Goal: Task Accomplishment & Management: Manage account settings

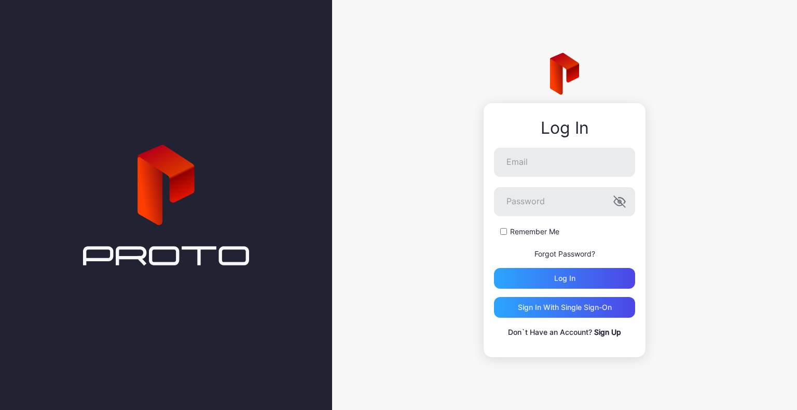
click at [613, 337] on p "Don`t Have an Account? Sign Up" at bounding box center [564, 332] width 141 height 12
click at [614, 333] on link "Sign Up" at bounding box center [607, 332] width 27 height 9
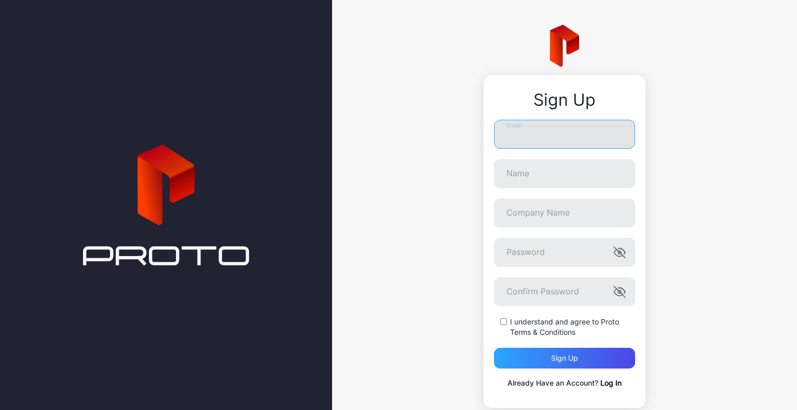
click at [521, 136] on input "Email" at bounding box center [564, 134] width 141 height 29
type input "**********"
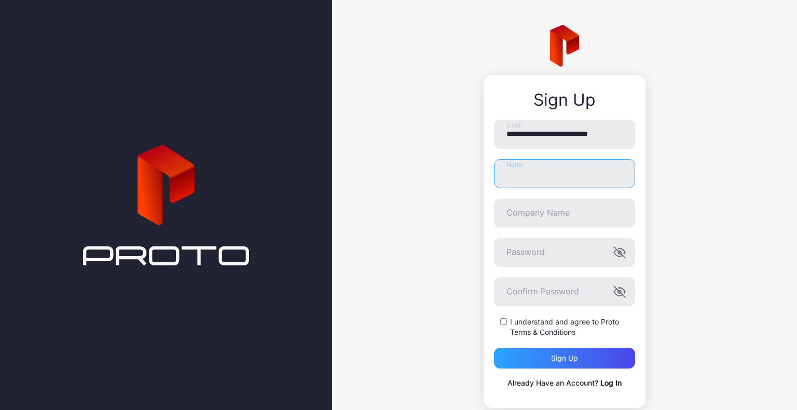
type input "*"
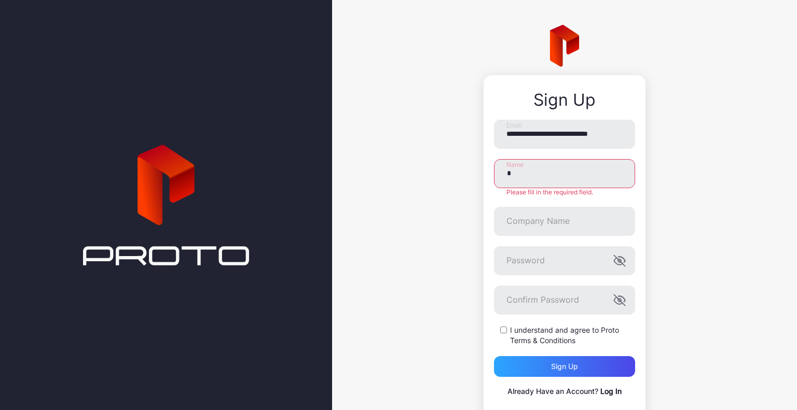
type input "********"
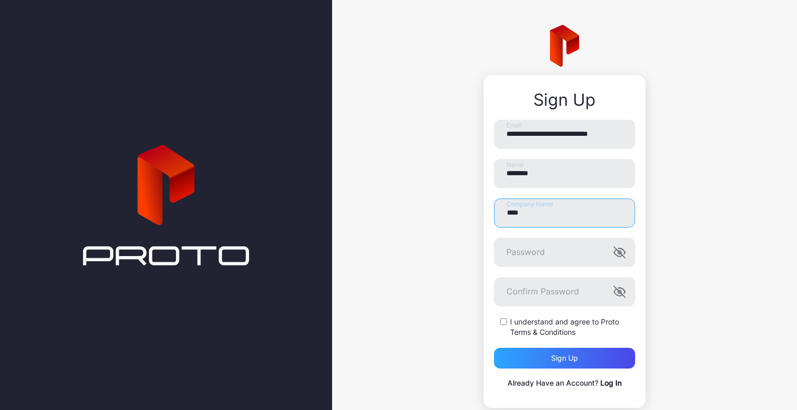
type input "**********"
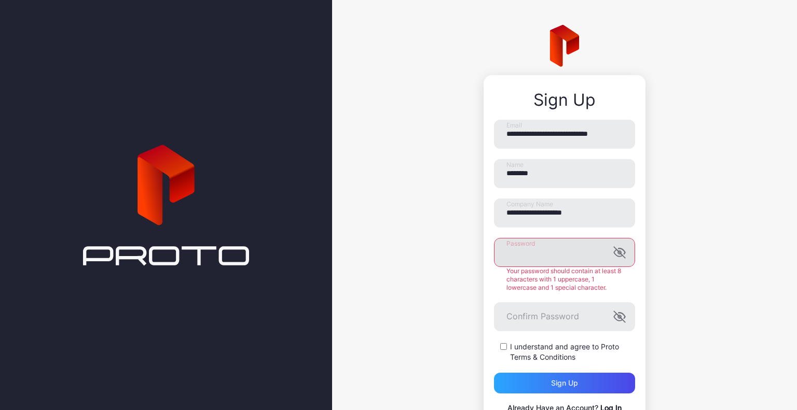
click at [614, 253] on icon "button" at bounding box center [619, 252] width 12 height 12
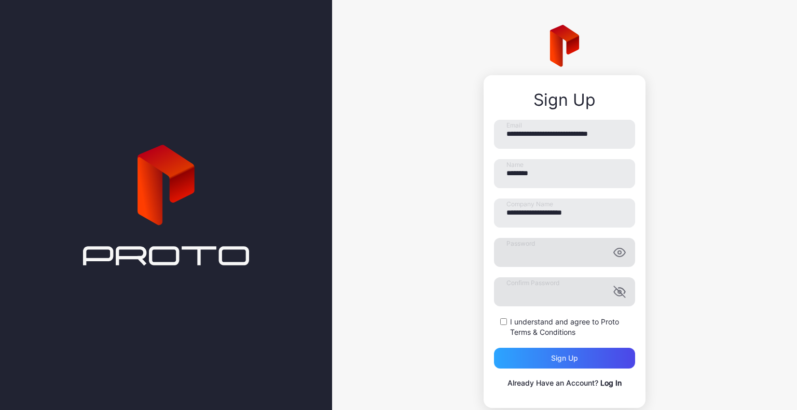
click at [613, 296] on icon "button" at bounding box center [619, 292] width 12 height 12
click at [517, 356] on div "Sign up" at bounding box center [564, 358] width 141 height 21
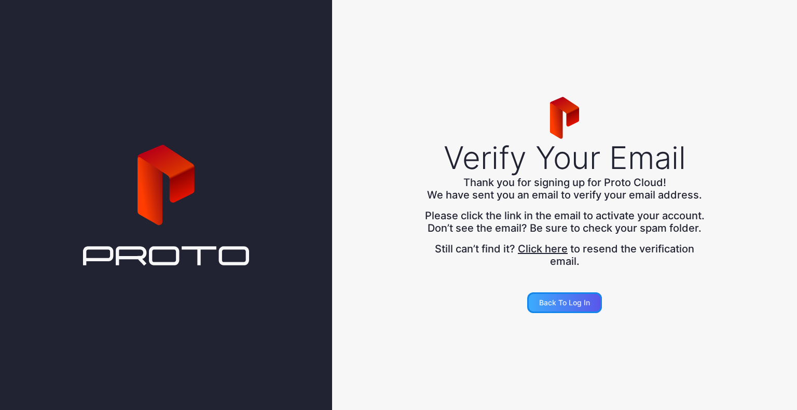
click at [564, 305] on div "Back to Log in" at bounding box center [564, 303] width 51 height 8
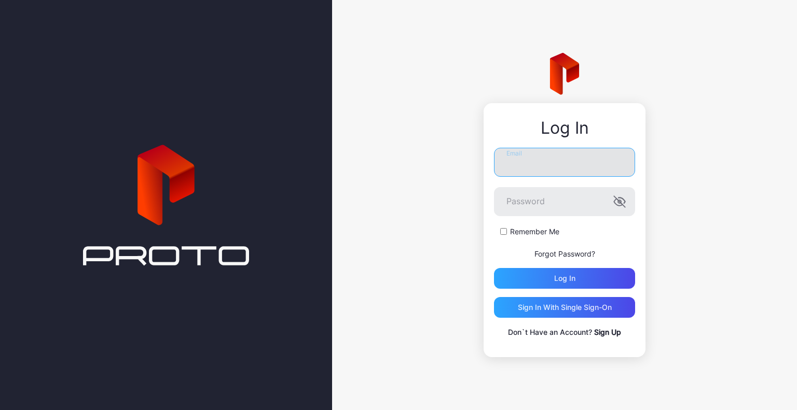
click at [578, 172] on input "Email" at bounding box center [564, 162] width 141 height 29
type input "**********"
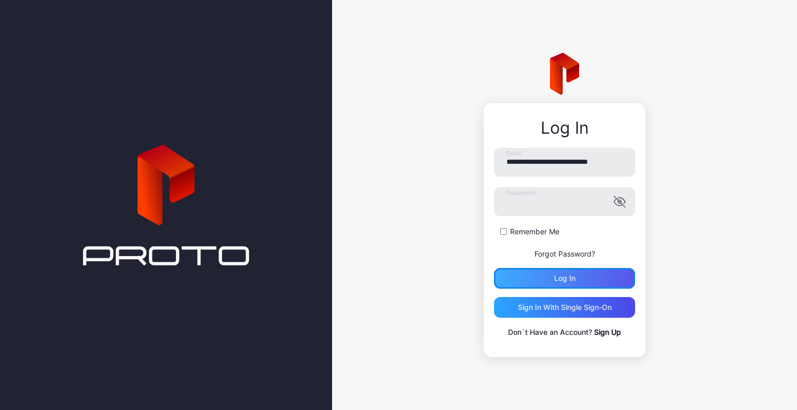
click at [532, 270] on div "Log in" at bounding box center [564, 278] width 141 height 21
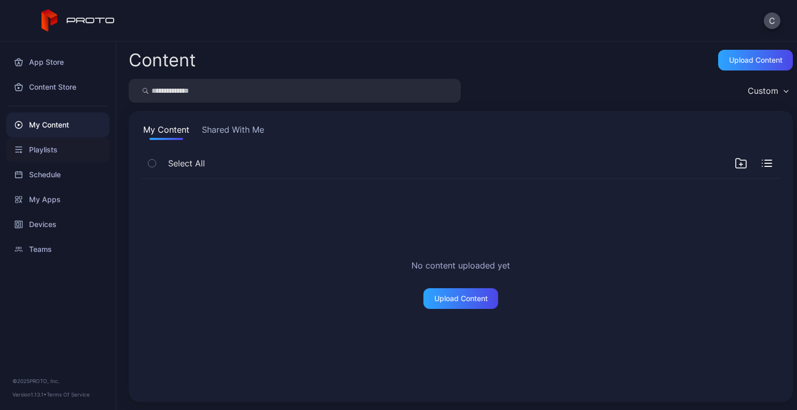
click at [46, 147] on div "Playlists" at bounding box center [57, 149] width 103 height 25
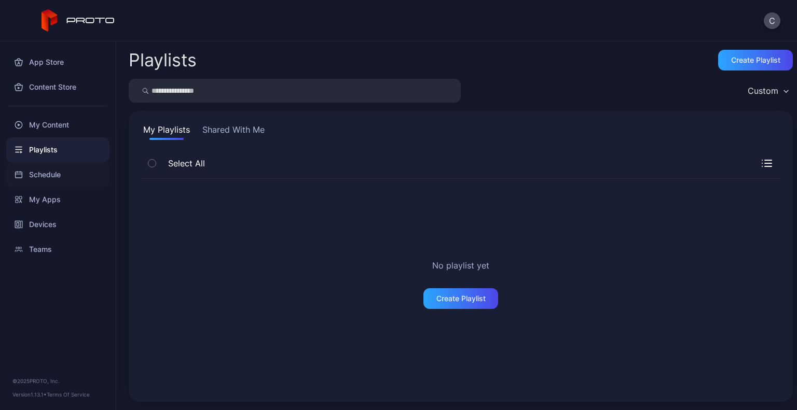
click at [52, 171] on div "Schedule" at bounding box center [57, 174] width 103 height 25
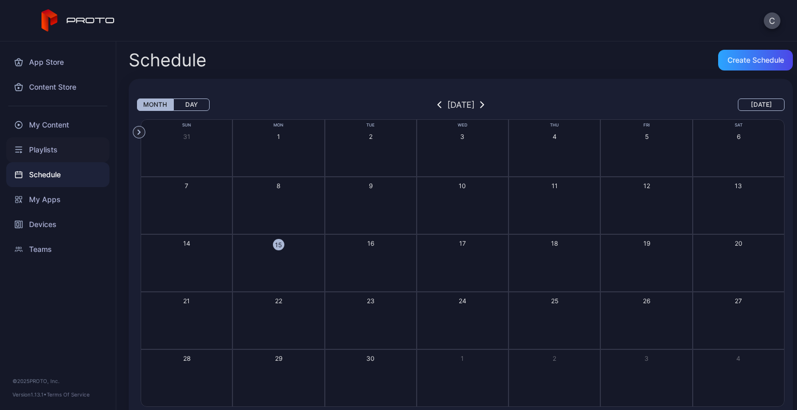
click at [65, 138] on div "Playlists" at bounding box center [57, 149] width 103 height 25
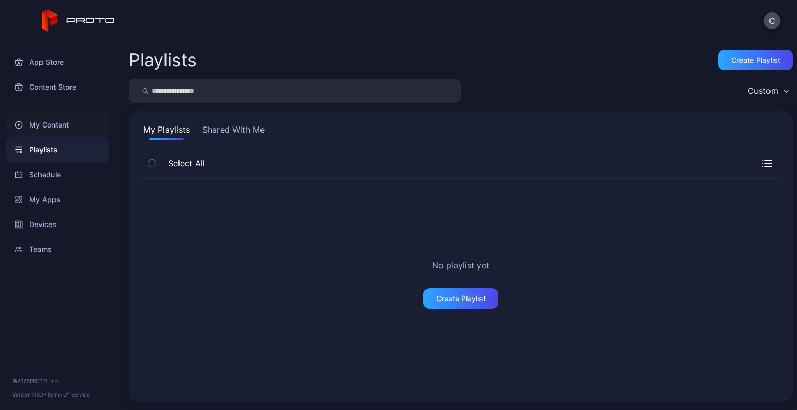
click at [65, 127] on div "My Content" at bounding box center [57, 125] width 103 height 25
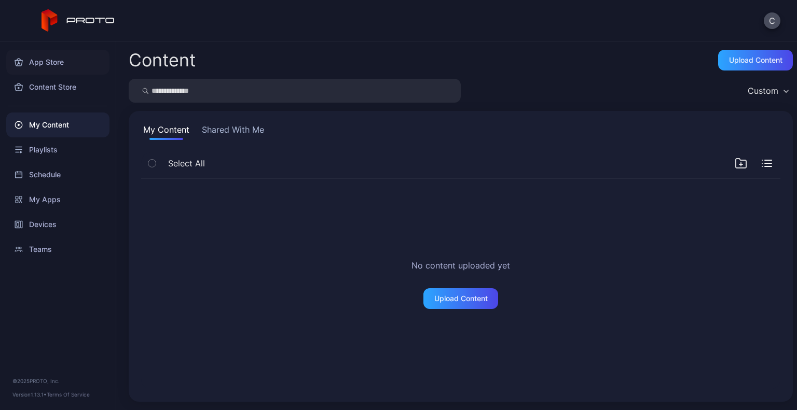
drag, startPoint x: 33, startPoint y: 74, endPoint x: 48, endPoint y: 58, distance: 22.0
click at [48, 58] on div "App Store" at bounding box center [57, 62] width 103 height 25
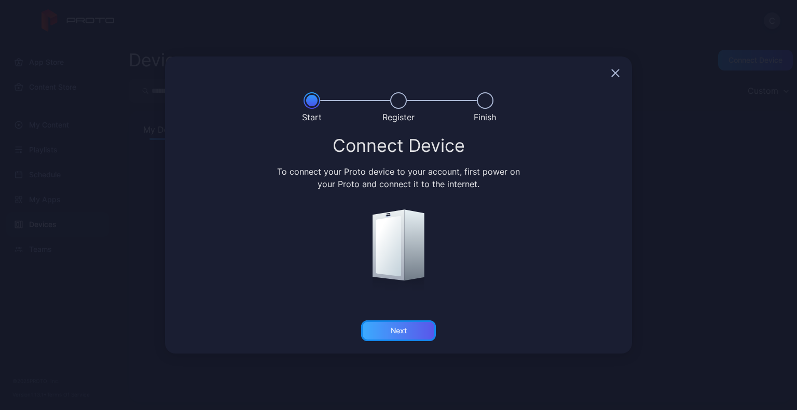
click at [410, 331] on div "Next" at bounding box center [398, 331] width 75 height 21
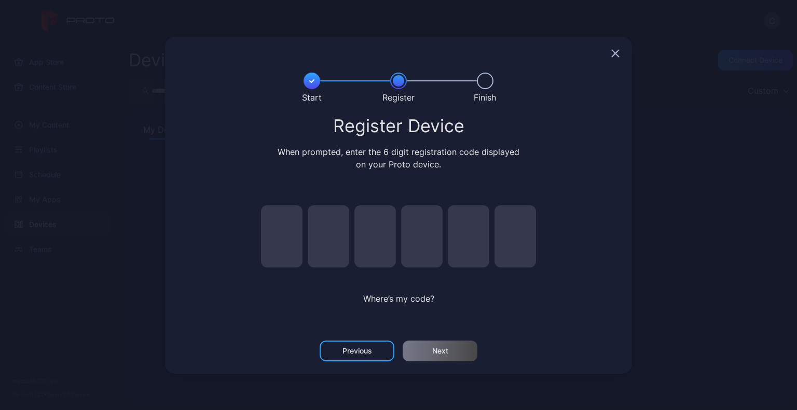
click at [270, 228] on input "pin code 1 of 6" at bounding box center [282, 236] width 42 height 62
type input "*"
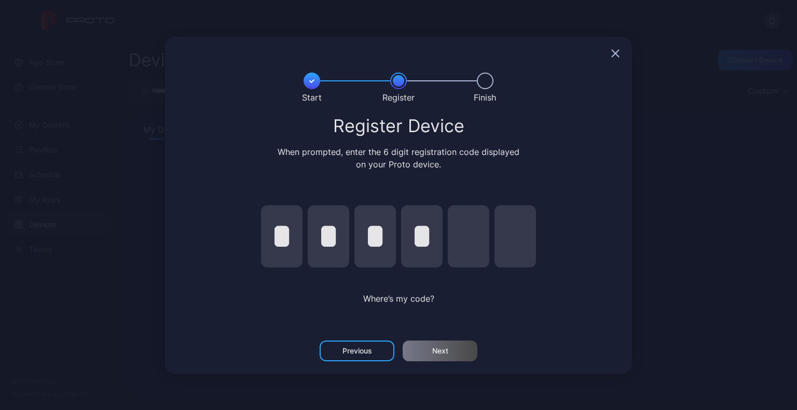
type input "*"
click at [448, 349] on div "Next" at bounding box center [440, 351] width 75 height 21
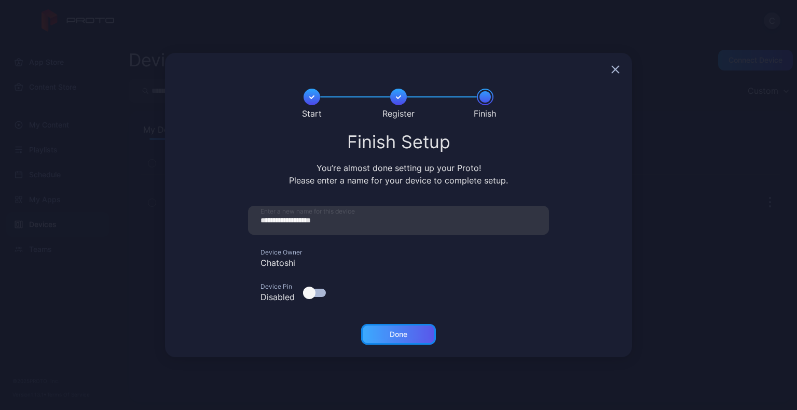
click at [392, 333] on div "Done" at bounding box center [399, 334] width 18 height 8
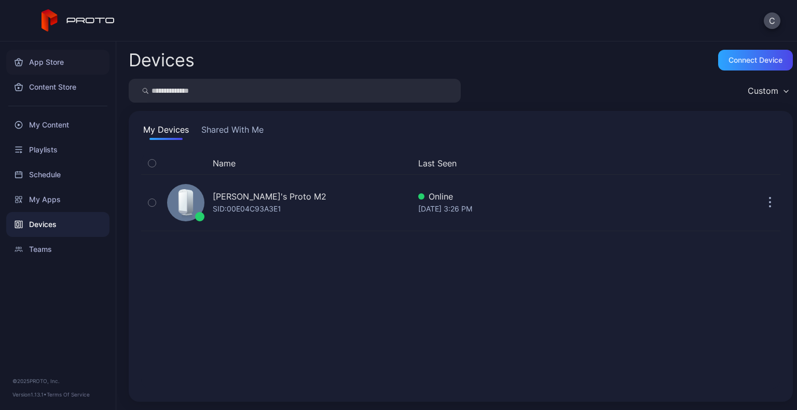
click at [28, 66] on div "App Store" at bounding box center [57, 62] width 103 height 25
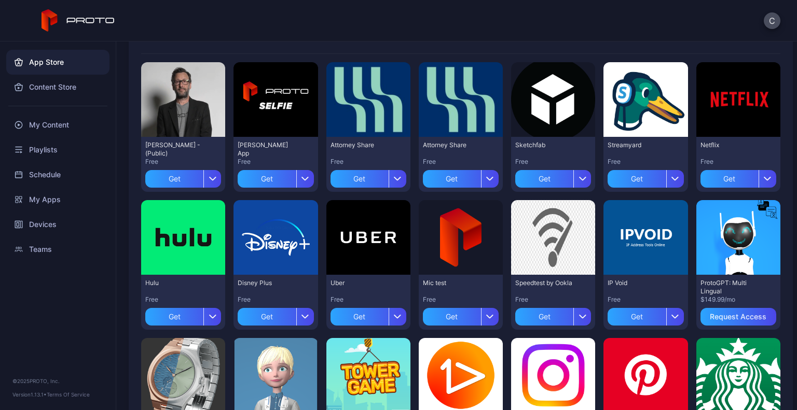
scroll to position [91, 0]
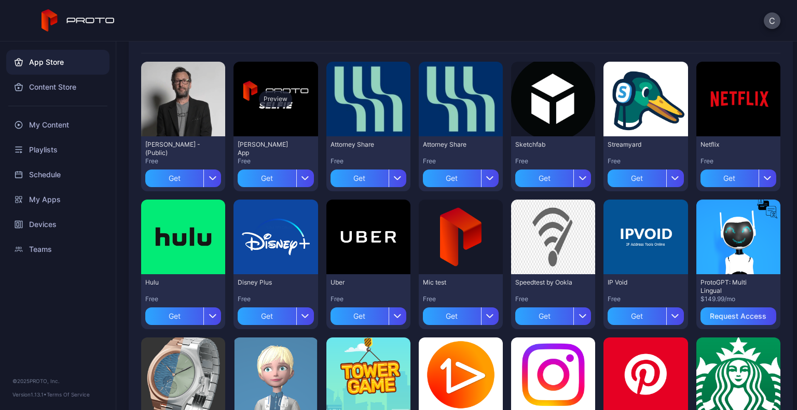
click at [270, 123] on div "Preview" at bounding box center [275, 99] width 84 height 75
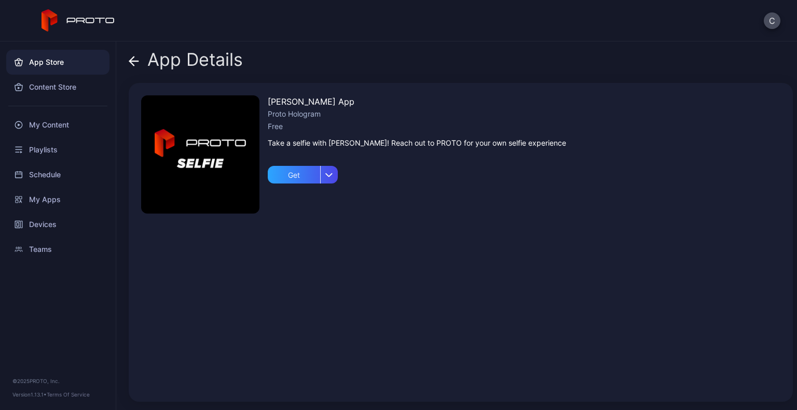
click at [133, 58] on icon at bounding box center [132, 61] width 4 height 9
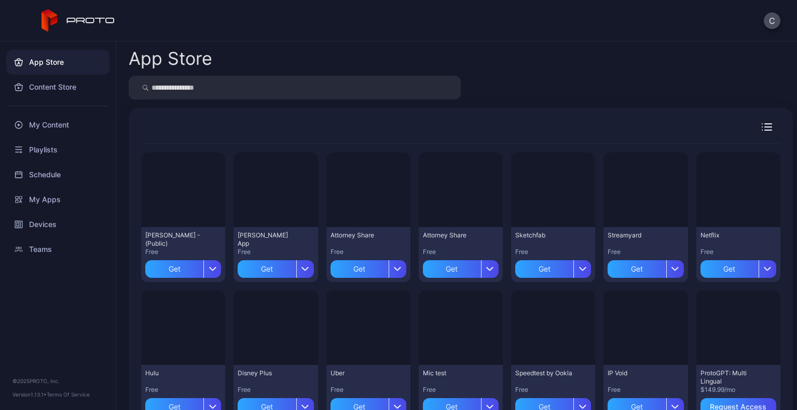
scroll to position [91, 0]
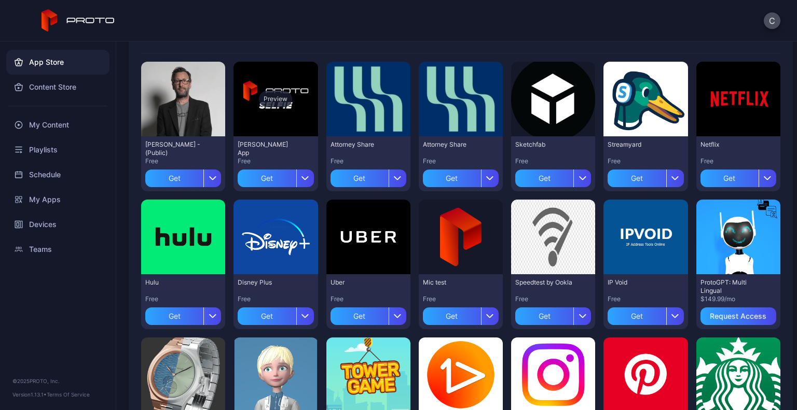
click at [273, 98] on div "Preview" at bounding box center [275, 99] width 33 height 17
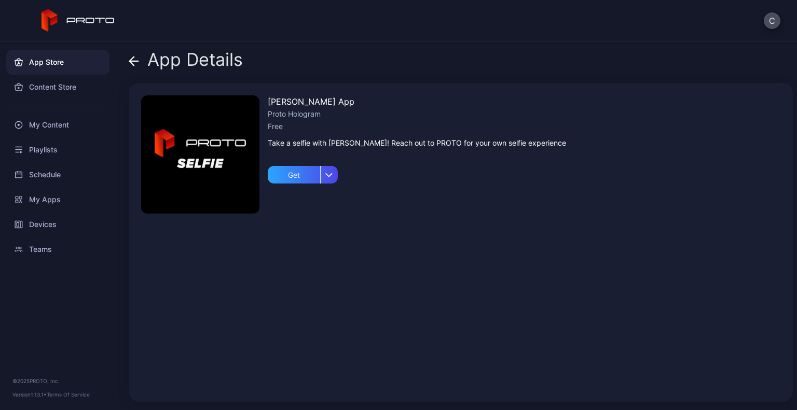
click at [131, 56] on icon at bounding box center [134, 61] width 10 height 10
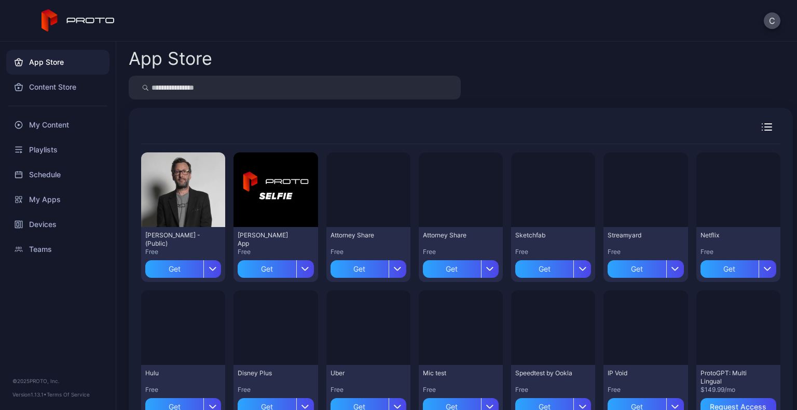
scroll to position [91, 0]
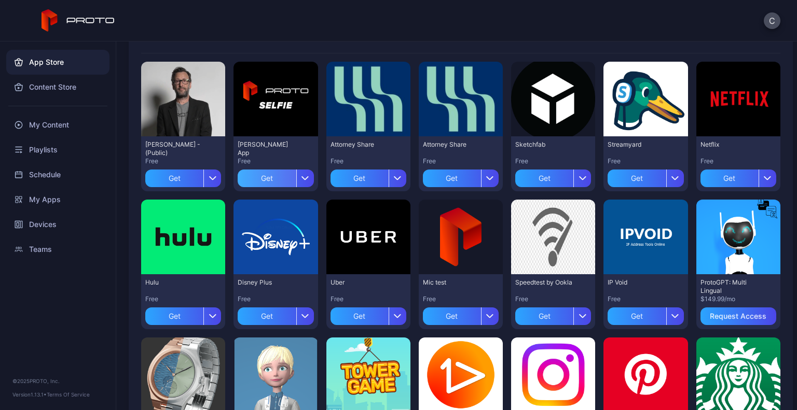
click at [277, 177] on div "Get" at bounding box center [267, 179] width 58 height 18
click at [260, 180] on div "My Apps" at bounding box center [276, 178] width 32 height 8
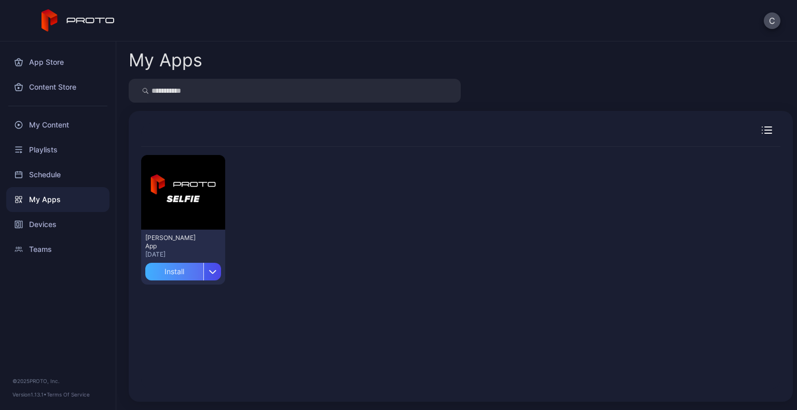
click at [183, 264] on div "Install" at bounding box center [174, 272] width 58 height 18
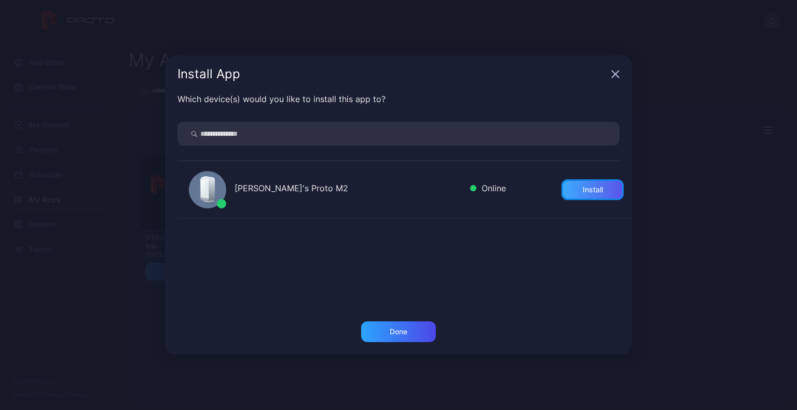
click at [582, 184] on div "Install" at bounding box center [592, 190] width 62 height 21
click at [416, 338] on div "Done" at bounding box center [398, 332] width 75 height 21
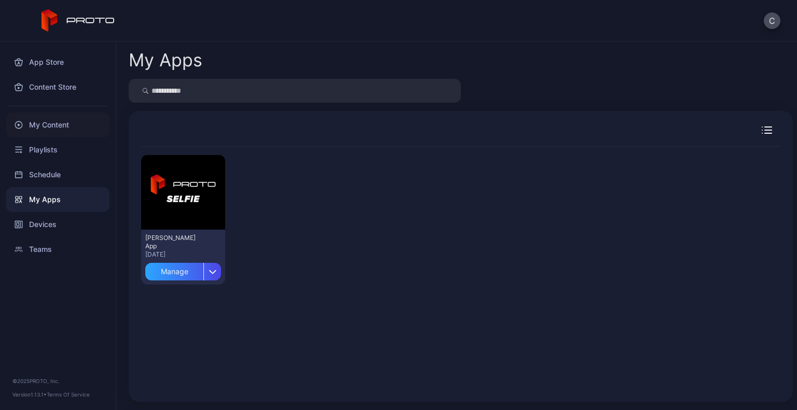
click at [61, 132] on div "My Content" at bounding box center [57, 125] width 103 height 25
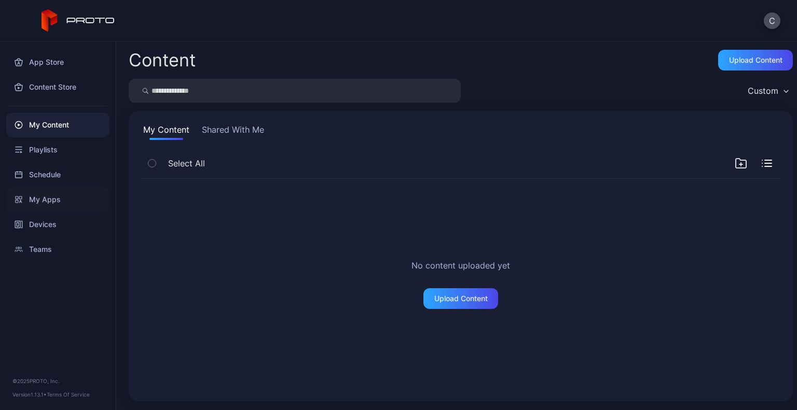
click at [56, 195] on div "My Apps" at bounding box center [57, 199] width 103 height 25
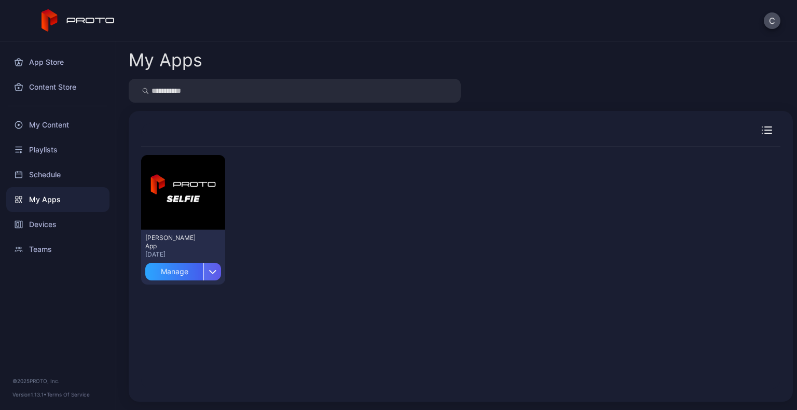
click at [209, 273] on icon "button" at bounding box center [213, 272] width 8 height 4
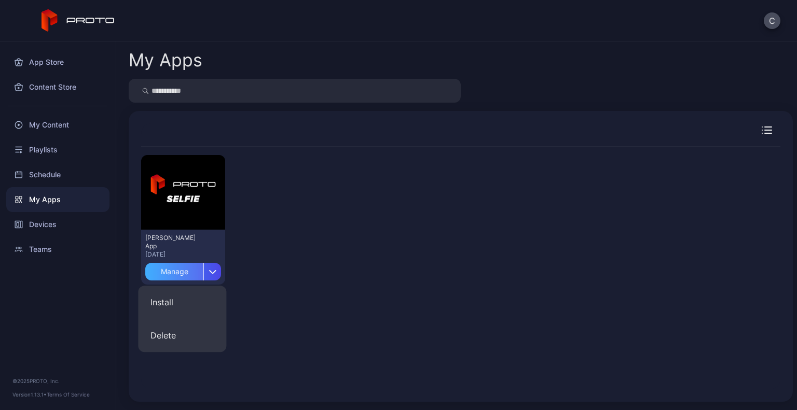
click at [180, 271] on div "Manage" at bounding box center [174, 272] width 58 height 18
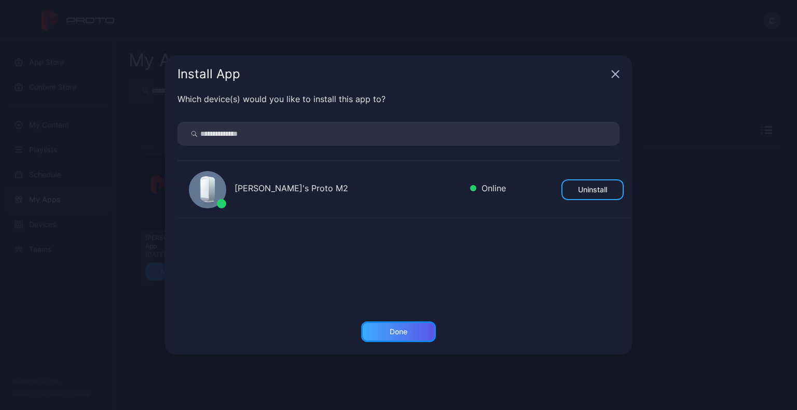
click at [386, 323] on div "Done" at bounding box center [398, 332] width 75 height 21
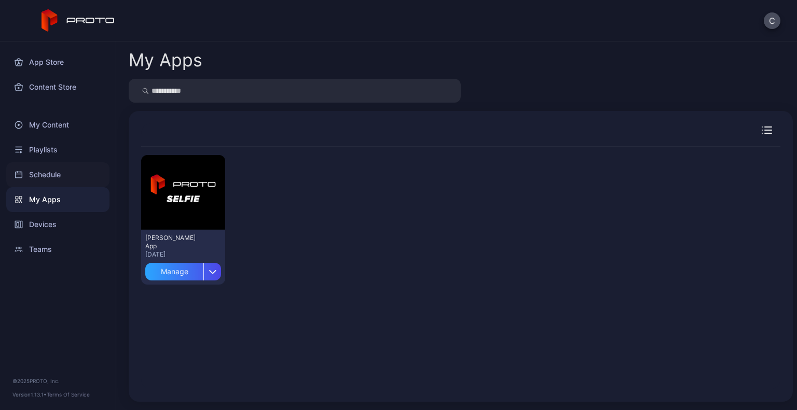
click at [56, 170] on div "Schedule" at bounding box center [57, 174] width 103 height 25
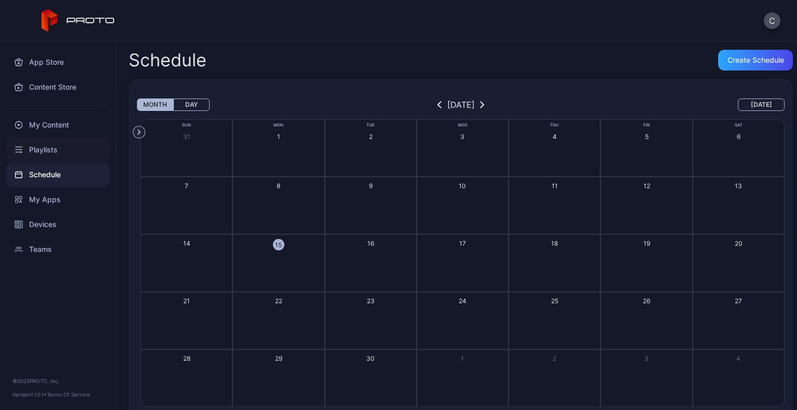
click at [59, 152] on div "Playlists" at bounding box center [57, 149] width 103 height 25
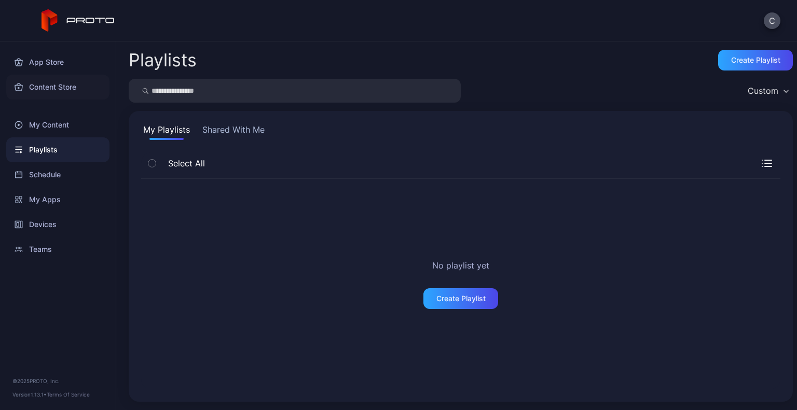
click at [60, 82] on div "Content Store" at bounding box center [57, 87] width 103 height 25
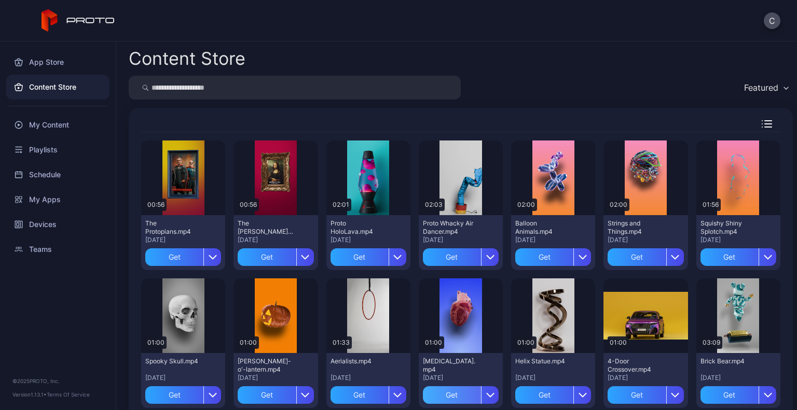
click at [461, 397] on div "Get" at bounding box center [452, 395] width 58 height 18
click at [461, 397] on div "My Content" at bounding box center [460, 395] width 40 height 8
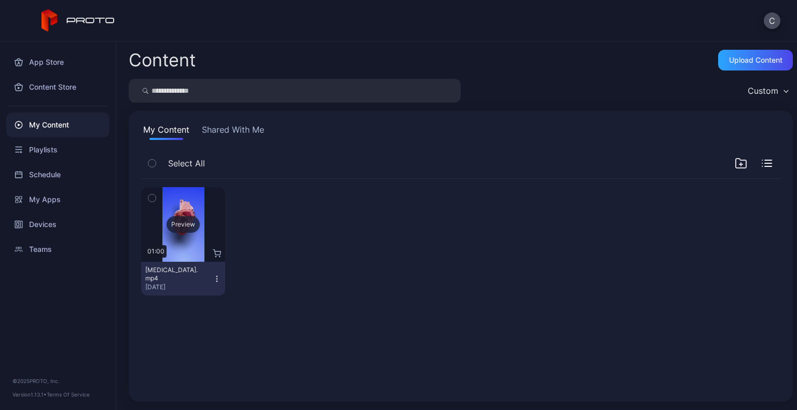
click at [183, 212] on div "Preview" at bounding box center [183, 224] width 84 height 75
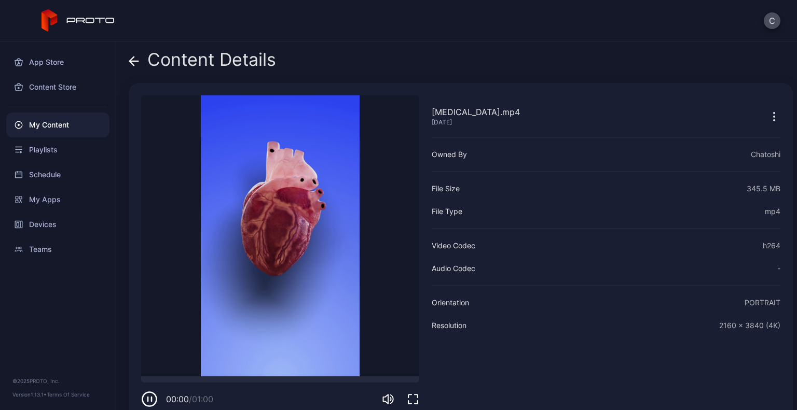
scroll to position [18, 0]
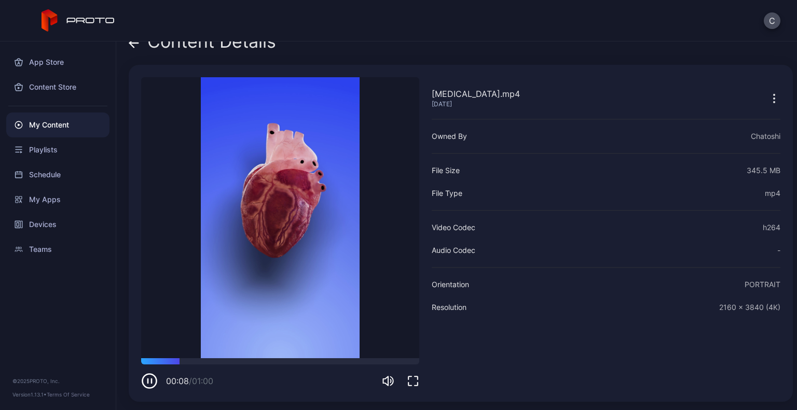
click at [46, 115] on div "My Content" at bounding box center [57, 125] width 103 height 25
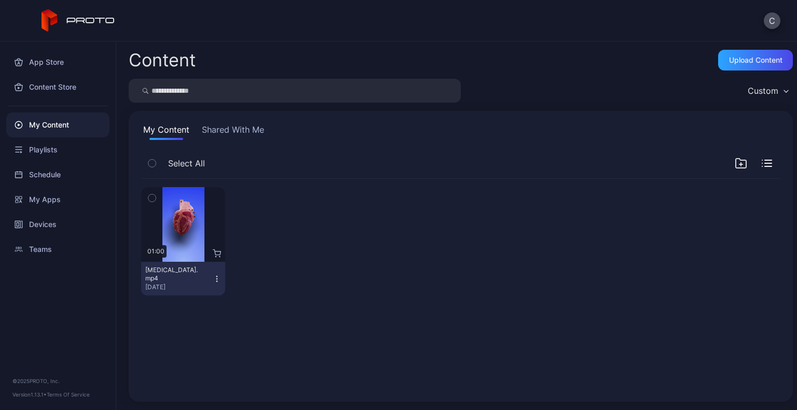
click at [218, 280] on icon "button" at bounding box center [217, 279] width 8 height 8
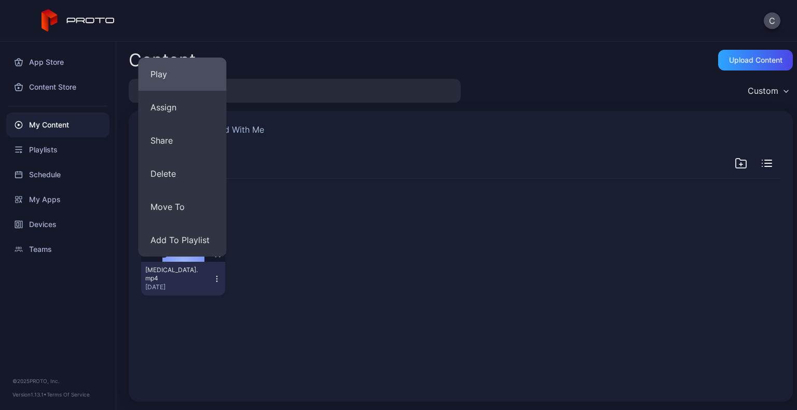
click at [163, 85] on button "Play" at bounding box center [182, 74] width 88 height 33
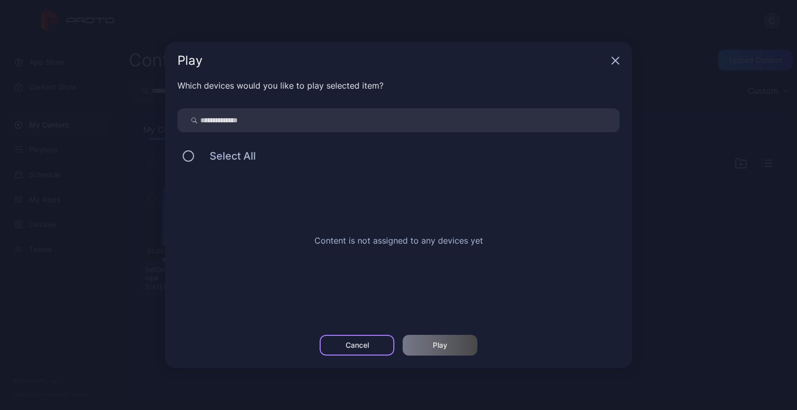
click at [363, 344] on div "Cancel" at bounding box center [357, 345] width 23 height 8
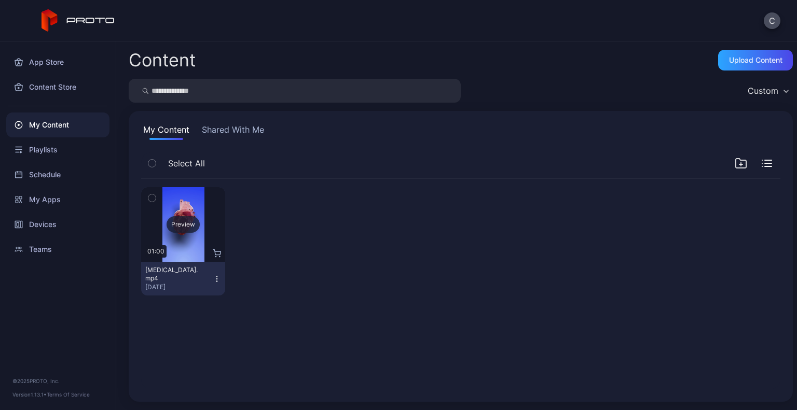
click at [169, 247] on div "Preview" at bounding box center [183, 224] width 84 height 75
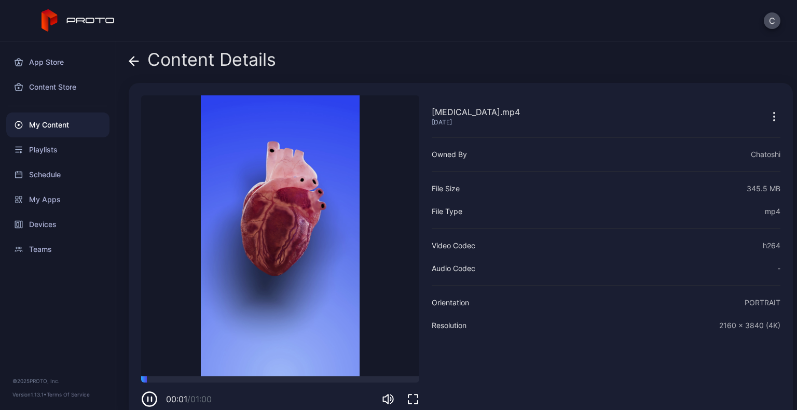
scroll to position [18, 0]
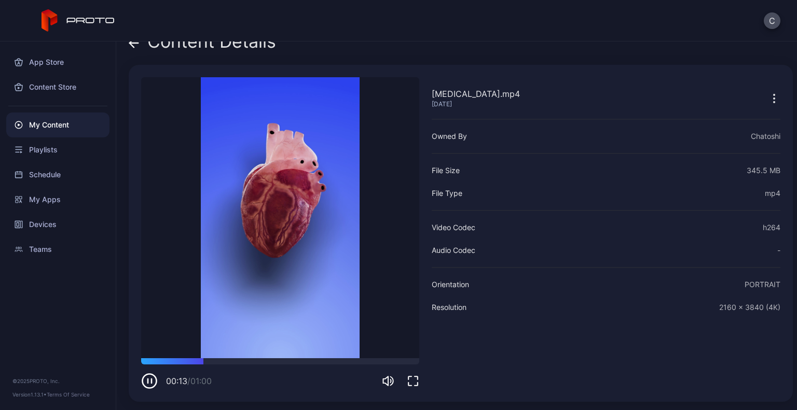
click at [132, 47] on icon at bounding box center [134, 43] width 10 height 10
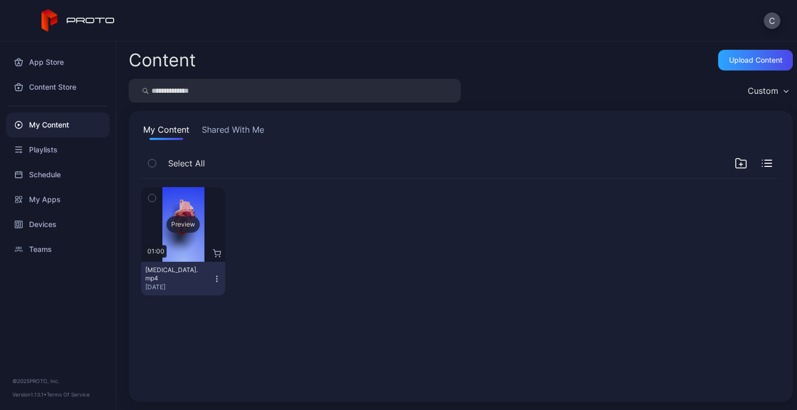
click at [171, 213] on div "Preview" at bounding box center [183, 224] width 84 height 75
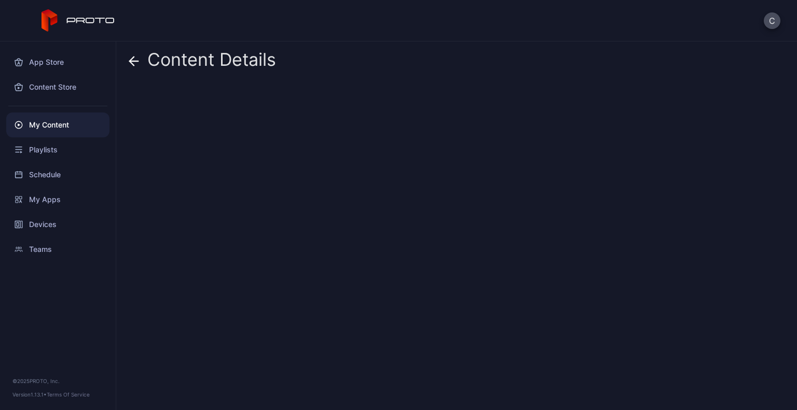
click at [171, 213] on div "Content Details" at bounding box center [456, 226] width 681 height 369
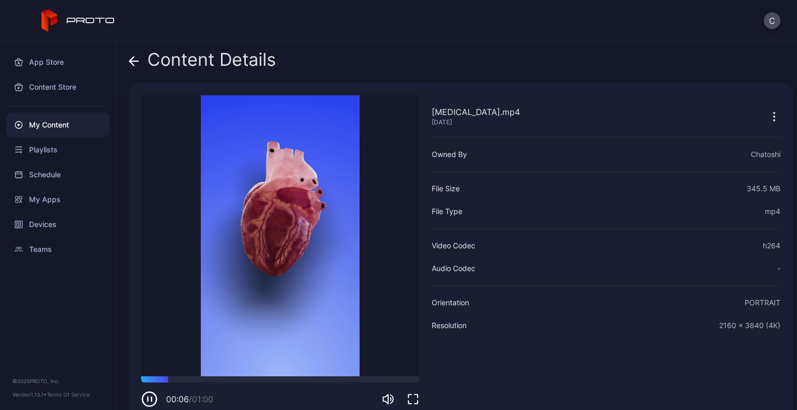
click at [755, 119] on div at bounding box center [767, 116] width 25 height 21
click at [769, 114] on div "[MEDICAL_DATA].mp4 [DATE] Sorry, your browser doesn‘t support embedded videos 0…" at bounding box center [461, 251] width 664 height 337
click at [768, 114] on icon "button" at bounding box center [774, 117] width 12 height 12
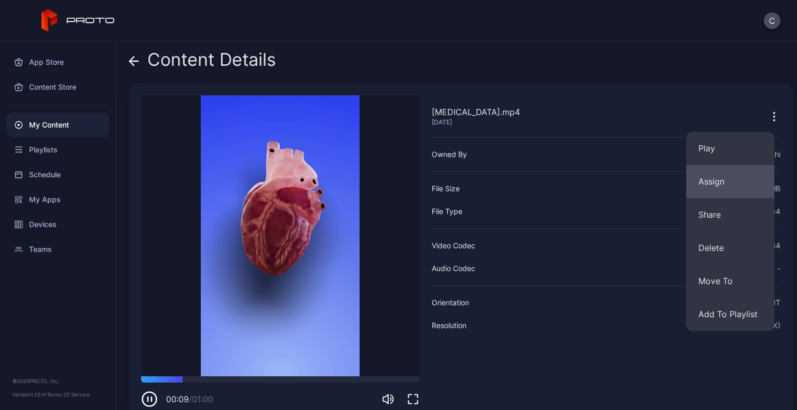
click at [736, 178] on button "Assign" at bounding box center [730, 181] width 88 height 33
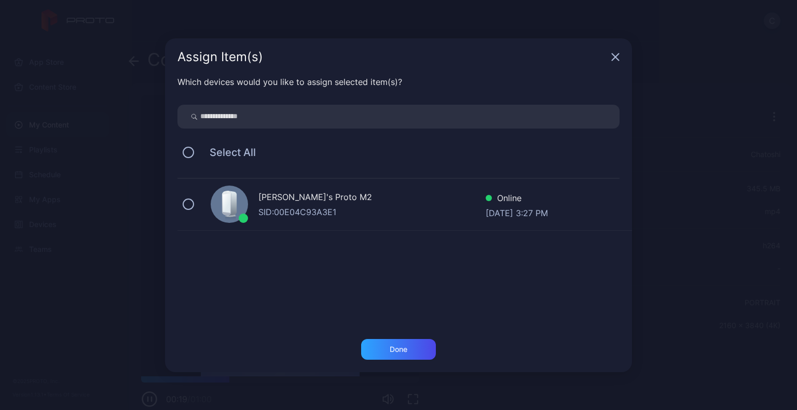
click at [445, 209] on div "SID: 00E04C93A3E1" at bounding box center [371, 212] width 227 height 12
click at [398, 347] on div "Done" at bounding box center [399, 350] width 18 height 8
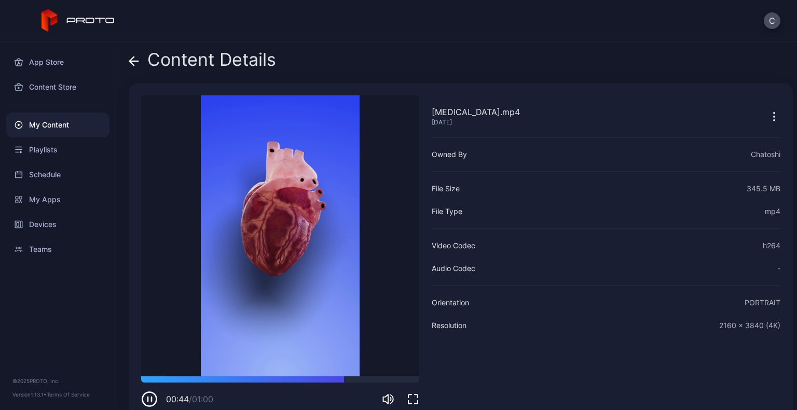
click at [230, 234] on video "Sorry, your browser doesn‘t support embedded videos" at bounding box center [280, 235] width 278 height 281
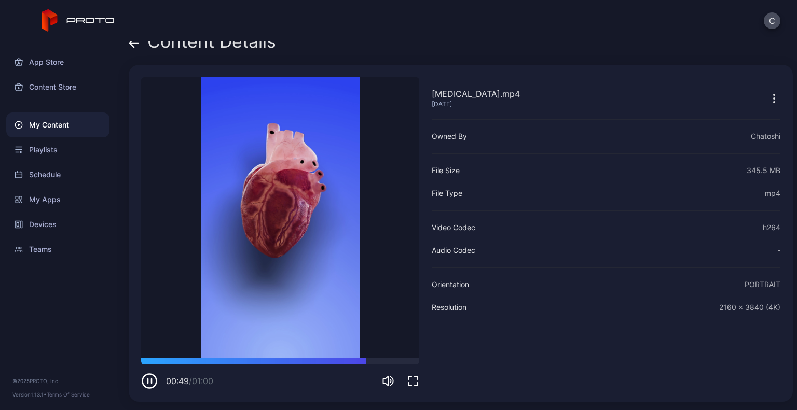
click at [768, 100] on icon "button" at bounding box center [774, 98] width 12 height 12
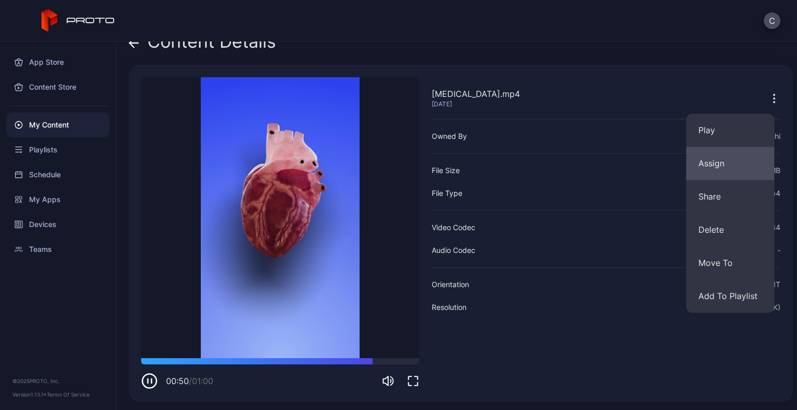
click at [721, 164] on button "Assign" at bounding box center [730, 163] width 88 height 33
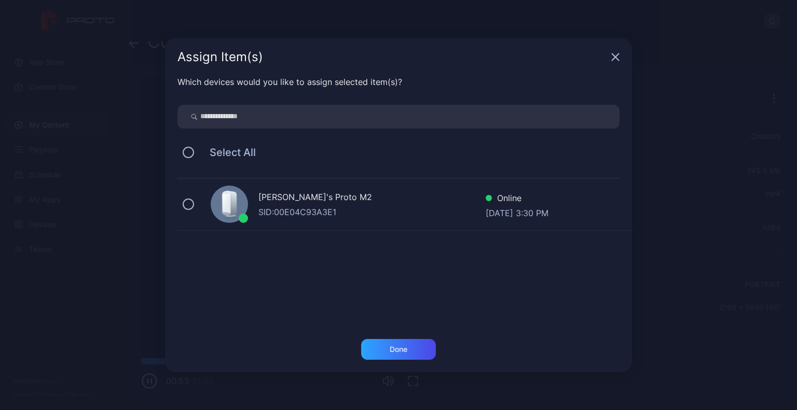
click at [185, 213] on div "[PERSON_NAME]'s Proto M2 SID: 00E04C93A3E1 Online [DATE] 3:30 PM" at bounding box center [404, 205] width 454 height 52
click at [410, 349] on div "Done" at bounding box center [398, 349] width 75 height 21
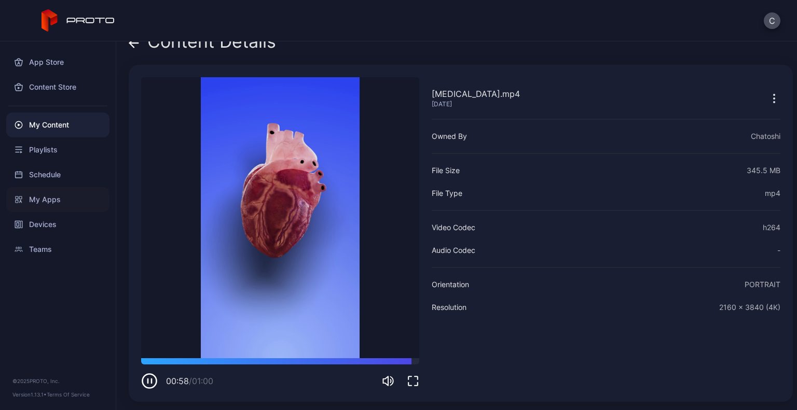
click at [48, 192] on div "My Apps" at bounding box center [57, 199] width 103 height 25
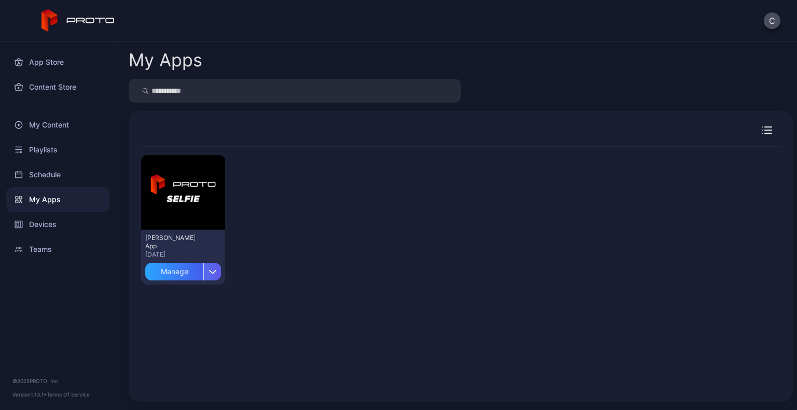
click at [212, 278] on div "button" at bounding box center [212, 272] width 18 height 18
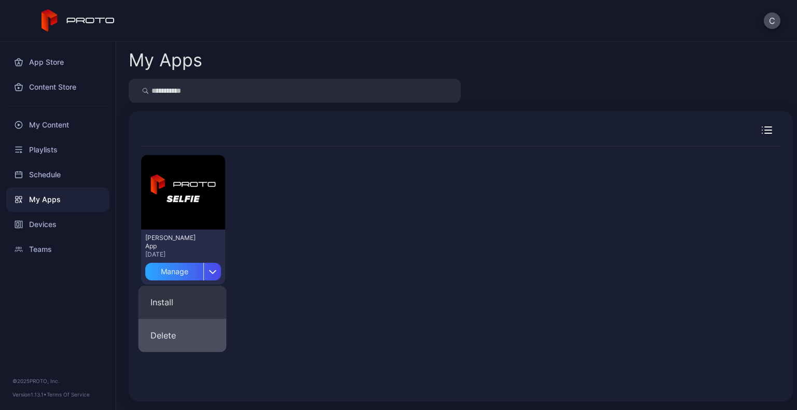
click at [168, 325] on button "Delete" at bounding box center [182, 335] width 88 height 33
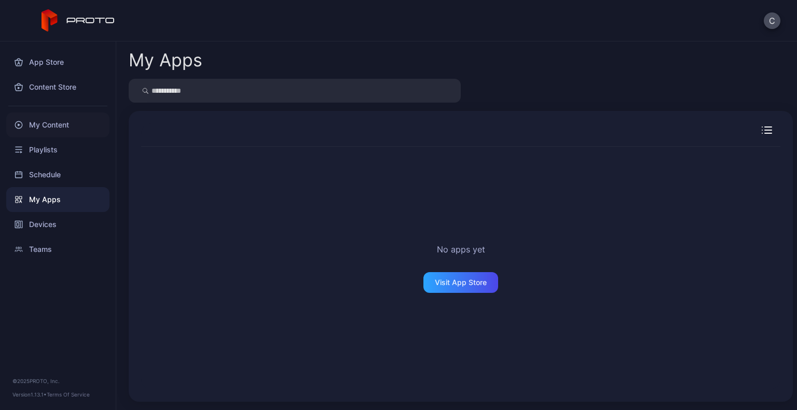
click at [68, 130] on div "My Content" at bounding box center [57, 125] width 103 height 25
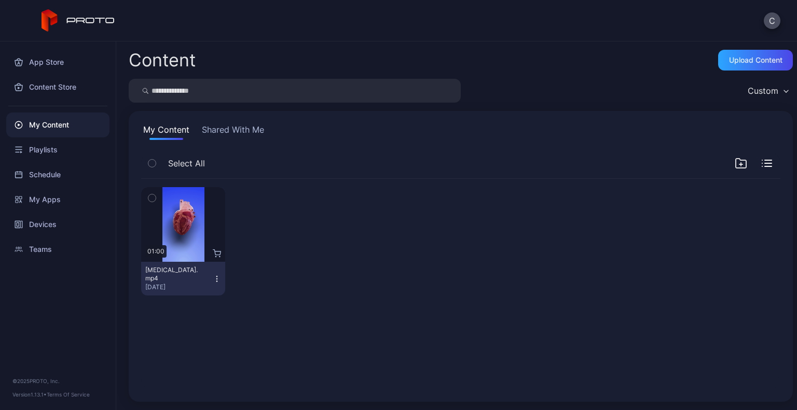
click at [217, 284] on button "[MEDICAL_DATA].mp4 [DATE]" at bounding box center [183, 279] width 84 height 34
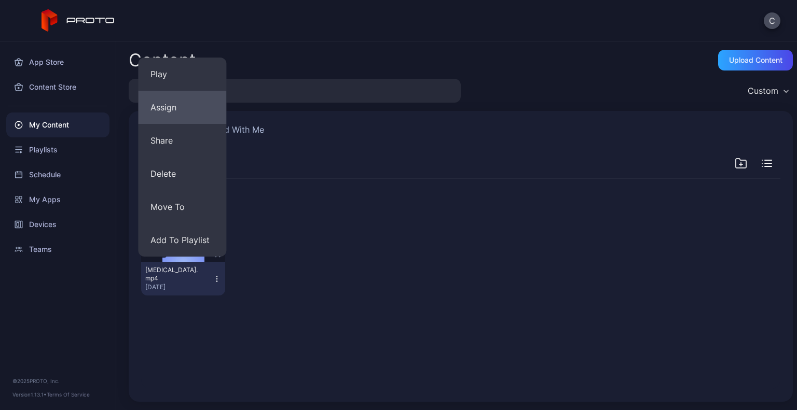
click at [165, 103] on button "Assign" at bounding box center [182, 107] width 88 height 33
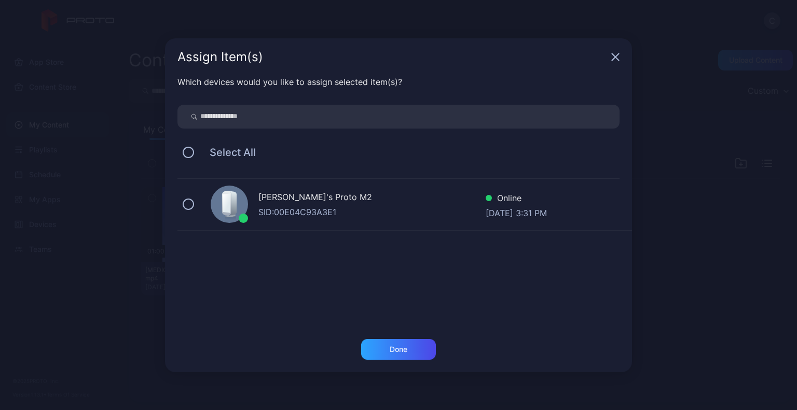
click at [292, 198] on div "[PERSON_NAME]'s Proto M2" at bounding box center [371, 198] width 227 height 15
click at [388, 341] on div "Done" at bounding box center [398, 349] width 75 height 21
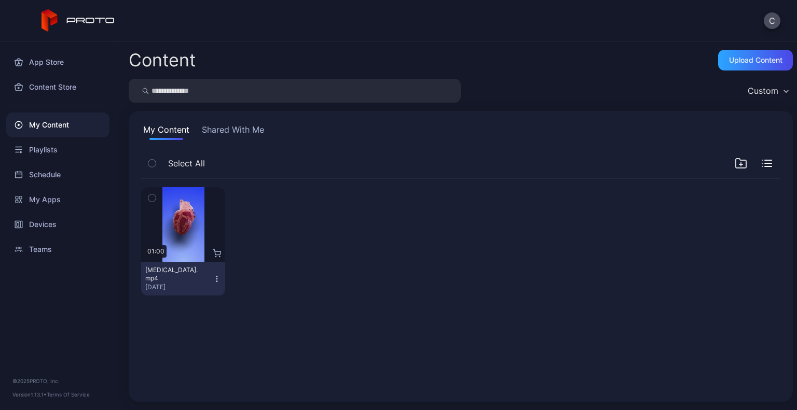
click at [216, 280] on icon "button" at bounding box center [217, 279] width 8 height 8
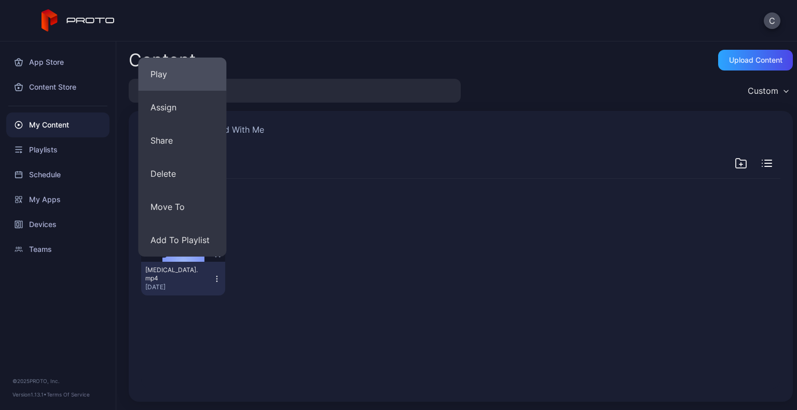
click at [159, 70] on button "Play" at bounding box center [182, 74] width 88 height 33
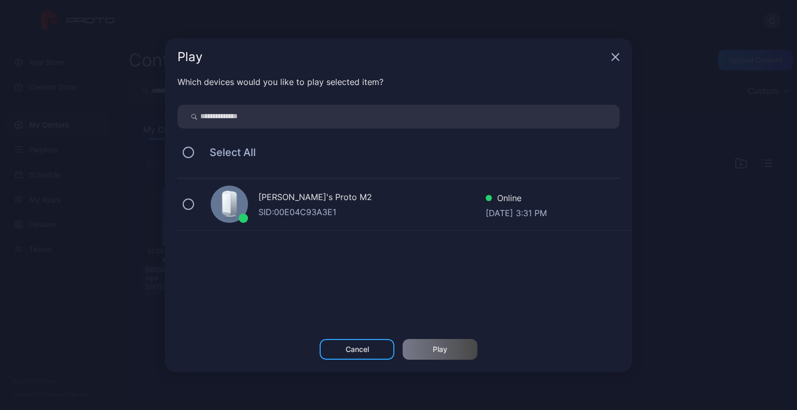
click at [293, 201] on div "[PERSON_NAME]'s Proto M2" at bounding box center [371, 198] width 227 height 15
click at [439, 340] on div "Play" at bounding box center [440, 349] width 75 height 21
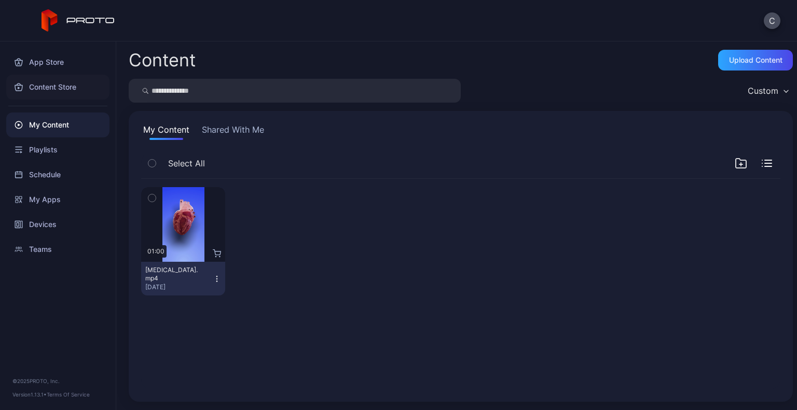
click at [43, 86] on div "Content Store" at bounding box center [57, 87] width 103 height 25
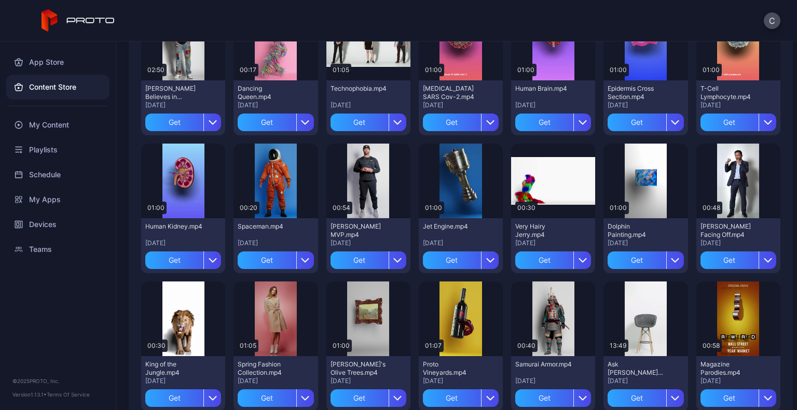
scroll to position [411, 0]
click at [271, 180] on div "Preview" at bounding box center [275, 181] width 33 height 17
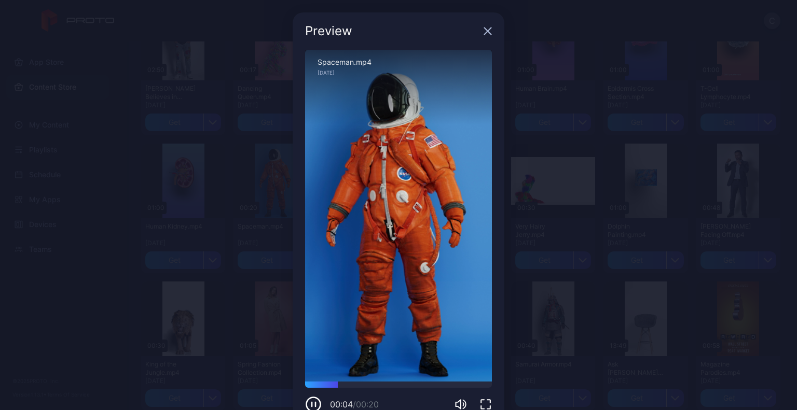
click at [485, 32] on icon "button" at bounding box center [488, 31] width 8 height 8
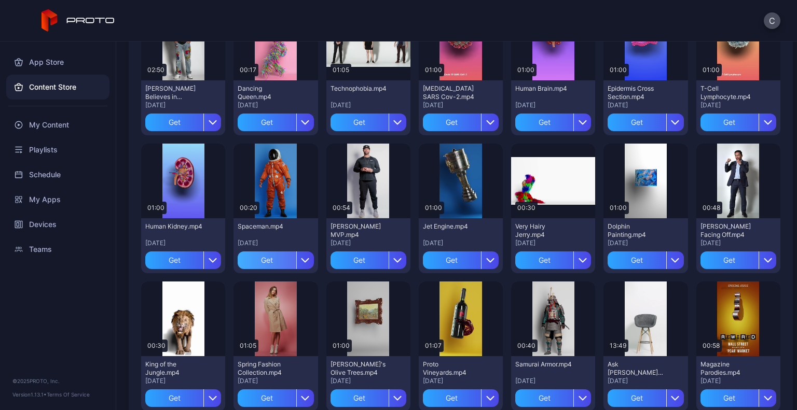
click at [270, 255] on div "Get" at bounding box center [267, 261] width 58 height 18
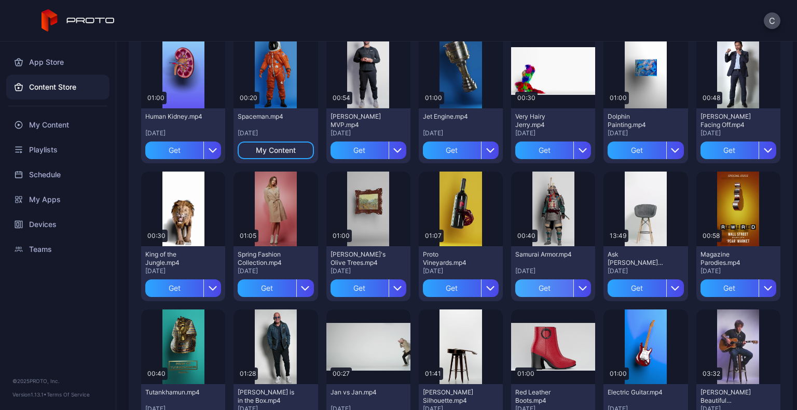
click at [525, 291] on div "Get" at bounding box center [544, 289] width 58 height 18
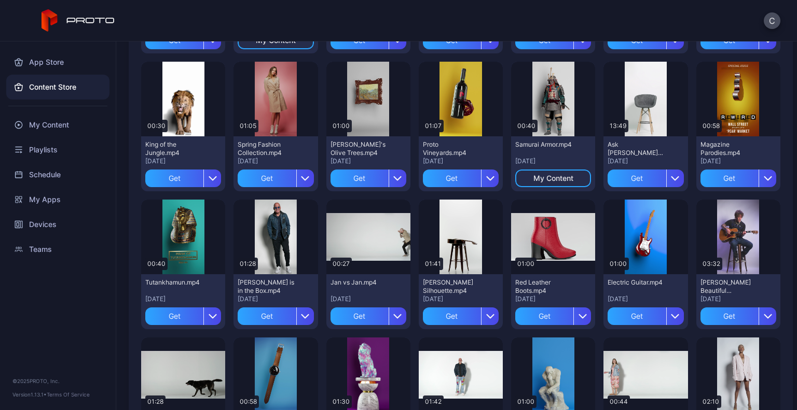
scroll to position [544, 0]
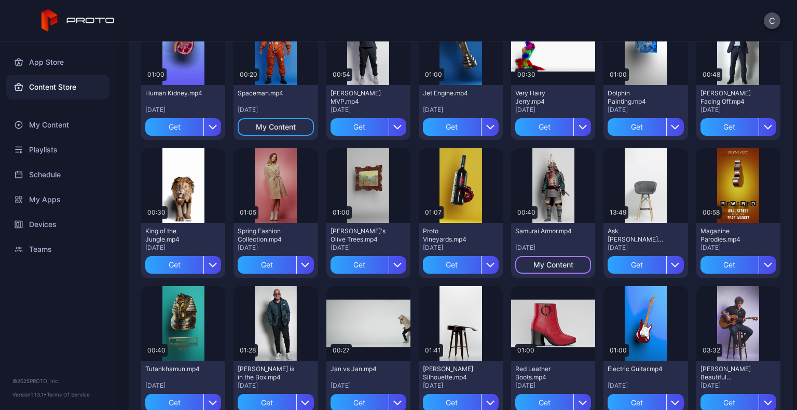
click at [552, 263] on div "My Content" at bounding box center [553, 265] width 40 height 8
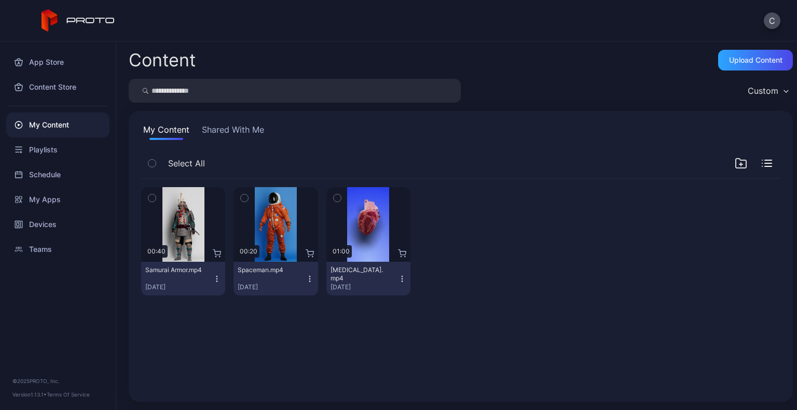
click at [154, 195] on icon "button" at bounding box center [151, 197] width 7 height 11
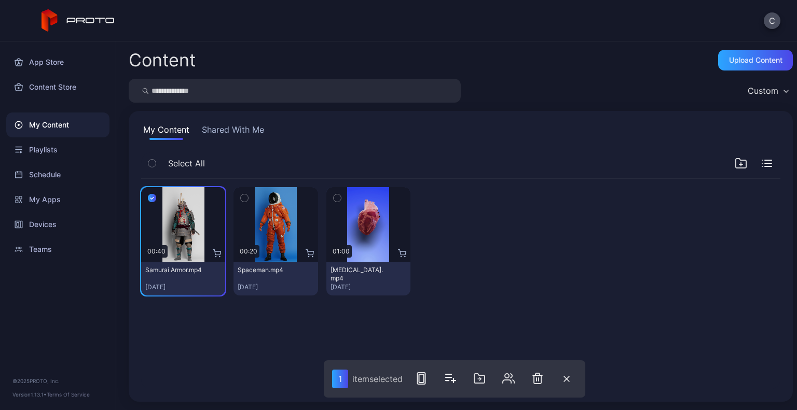
click at [154, 195] on icon "button" at bounding box center [152, 197] width 8 height 11
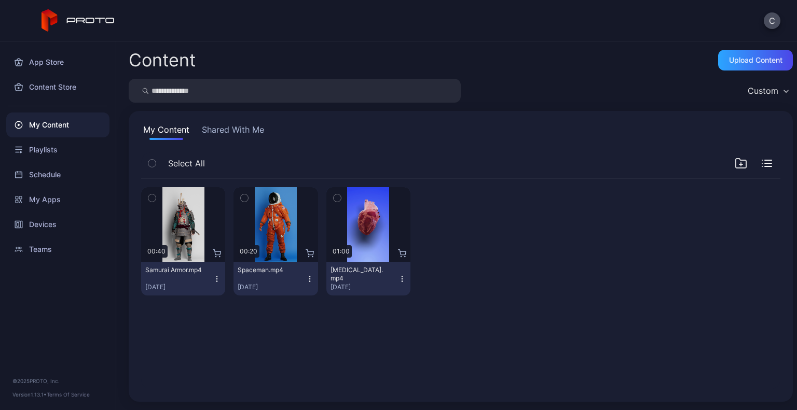
click at [154, 195] on icon "button" at bounding box center [151, 197] width 7 height 11
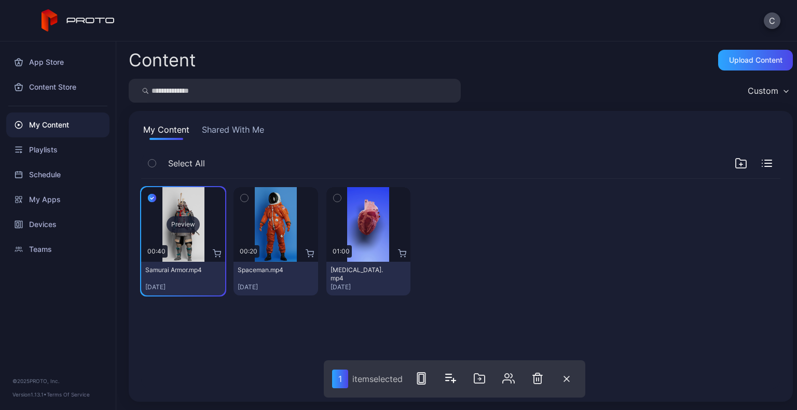
click at [187, 211] on div "Preview" at bounding box center [183, 224] width 84 height 75
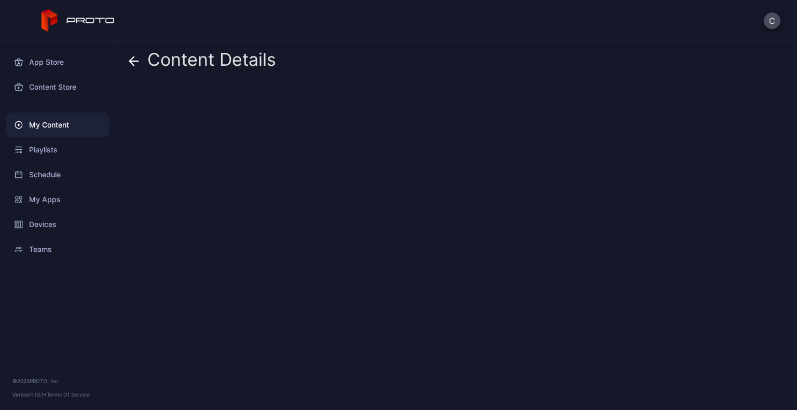
click at [187, 211] on div "Content Details" at bounding box center [456, 226] width 681 height 369
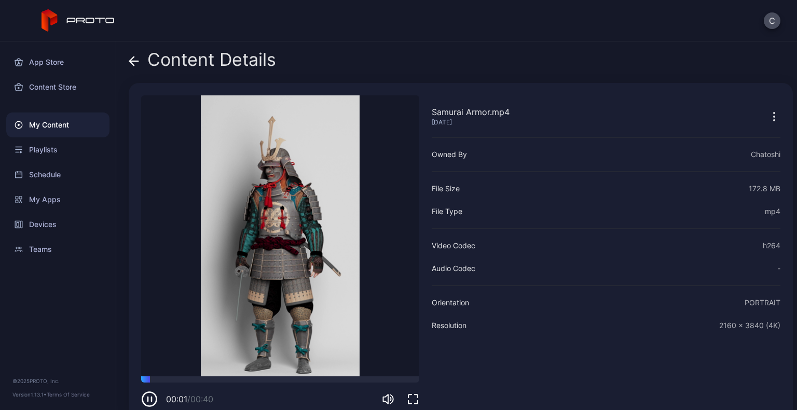
click at [774, 117] on icon "button" at bounding box center [774, 116] width 1 height 1
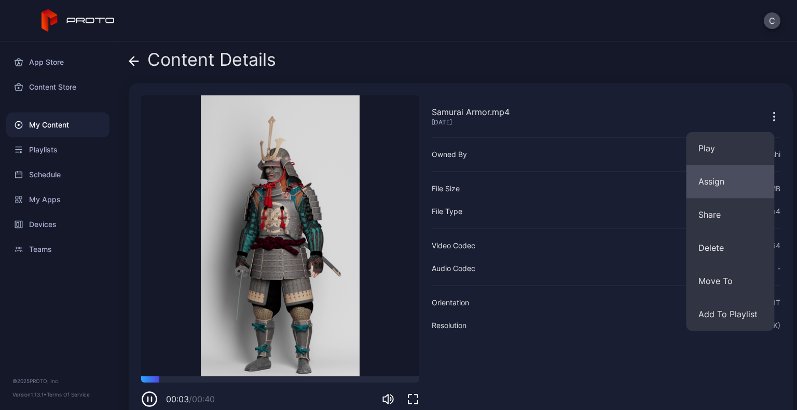
click at [712, 178] on button "Assign" at bounding box center [730, 181] width 88 height 33
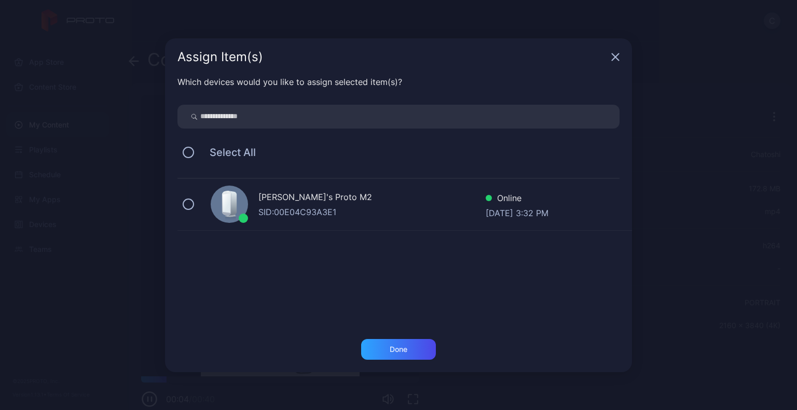
click at [407, 191] on div "[PERSON_NAME]'s Proto M2" at bounding box center [371, 198] width 227 height 15
click at [386, 356] on div "Done" at bounding box center [398, 349] width 75 height 21
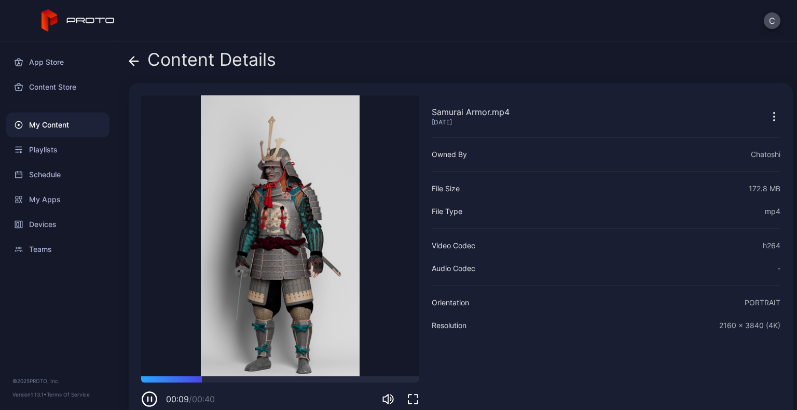
click at [774, 116] on icon "button" at bounding box center [774, 116] width 1 height 1
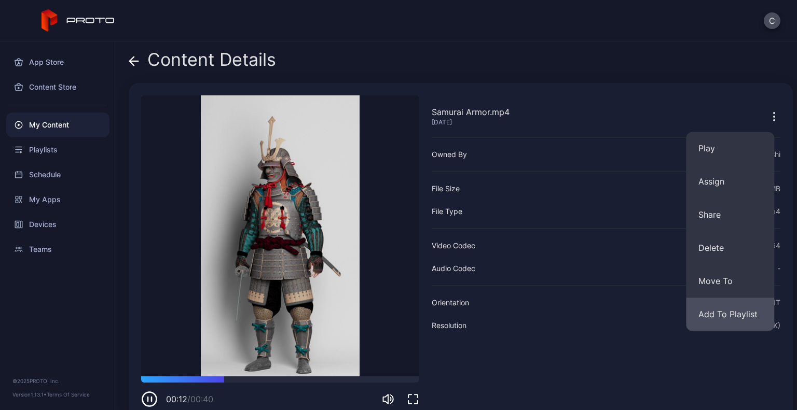
click at [716, 304] on button "Add To Playlist" at bounding box center [730, 314] width 88 height 33
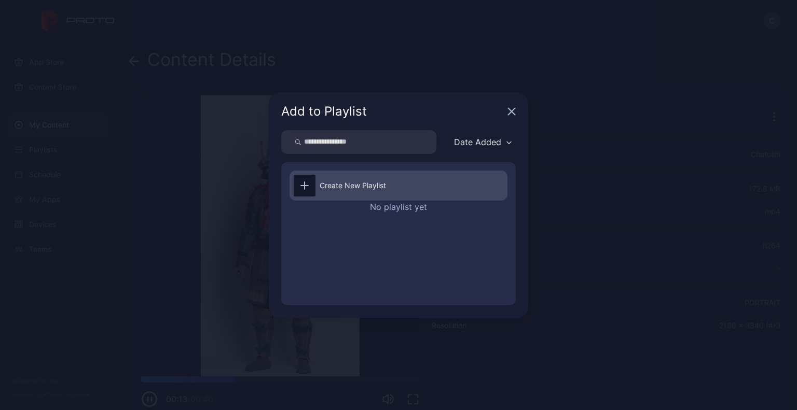
click at [390, 192] on div "Create New Playlist" at bounding box center [398, 186] width 218 height 30
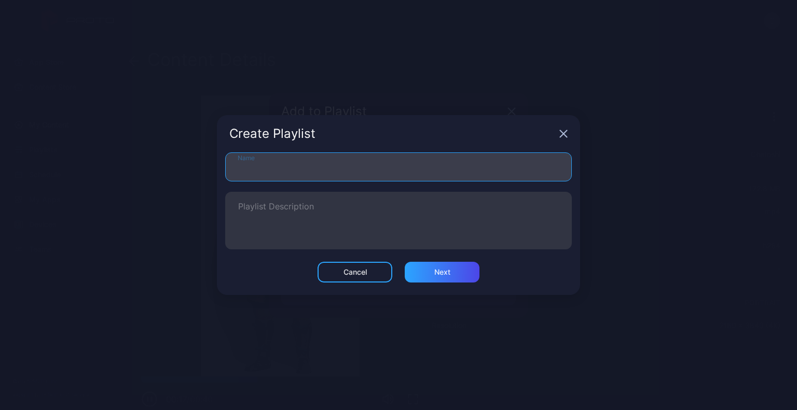
click at [310, 169] on input "Name" at bounding box center [398, 167] width 347 height 29
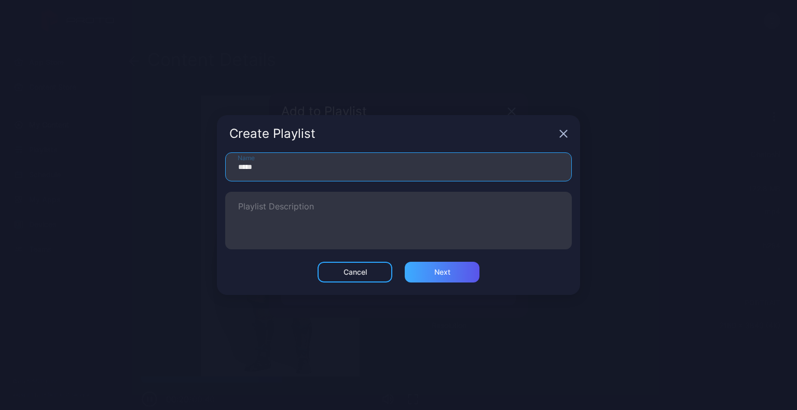
type input "*****"
click at [425, 270] on div "Next" at bounding box center [442, 272] width 75 height 21
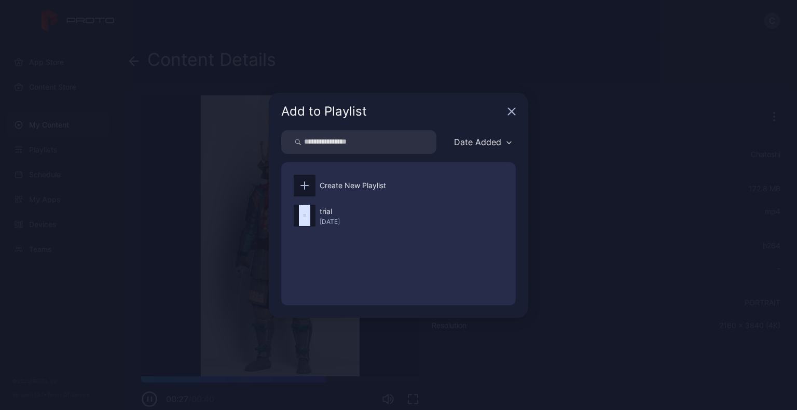
click at [514, 112] on icon "button" at bounding box center [511, 111] width 8 height 8
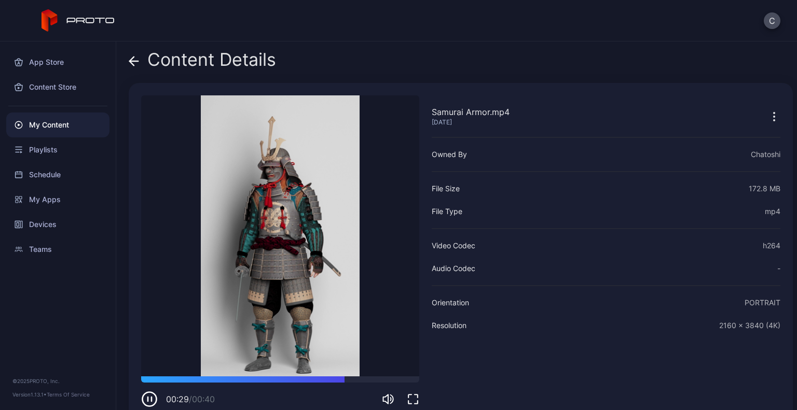
click at [138, 58] on icon at bounding box center [134, 61] width 10 height 10
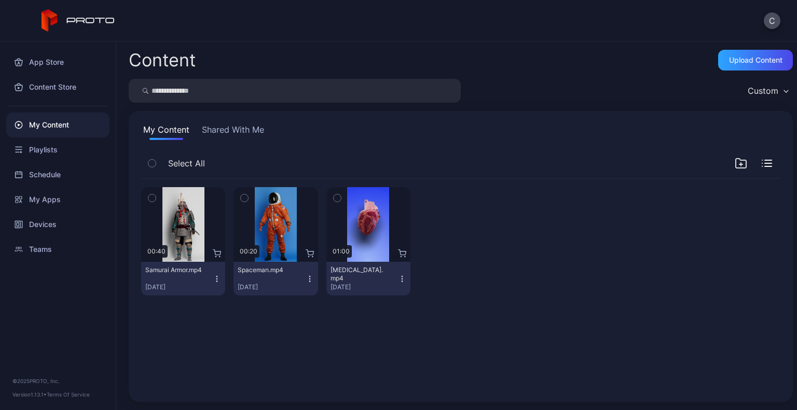
click at [309, 281] on icon "button" at bounding box center [309, 281] width 1 height 1
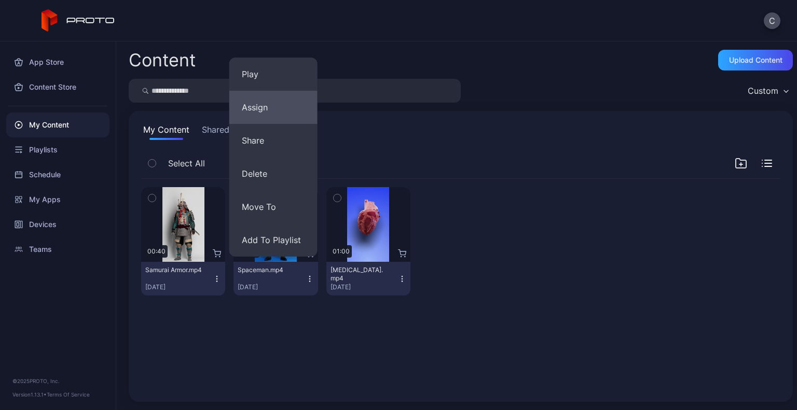
click at [279, 103] on button "Assign" at bounding box center [273, 107] width 88 height 33
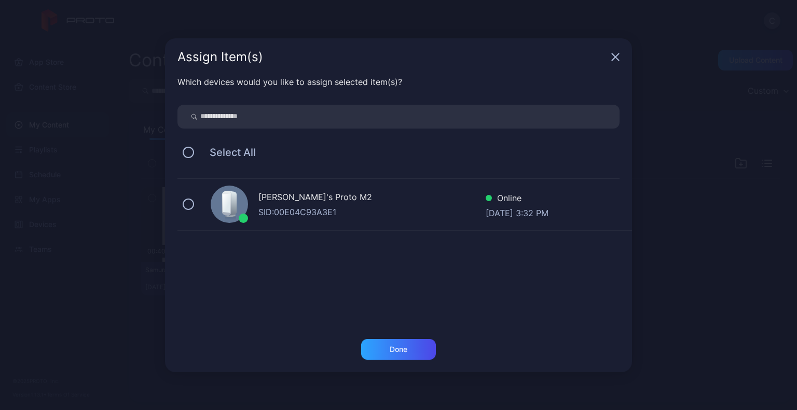
click at [370, 214] on div "SID: 00E04C93A3E1" at bounding box center [371, 212] width 227 height 12
click at [390, 343] on div "Done" at bounding box center [398, 349] width 75 height 21
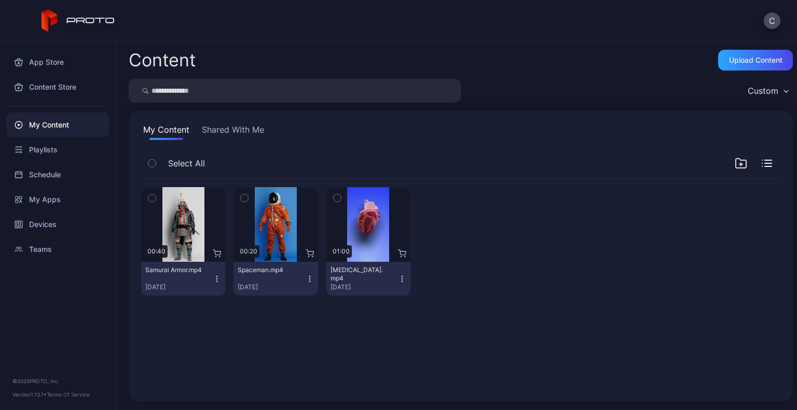
click at [306, 280] on icon "button" at bounding box center [310, 279] width 8 height 8
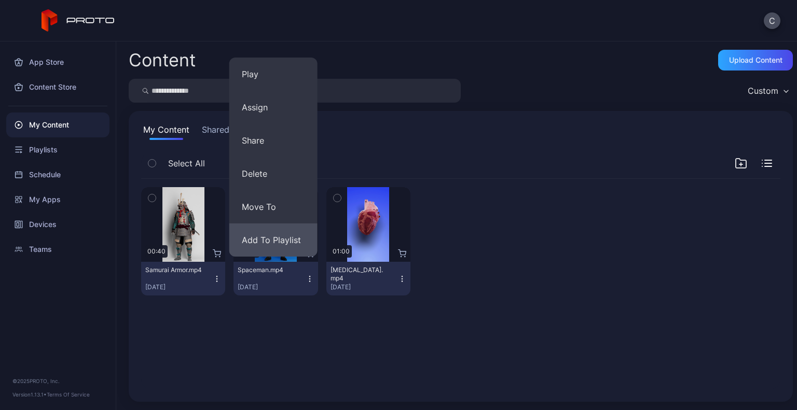
click at [273, 230] on button "Add To Playlist" at bounding box center [273, 240] width 88 height 33
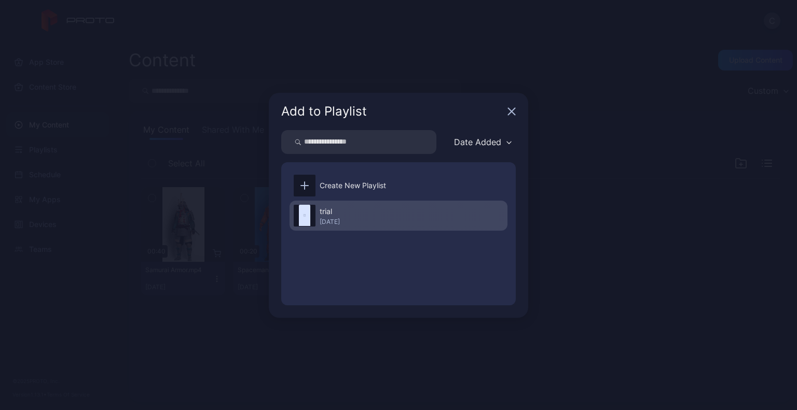
click at [313, 224] on div at bounding box center [305, 216] width 22 height 22
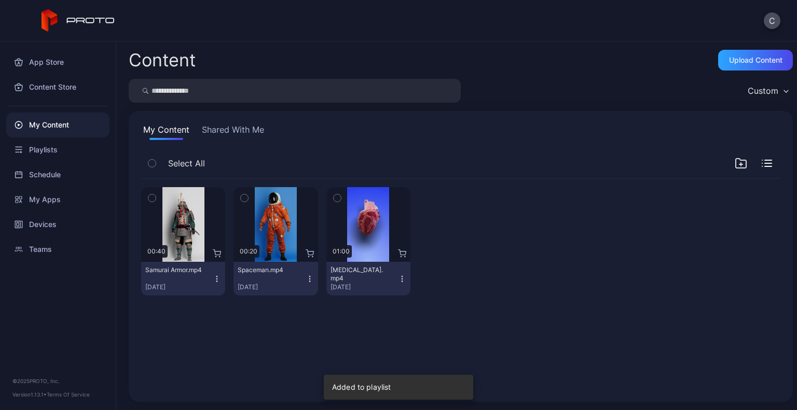
click at [398, 279] on icon "button" at bounding box center [402, 279] width 8 height 8
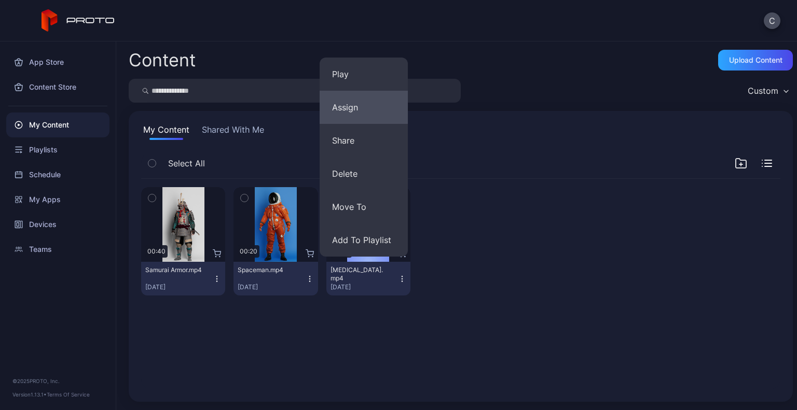
click at [357, 118] on button "Assign" at bounding box center [364, 107] width 88 height 33
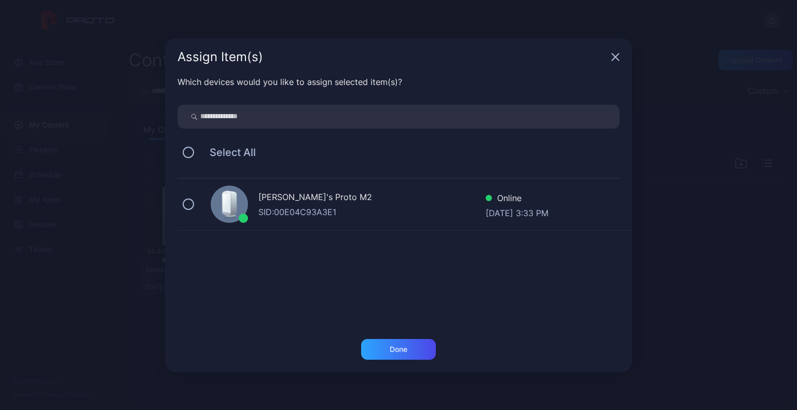
click at [402, 203] on div "[PERSON_NAME]'s Proto M2" at bounding box center [371, 198] width 227 height 15
click at [393, 346] on div "Done" at bounding box center [399, 350] width 18 height 8
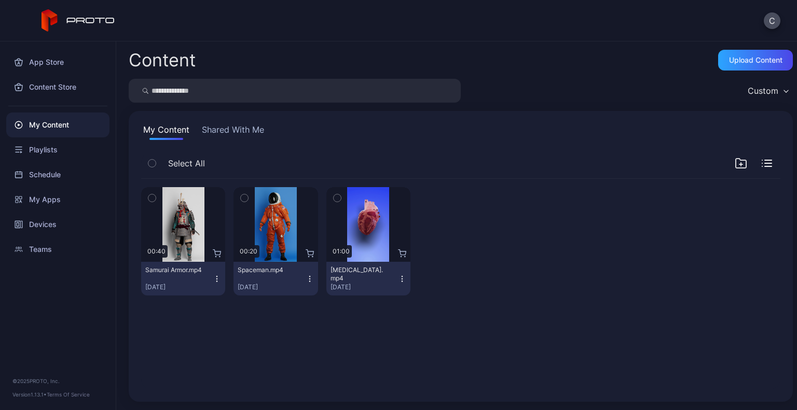
click at [399, 278] on icon "button" at bounding box center [402, 279] width 8 height 8
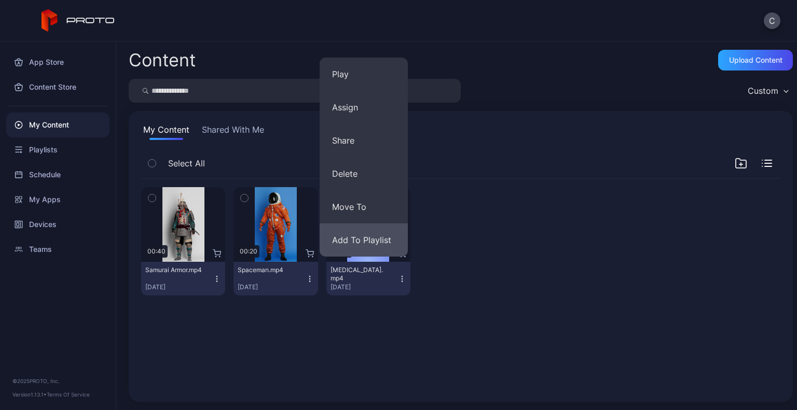
click at [357, 246] on button "Add To Playlist" at bounding box center [364, 240] width 88 height 33
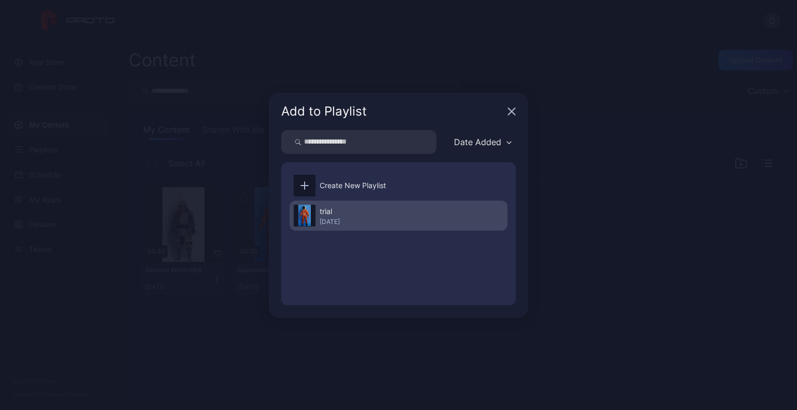
click at [320, 215] on div "trial" at bounding box center [330, 211] width 20 height 12
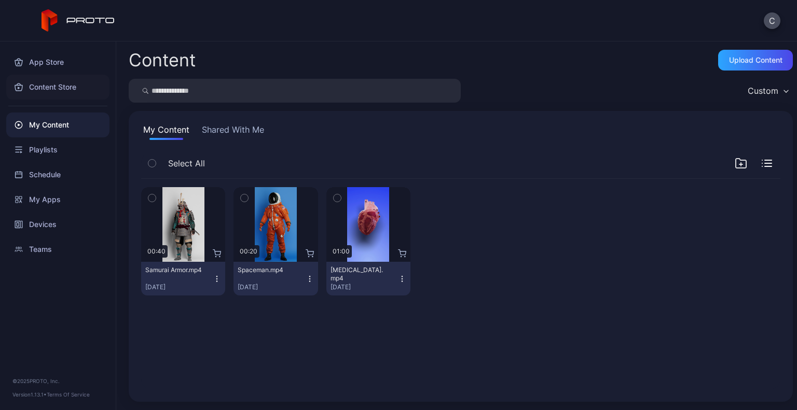
click at [39, 89] on div "Content Store" at bounding box center [57, 87] width 103 height 25
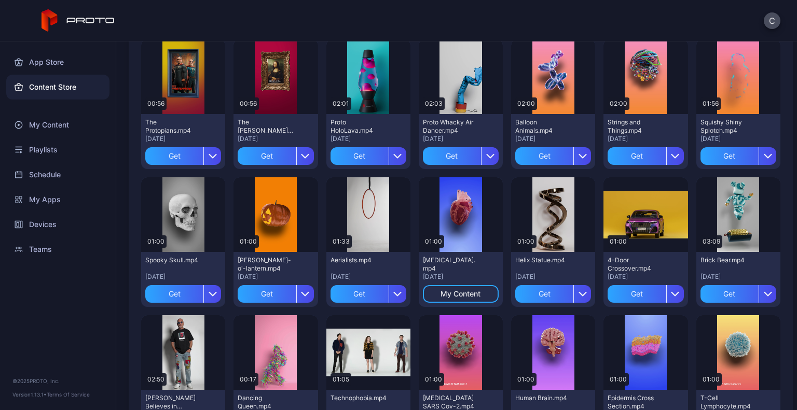
scroll to position [91, 0]
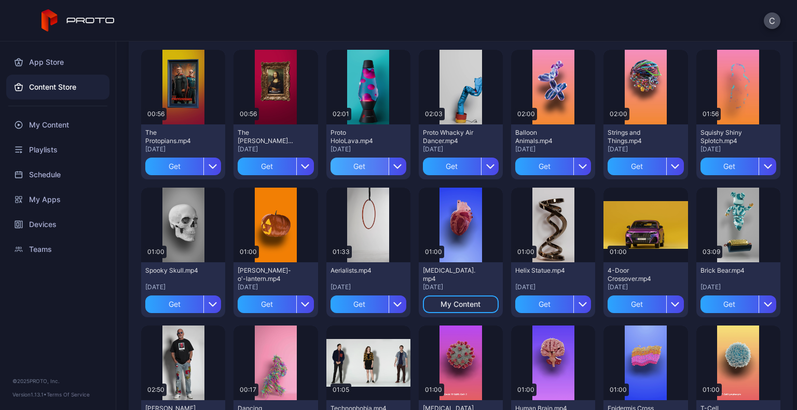
click at [366, 168] on div "Get" at bounding box center [359, 167] width 58 height 18
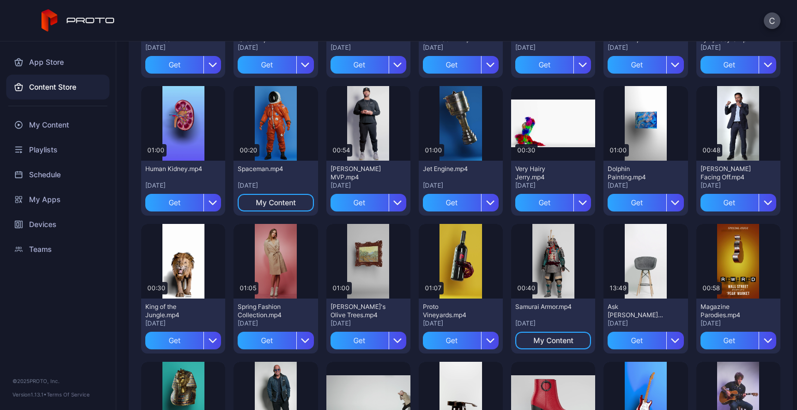
scroll to position [469, 0]
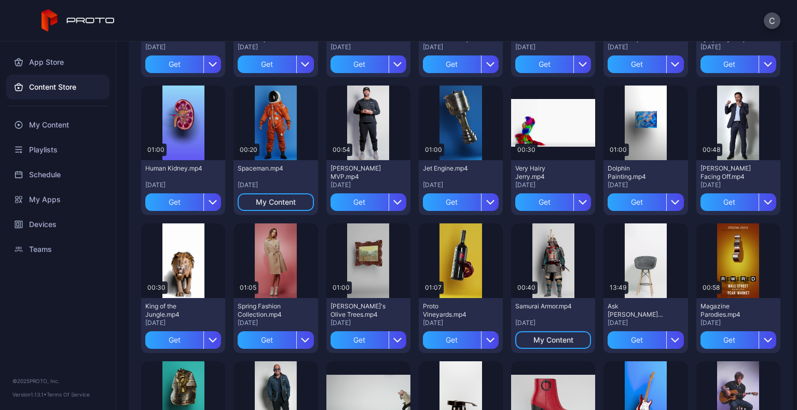
click at [485, 313] on div "Proto Vineyards.mp4 [DATE]" at bounding box center [461, 314] width 76 height 25
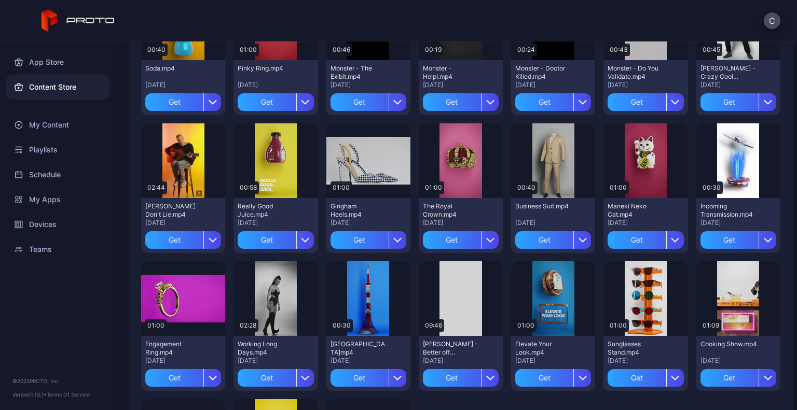
scroll to position [1260, 0]
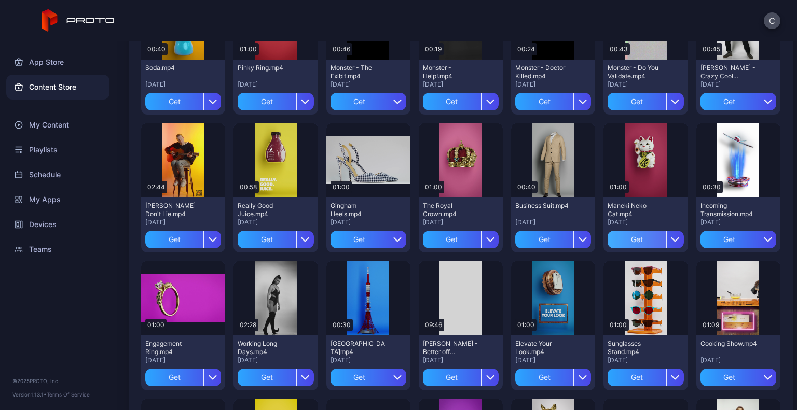
click at [610, 244] on div "Get" at bounding box center [637, 240] width 58 height 18
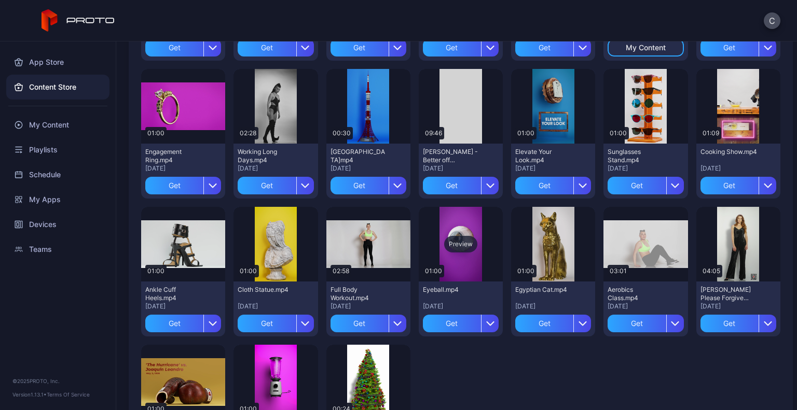
scroll to position [1452, 0]
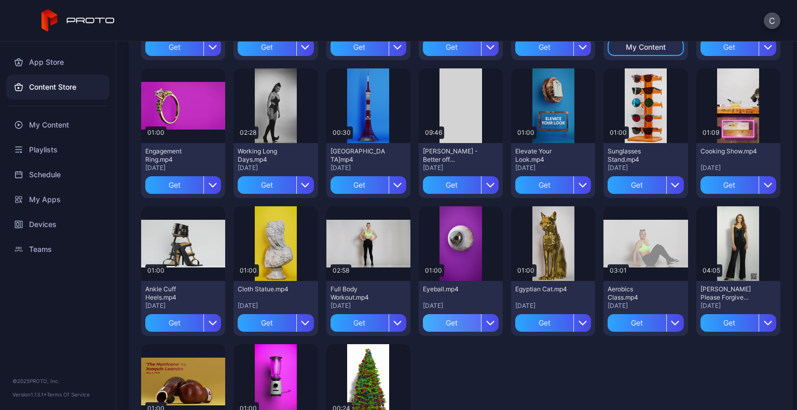
click at [453, 323] on div "Get" at bounding box center [452, 323] width 58 height 18
click at [453, 323] on div "My Content" at bounding box center [460, 323] width 40 height 8
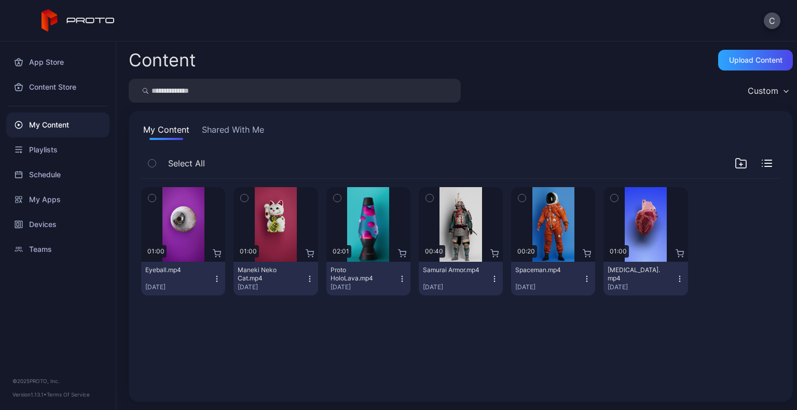
click at [214, 278] on icon "button" at bounding box center [217, 279] width 8 height 8
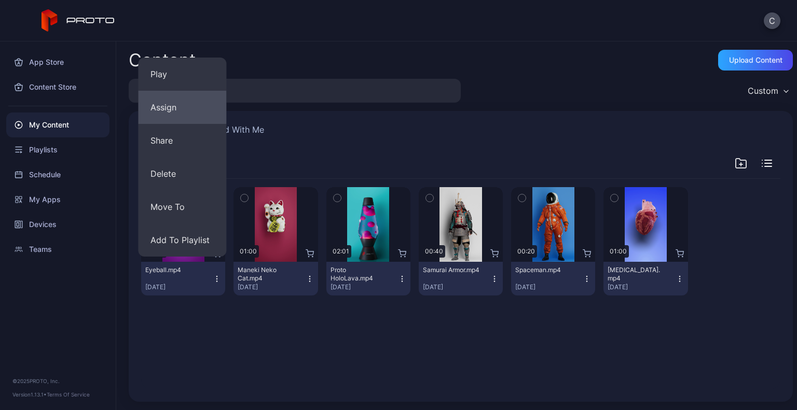
click at [185, 113] on button "Assign" at bounding box center [182, 107] width 88 height 33
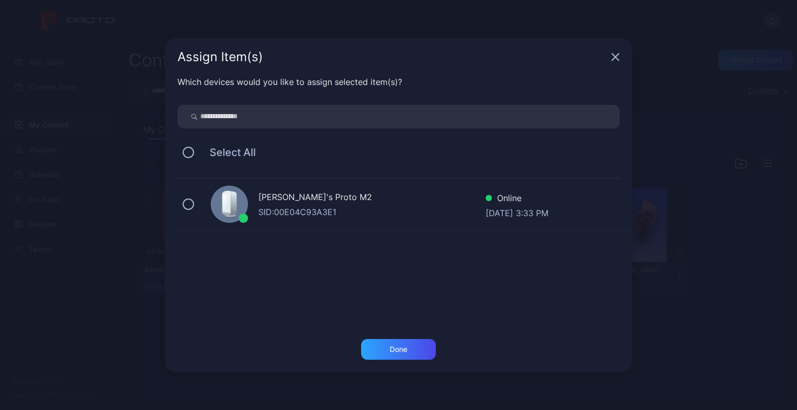
click at [380, 196] on div "[PERSON_NAME]'s Proto M2" at bounding box center [371, 198] width 227 height 15
click at [392, 350] on div "Done" at bounding box center [399, 350] width 18 height 8
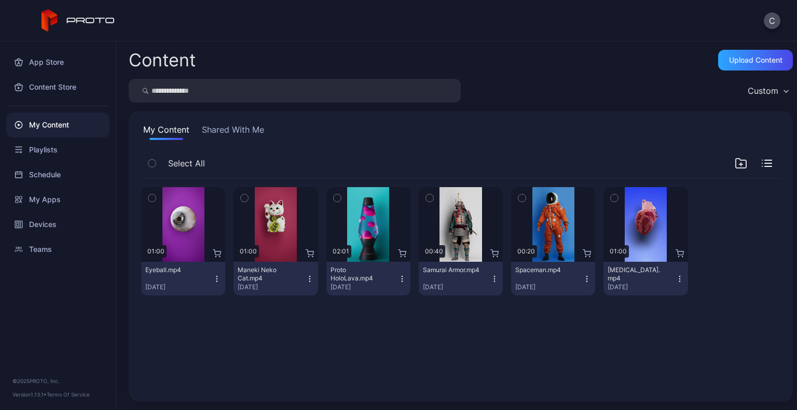
click at [301, 278] on div "Maneki Neko Cat.mp4 [DATE]" at bounding box center [271, 278] width 67 height 25
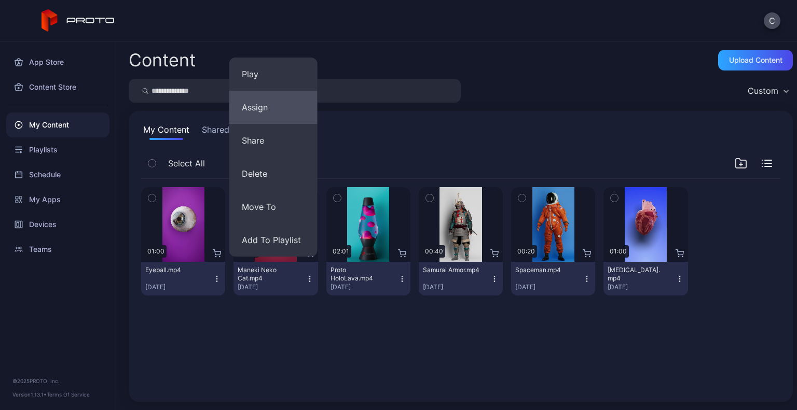
click at [265, 115] on button "Assign" at bounding box center [273, 107] width 88 height 33
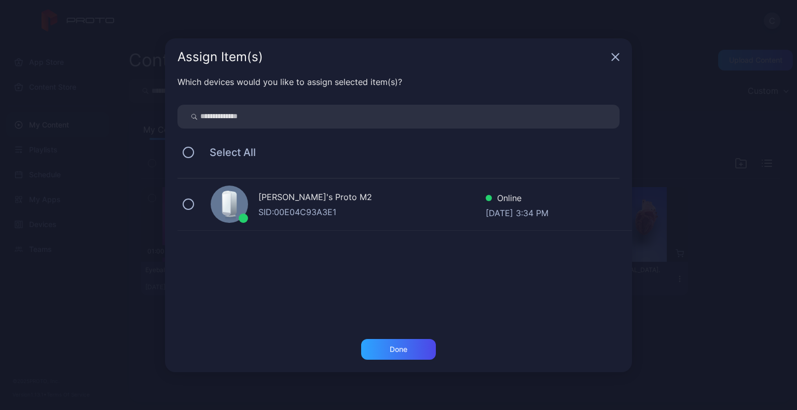
click at [406, 211] on div "SID: 00E04C93A3E1" at bounding box center [371, 212] width 227 height 12
click at [401, 347] on div "Done" at bounding box center [399, 350] width 18 height 8
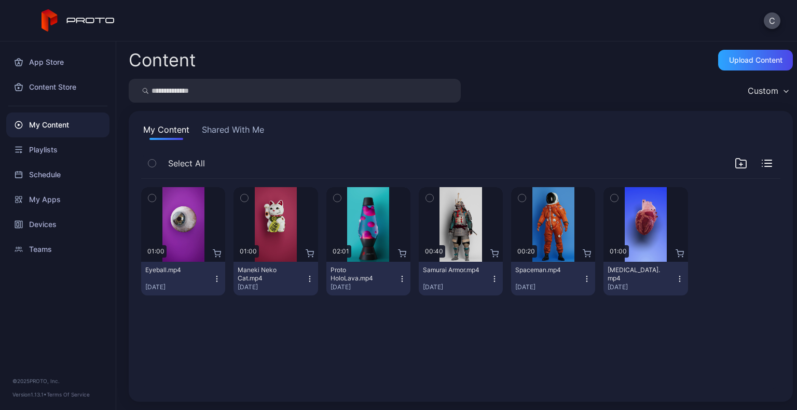
click at [307, 281] on icon "button" at bounding box center [310, 279] width 8 height 8
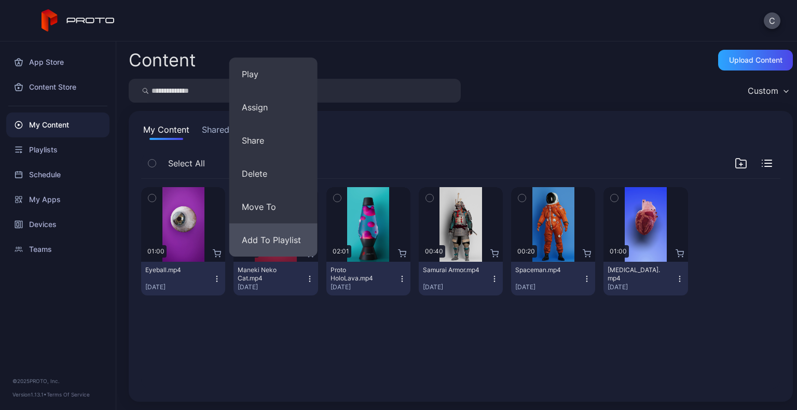
click at [289, 234] on button "Add To Playlist" at bounding box center [273, 240] width 88 height 33
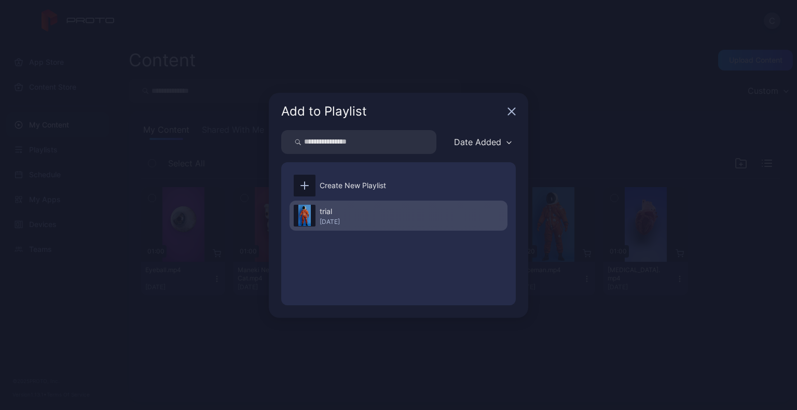
click at [310, 219] on img at bounding box center [304, 216] width 12 height 22
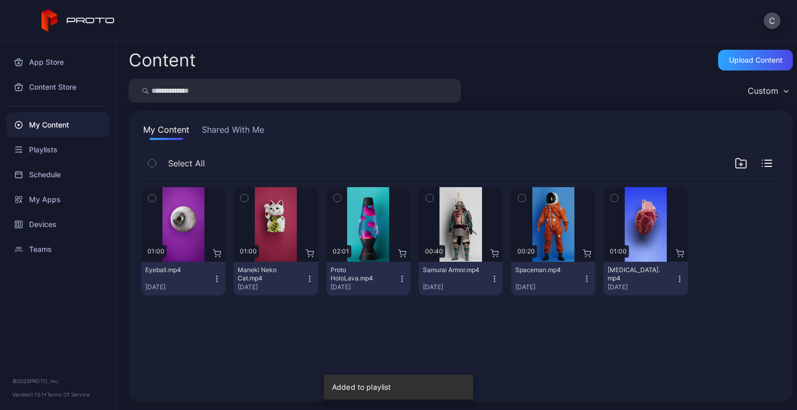
click at [306, 277] on icon "button" at bounding box center [310, 279] width 8 height 8
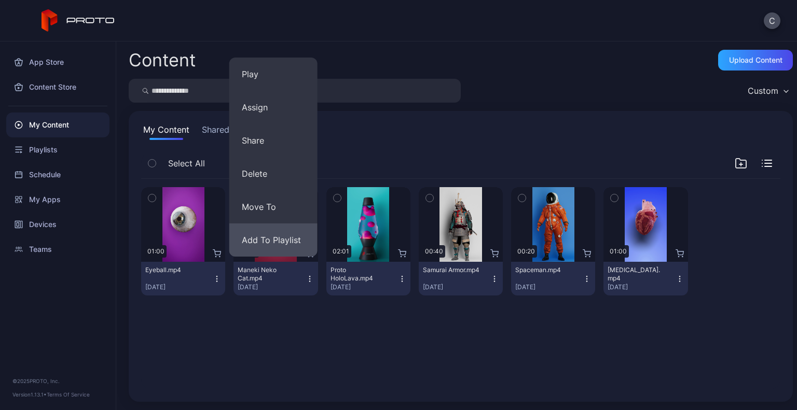
click at [266, 251] on button "Add To Playlist" at bounding box center [273, 240] width 88 height 33
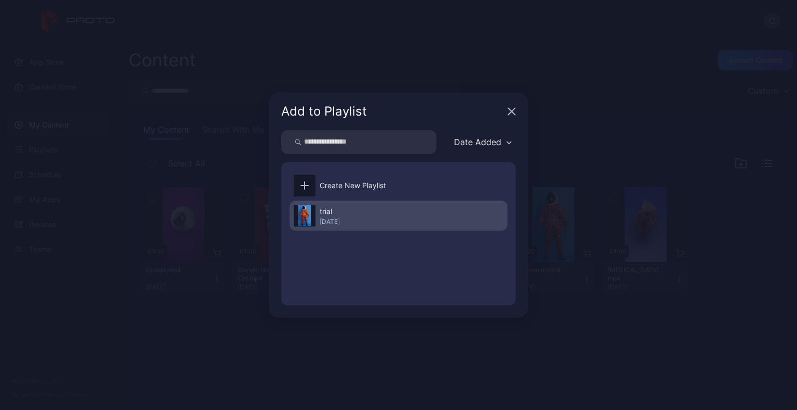
click at [363, 211] on div "trial [DATE]" at bounding box center [398, 216] width 218 height 30
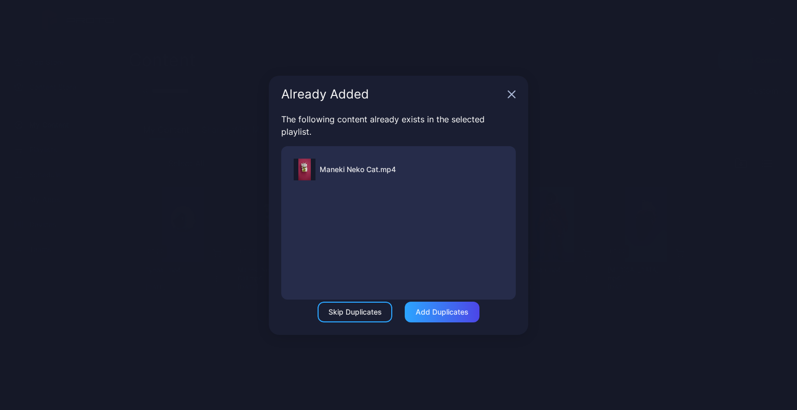
click at [509, 99] on div "Already Added" at bounding box center [398, 94] width 259 height 37
click at [510, 93] on icon "button" at bounding box center [511, 94] width 7 height 7
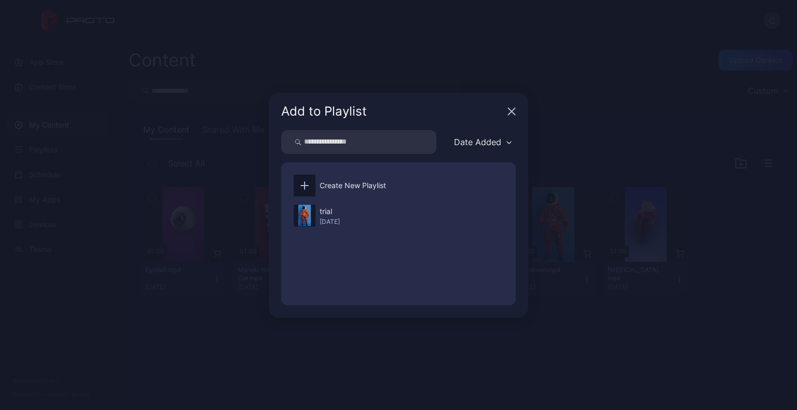
click at [515, 107] on icon "button" at bounding box center [511, 111] width 8 height 8
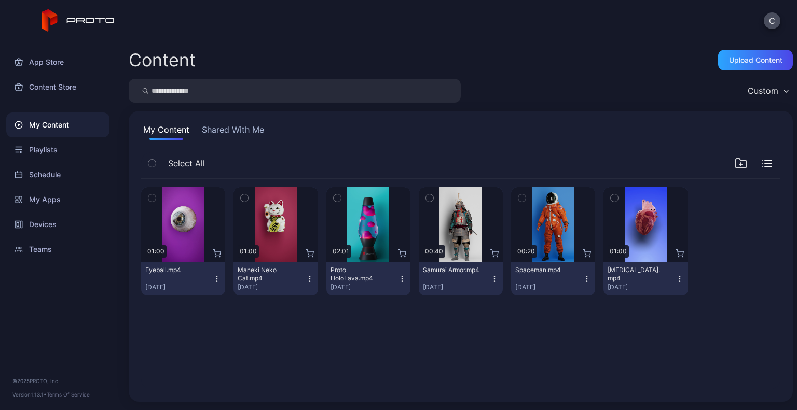
click at [217, 277] on icon "button" at bounding box center [217, 279] width 8 height 8
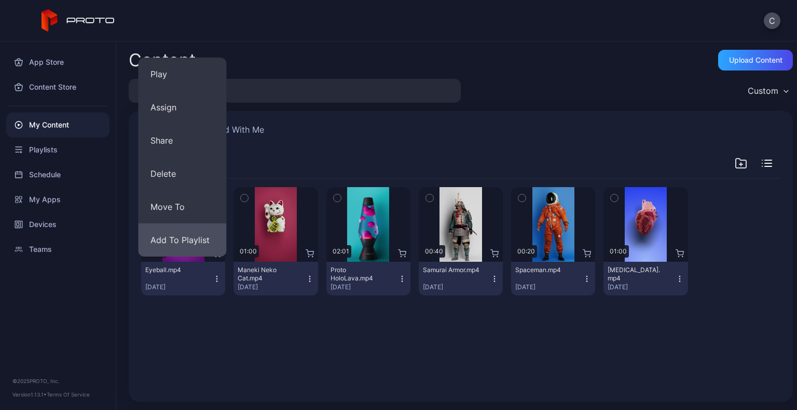
click at [204, 246] on button "Add To Playlist" at bounding box center [182, 240] width 88 height 33
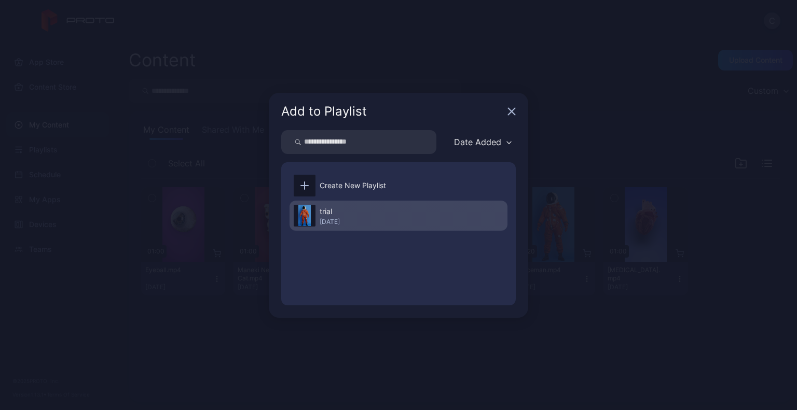
click at [359, 227] on div "trial [DATE]" at bounding box center [398, 216] width 218 height 30
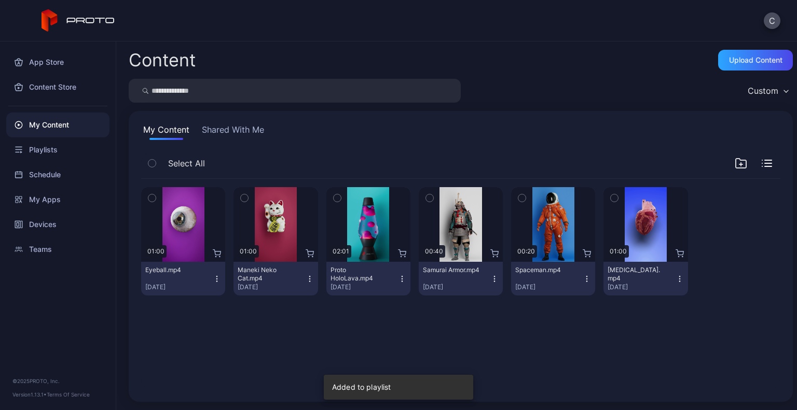
click at [398, 276] on icon "button" at bounding box center [402, 279] width 8 height 8
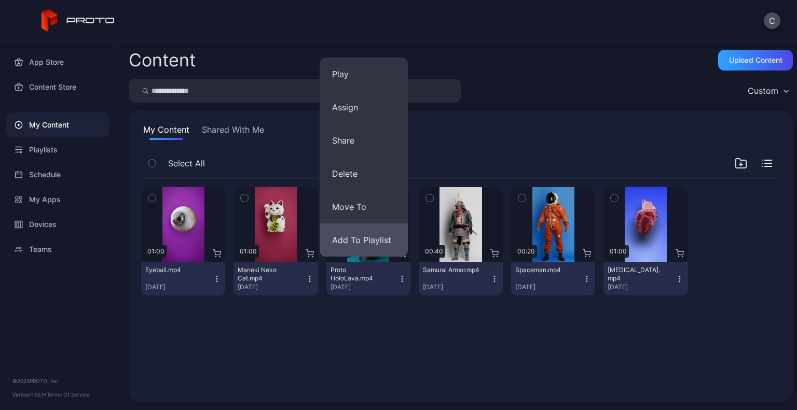
click at [385, 232] on button "Add To Playlist" at bounding box center [364, 240] width 88 height 33
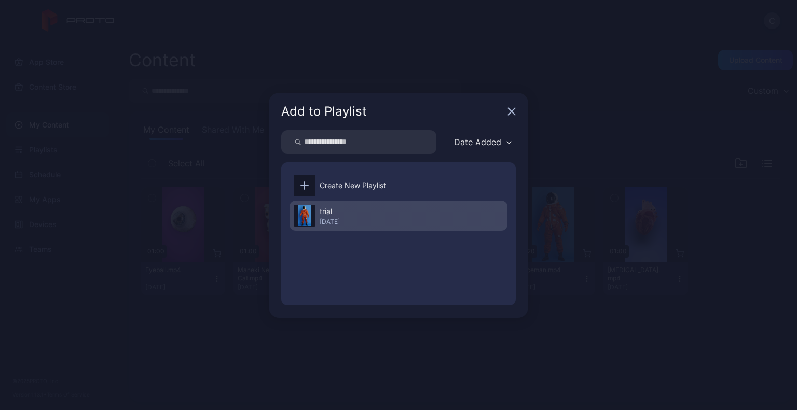
click at [366, 209] on div "trial [DATE]" at bounding box center [398, 216] width 218 height 30
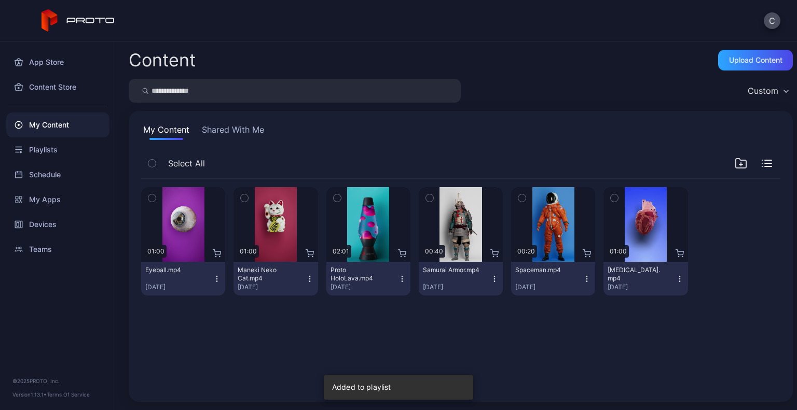
click at [366, 209] on div "Preview" at bounding box center [368, 224] width 84 height 75
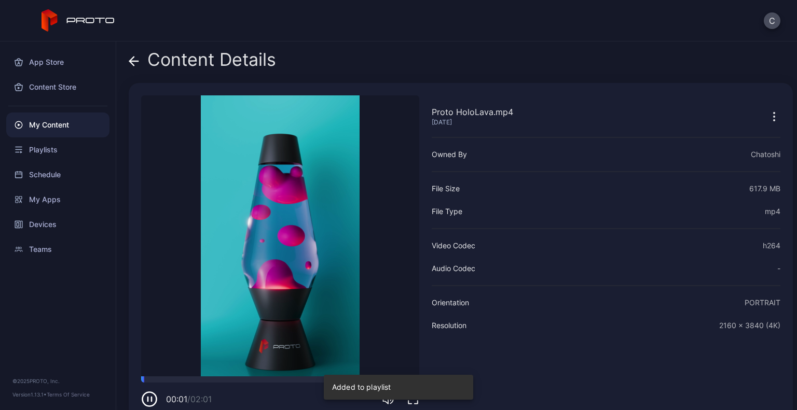
click at [768, 117] on icon "button" at bounding box center [774, 117] width 12 height 12
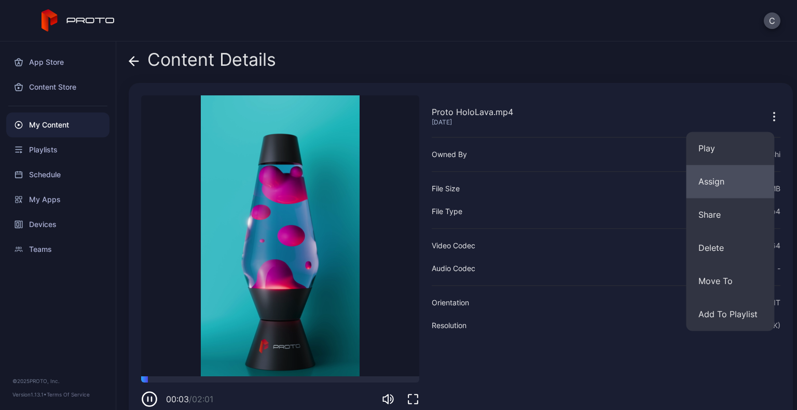
click at [712, 165] on button "Assign" at bounding box center [730, 181] width 88 height 33
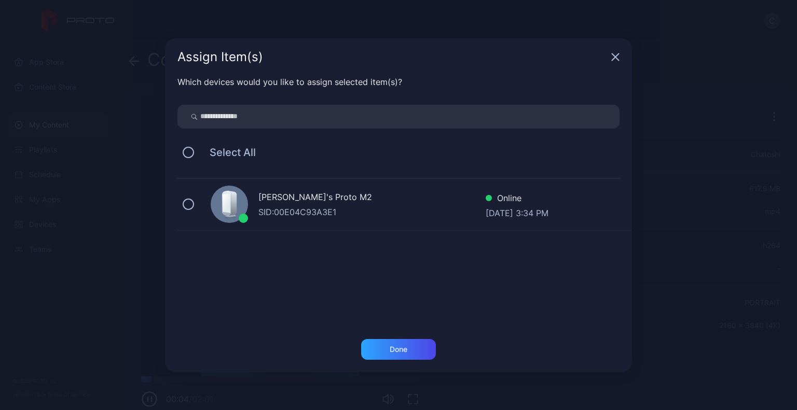
click at [438, 206] on div "SID: 00E04C93A3E1" at bounding box center [371, 212] width 227 height 12
click at [405, 344] on div "Done" at bounding box center [398, 349] width 75 height 21
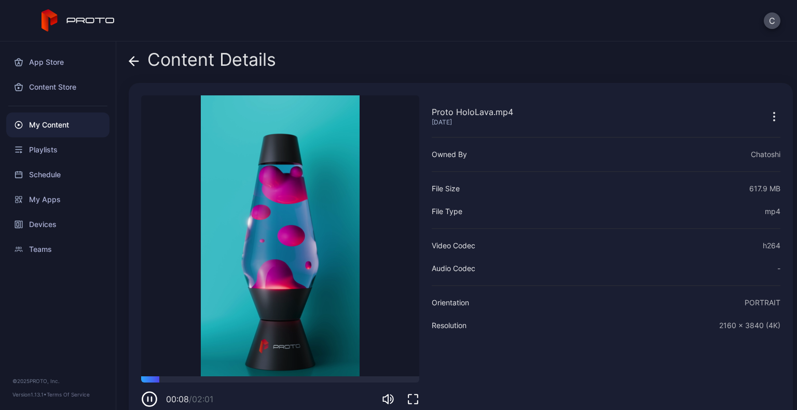
click at [768, 114] on icon "button" at bounding box center [774, 117] width 12 height 12
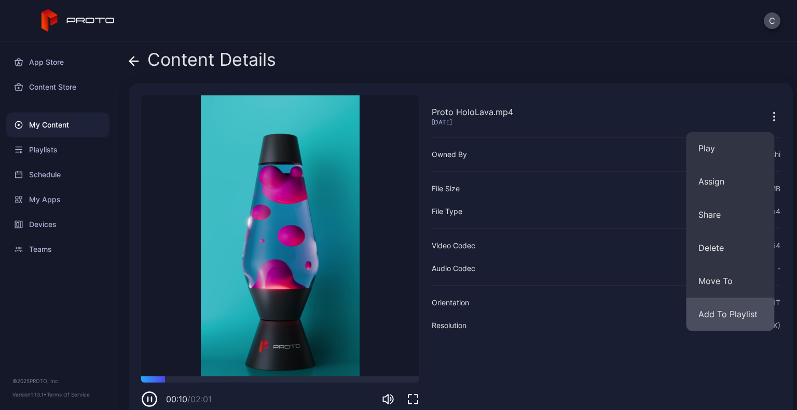
click at [735, 314] on button "Add To Playlist" at bounding box center [730, 314] width 88 height 33
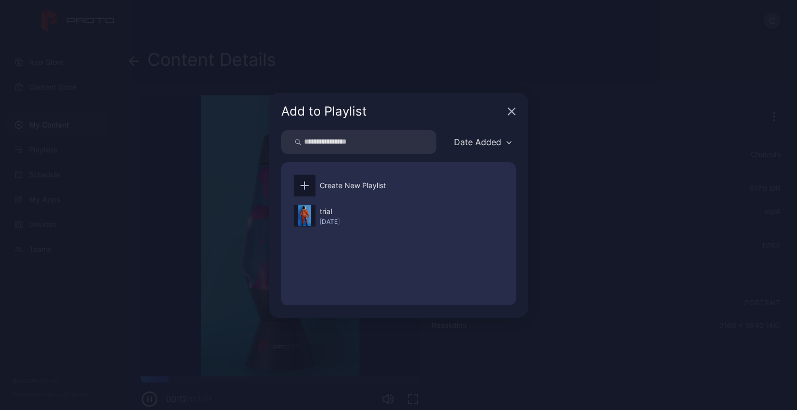
click at [351, 233] on div "trial [DATE]" at bounding box center [398, 249] width 218 height 96
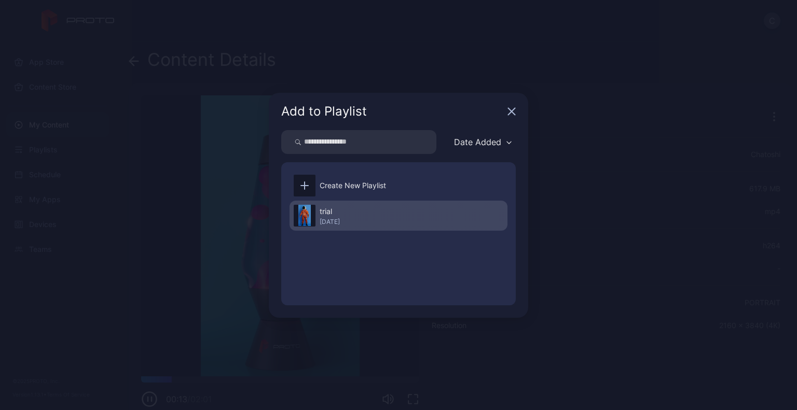
click at [340, 209] on div "trial" at bounding box center [330, 211] width 20 height 12
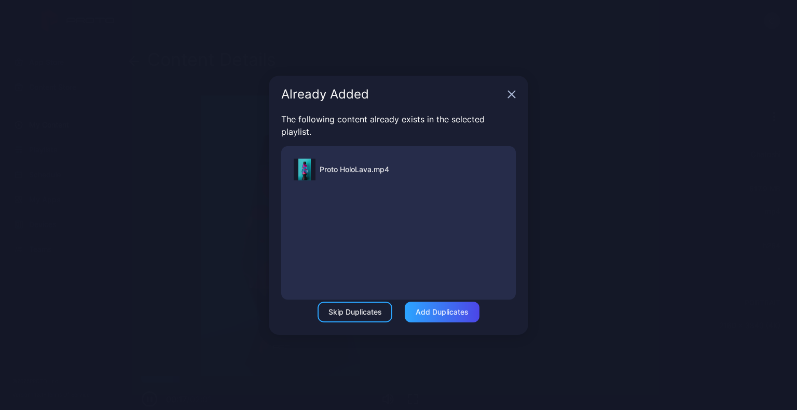
click at [508, 90] on div "Already Added" at bounding box center [398, 94] width 259 height 37
click at [511, 95] on icon "button" at bounding box center [511, 94] width 7 height 7
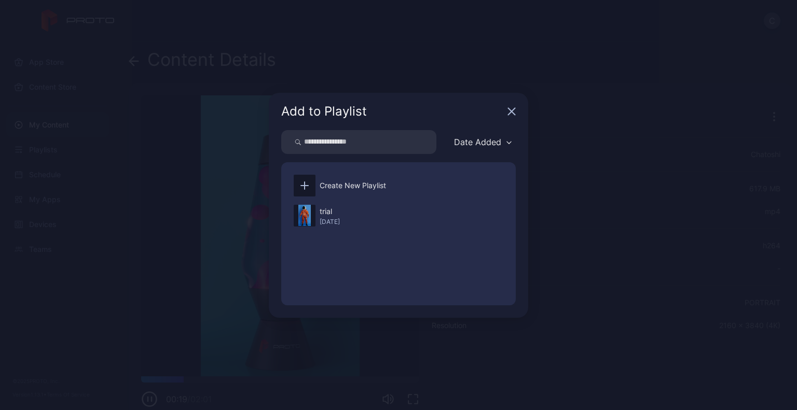
drag, startPoint x: 511, startPoint y: 95, endPoint x: 515, endPoint y: 111, distance: 16.0
click at [515, 111] on div "Add to Playlist" at bounding box center [398, 111] width 259 height 37
click at [515, 111] on icon "button" at bounding box center [511, 111] width 8 height 8
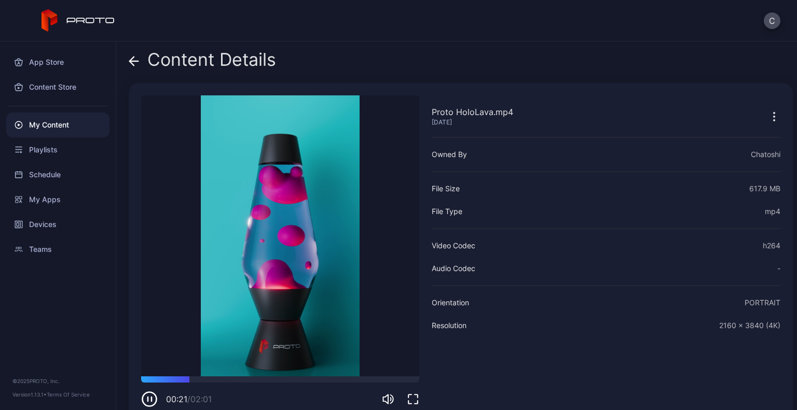
click at [145, 55] on div "Content Details" at bounding box center [202, 62] width 147 height 25
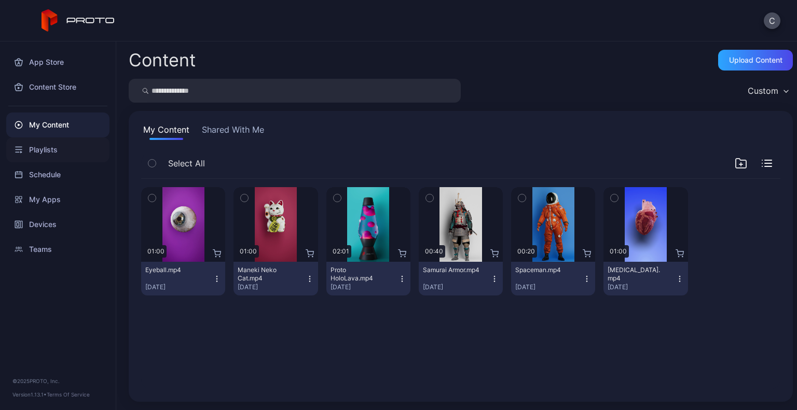
click at [26, 159] on div "Playlists" at bounding box center [57, 149] width 103 height 25
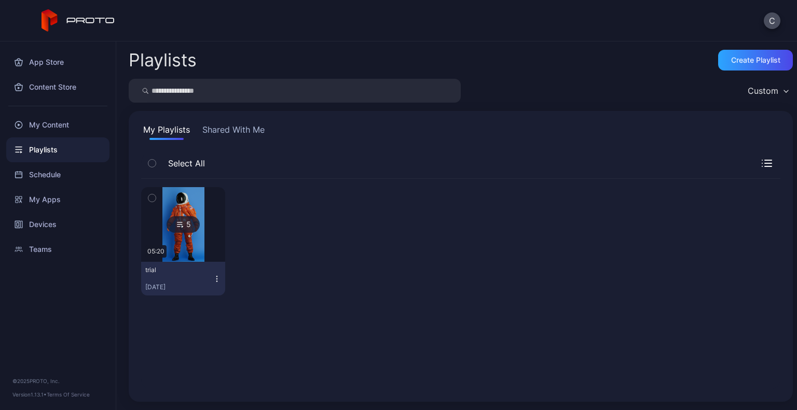
click at [153, 195] on icon "button" at bounding box center [151, 197] width 7 height 11
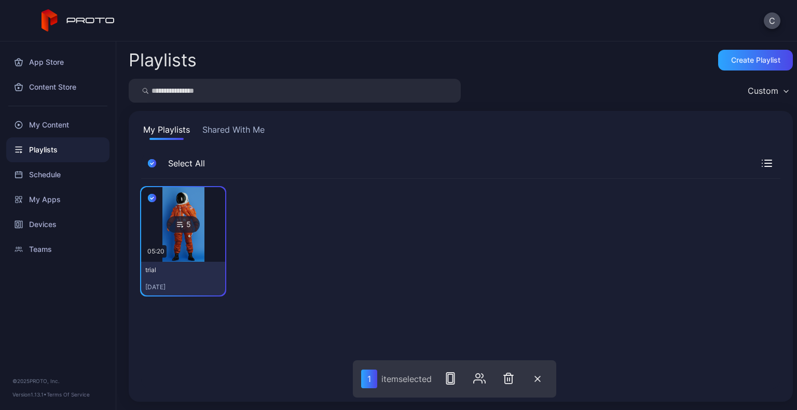
click at [177, 227] on icon at bounding box center [178, 227] width 3 height 0
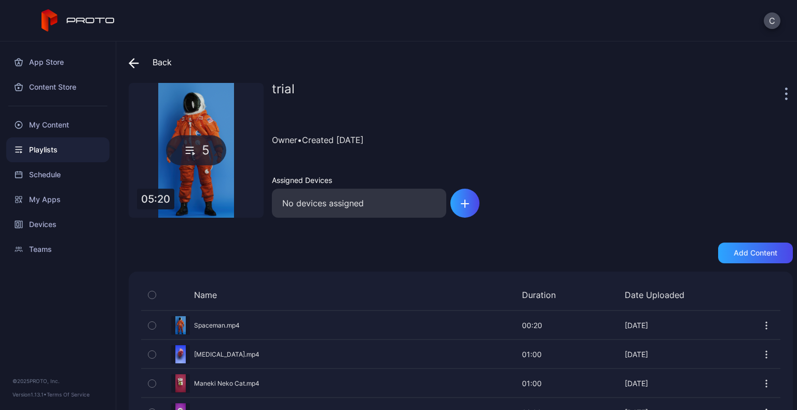
click at [782, 95] on div at bounding box center [787, 93] width 10 height 21
click at [785, 95] on icon "button" at bounding box center [786, 94] width 3 height 12
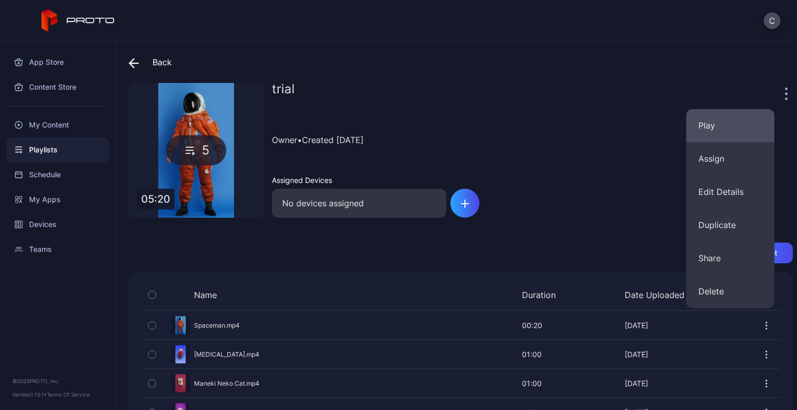
click at [721, 118] on button "Play" at bounding box center [730, 125] width 88 height 33
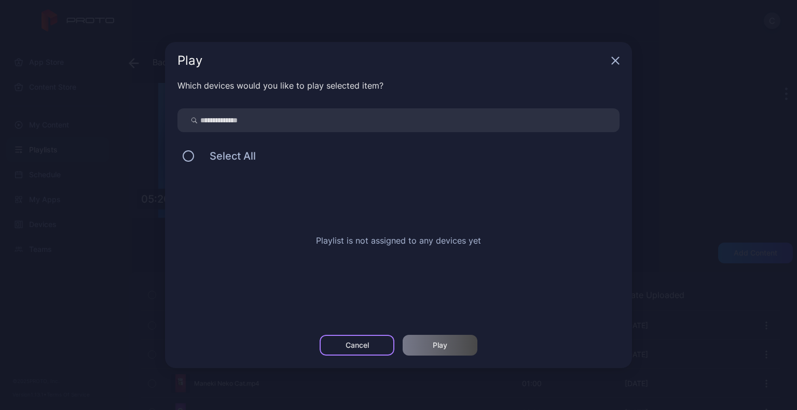
click at [367, 347] on div "Cancel" at bounding box center [357, 345] width 23 height 8
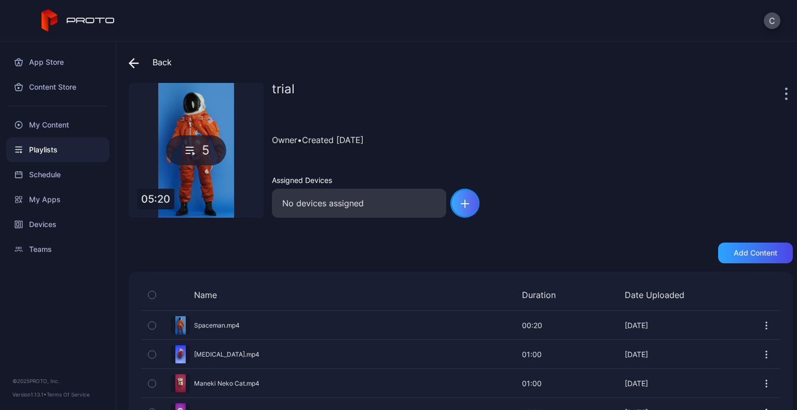
click at [457, 197] on div "button" at bounding box center [464, 203] width 29 height 29
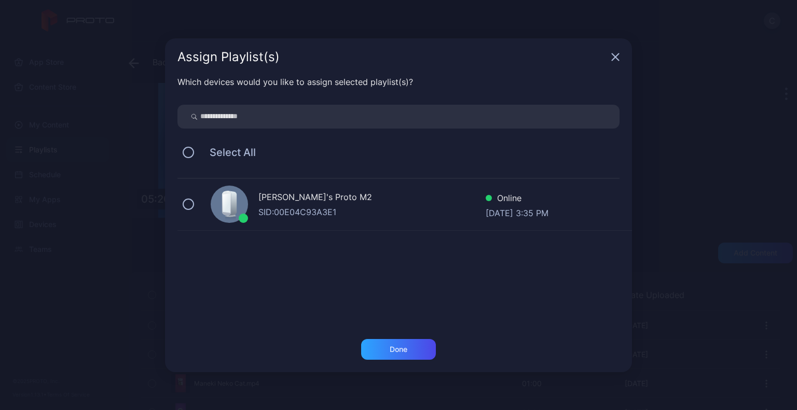
click at [308, 201] on div "[PERSON_NAME]'s Proto M2" at bounding box center [371, 198] width 227 height 15
click at [382, 344] on div "Done" at bounding box center [398, 349] width 75 height 21
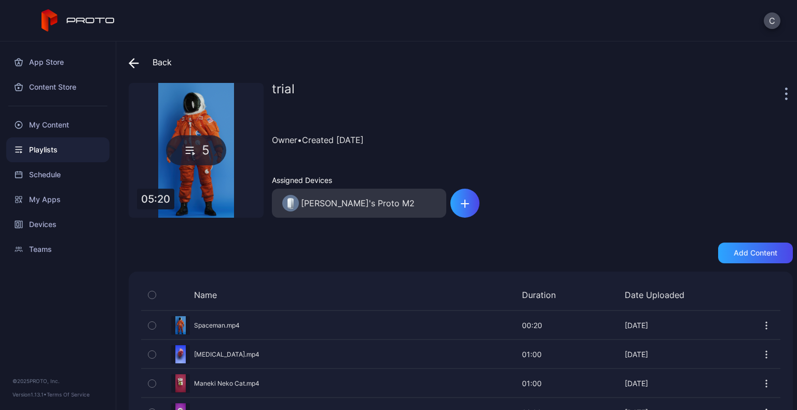
drag, startPoint x: 767, startPoint y: 103, endPoint x: 772, endPoint y: 95, distance: 9.1
click at [772, 95] on div "trial" at bounding box center [532, 93] width 521 height 21
click at [782, 95] on div at bounding box center [787, 93] width 10 height 21
click at [782, 91] on div at bounding box center [787, 93] width 10 height 21
click at [785, 91] on icon "button" at bounding box center [786, 94] width 3 height 12
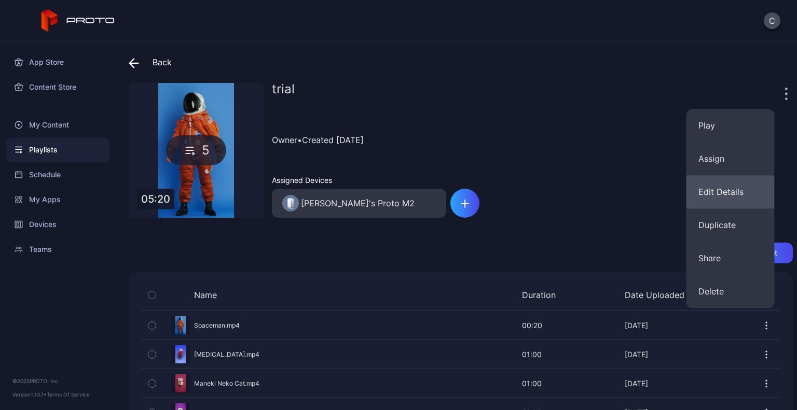
click at [734, 203] on button "Edit Details" at bounding box center [730, 191] width 88 height 33
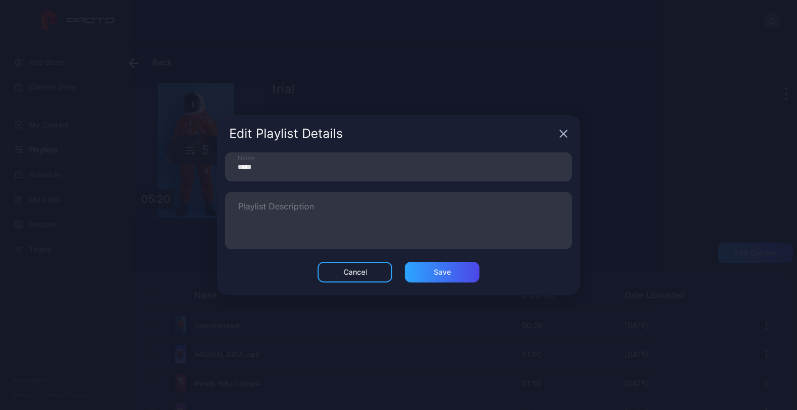
click at [565, 132] on icon "button" at bounding box center [563, 134] width 7 height 7
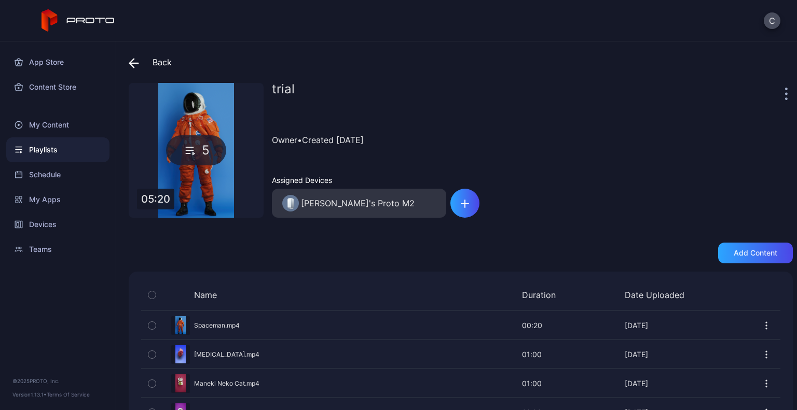
click at [782, 98] on div at bounding box center [787, 93] width 10 height 21
click at [782, 92] on div at bounding box center [787, 93] width 10 height 21
click at [785, 92] on icon "button" at bounding box center [786, 94] width 3 height 12
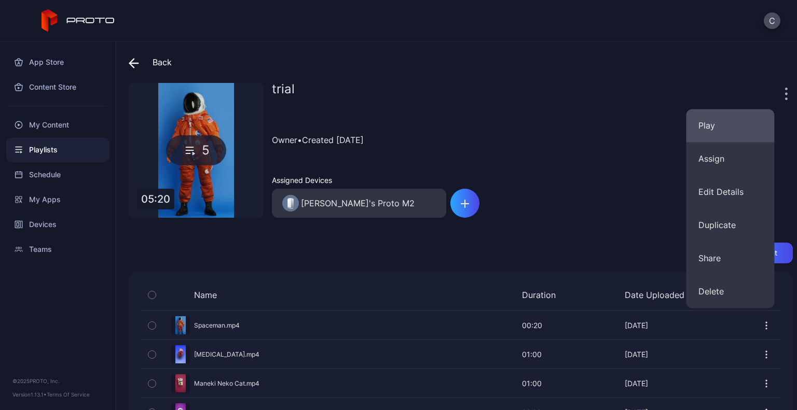
click at [708, 125] on button "Play" at bounding box center [730, 125] width 88 height 33
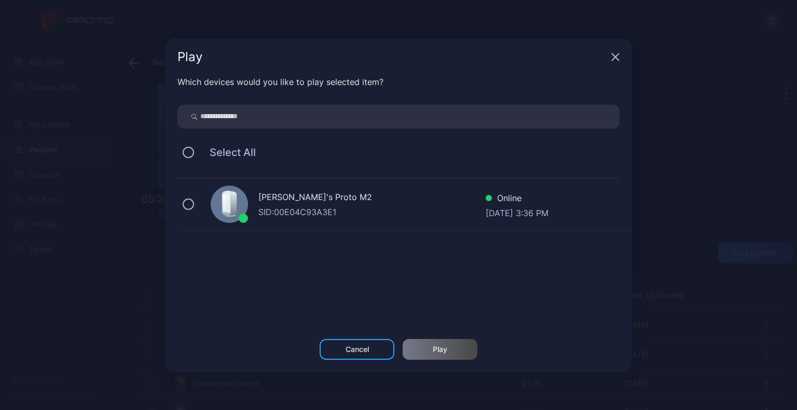
click at [469, 213] on div "SID: 00E04C93A3E1" at bounding box center [371, 212] width 227 height 12
click at [435, 349] on div "Play" at bounding box center [440, 350] width 15 height 8
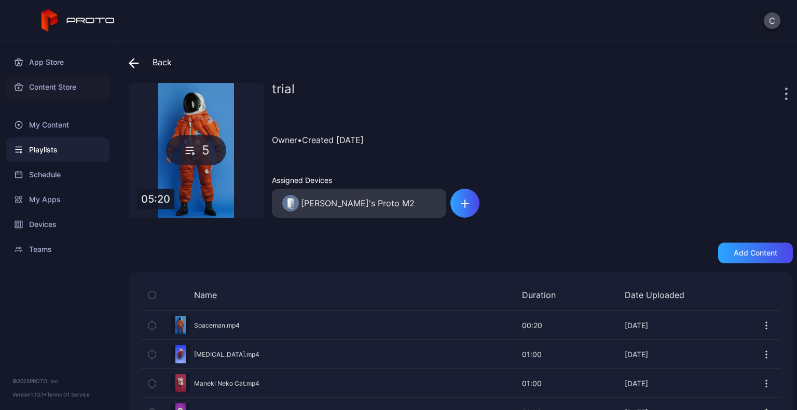
click at [52, 92] on div "Content Store" at bounding box center [57, 87] width 103 height 25
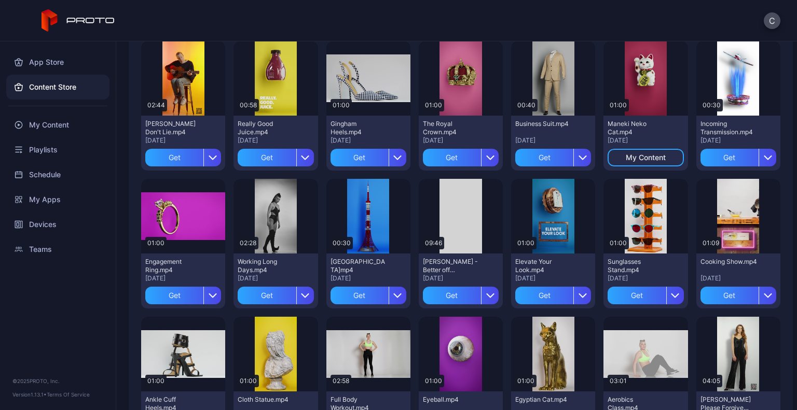
scroll to position [1544, 0]
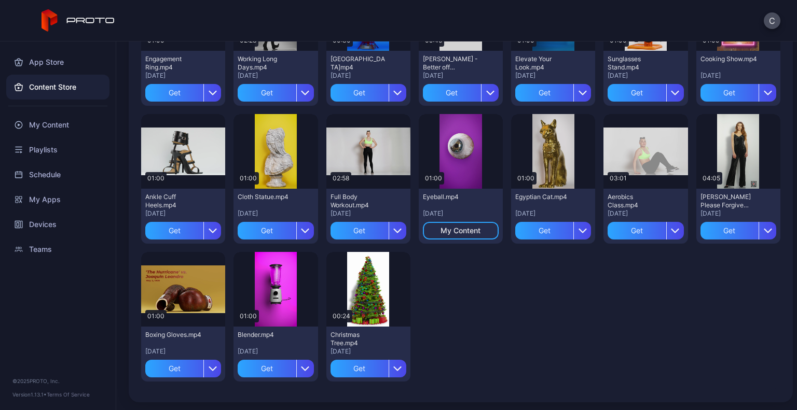
click at [610, 223] on div "Get" at bounding box center [637, 231] width 58 height 18
click at [41, 68] on div "App Store" at bounding box center [57, 62] width 103 height 25
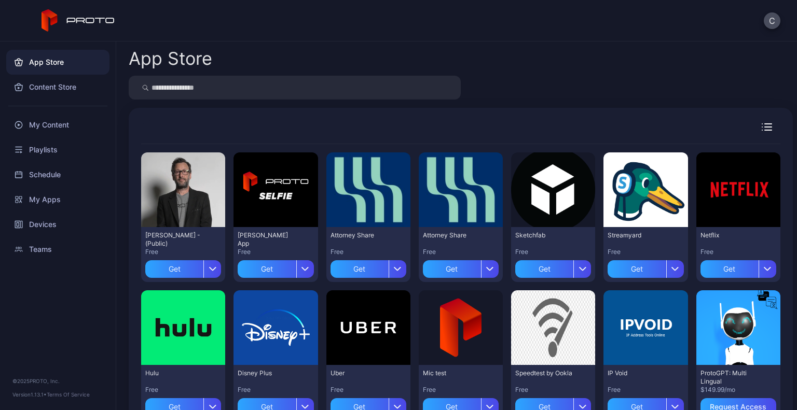
scroll to position [315, 0]
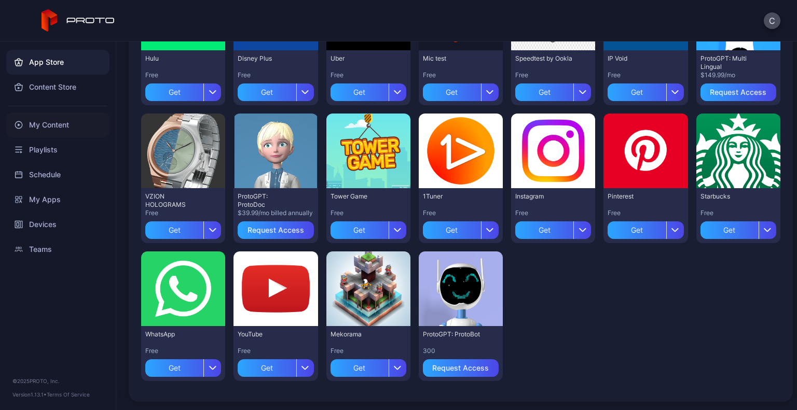
click at [42, 126] on div "My Content" at bounding box center [57, 125] width 103 height 25
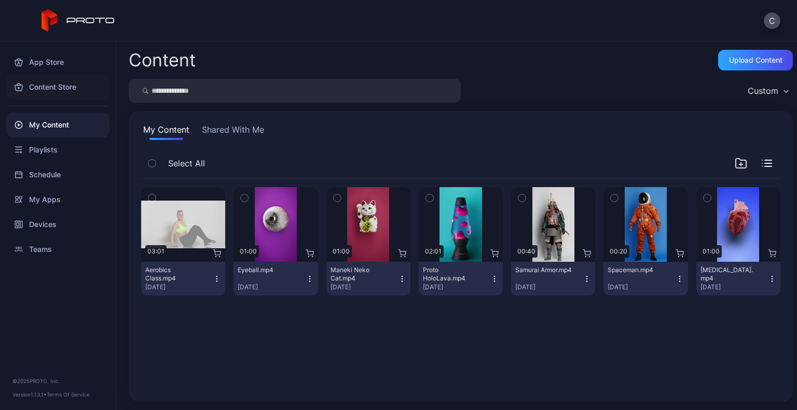
click at [25, 82] on div "Content Store" at bounding box center [57, 87] width 103 height 25
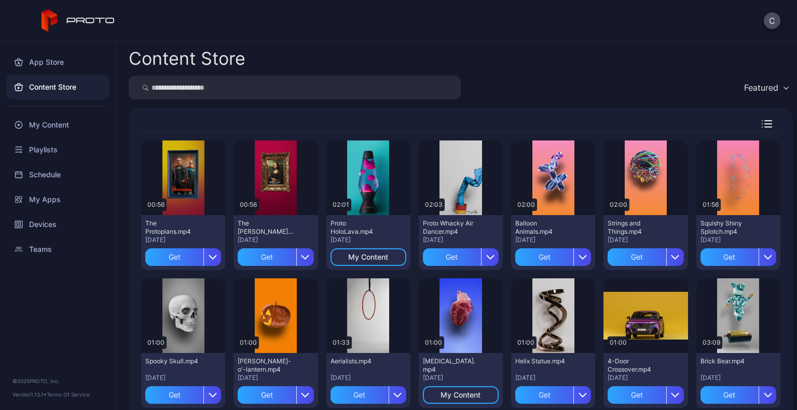
click at [216, 87] on input "search" at bounding box center [295, 88] width 332 height 24
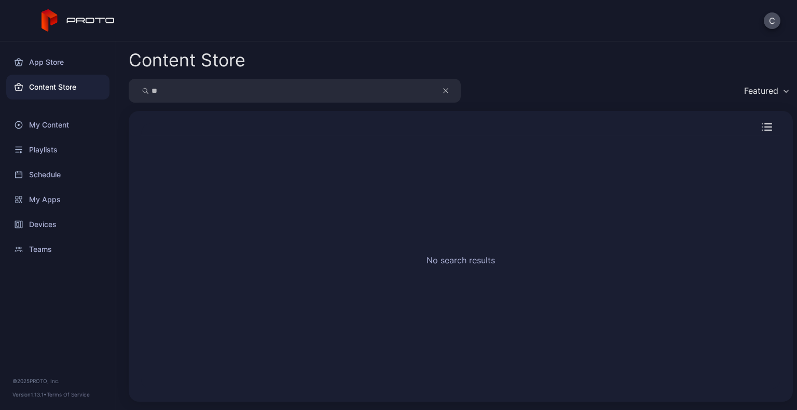
type input "*"
click at [29, 132] on div "My Content" at bounding box center [57, 125] width 103 height 25
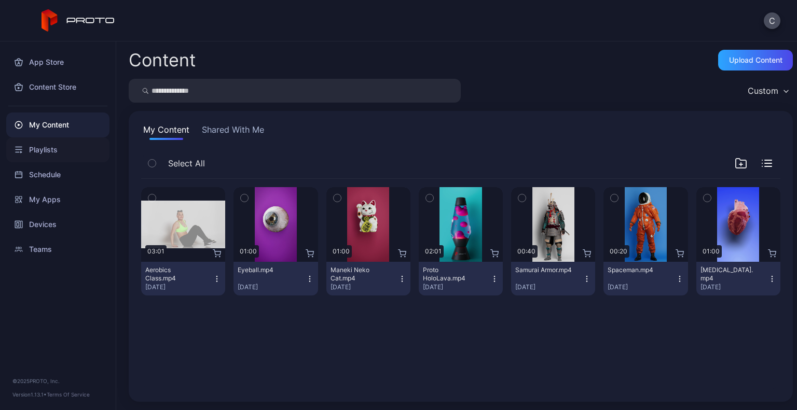
click at [50, 141] on div "Playlists" at bounding box center [57, 149] width 103 height 25
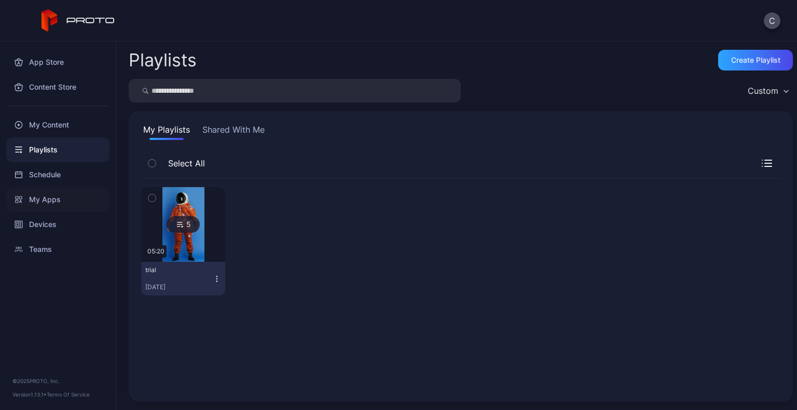
click at [41, 195] on div "My Apps" at bounding box center [57, 199] width 103 height 25
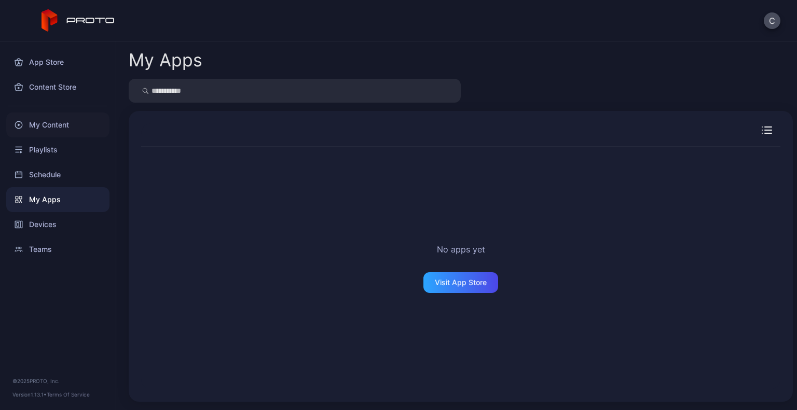
click at [75, 113] on div "My Content" at bounding box center [57, 125] width 103 height 25
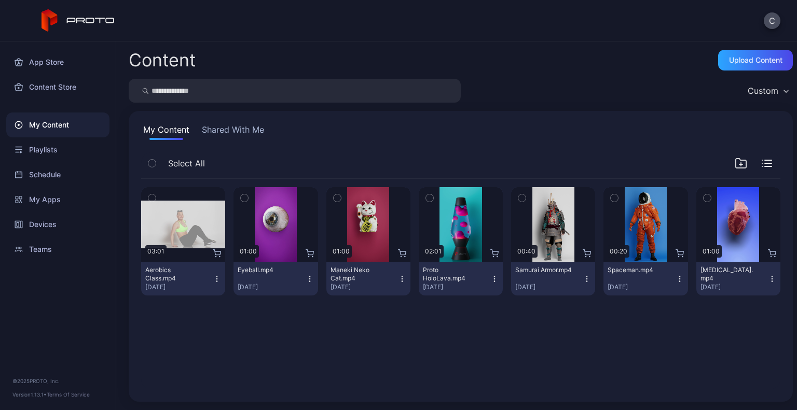
click at [760, 86] on div "Custom" at bounding box center [763, 91] width 31 height 10
click at [601, 97] on div "Custom" at bounding box center [461, 91] width 664 height 24
click at [239, 133] on button "Shared With Me" at bounding box center [233, 131] width 66 height 17
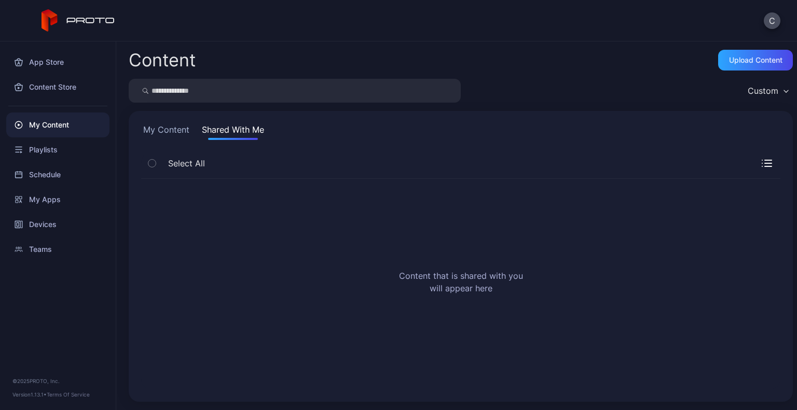
click at [182, 125] on button "My Content" at bounding box center [166, 131] width 50 height 17
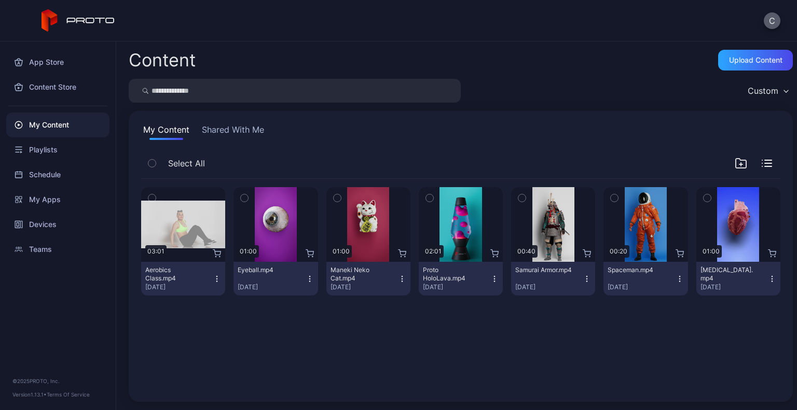
click at [769, 19] on button "C" at bounding box center [772, 20] width 17 height 17
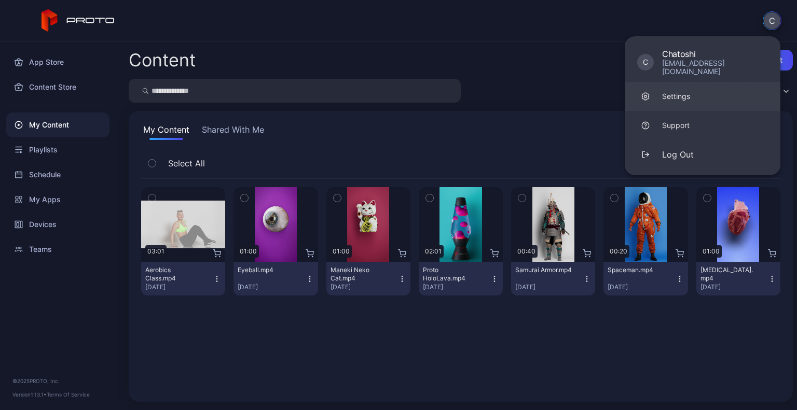
click at [677, 97] on link "Settings" at bounding box center [703, 96] width 156 height 29
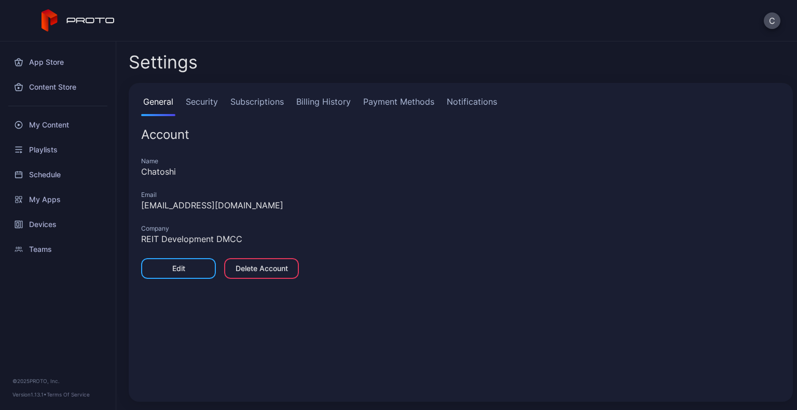
click at [202, 106] on link "Security" at bounding box center [202, 105] width 36 height 21
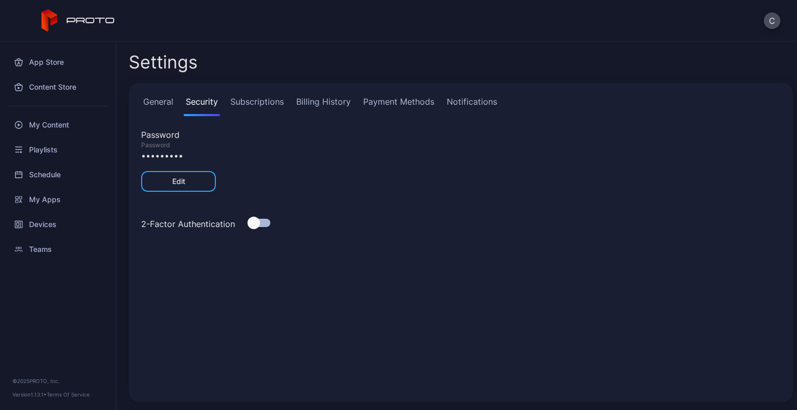
click at [239, 106] on link "Subscriptions" at bounding box center [257, 105] width 58 height 21
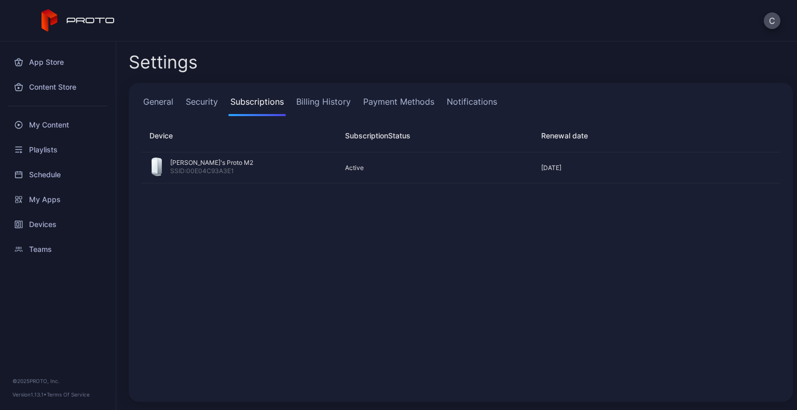
click at [313, 106] on link "Billing History" at bounding box center [323, 105] width 59 height 21
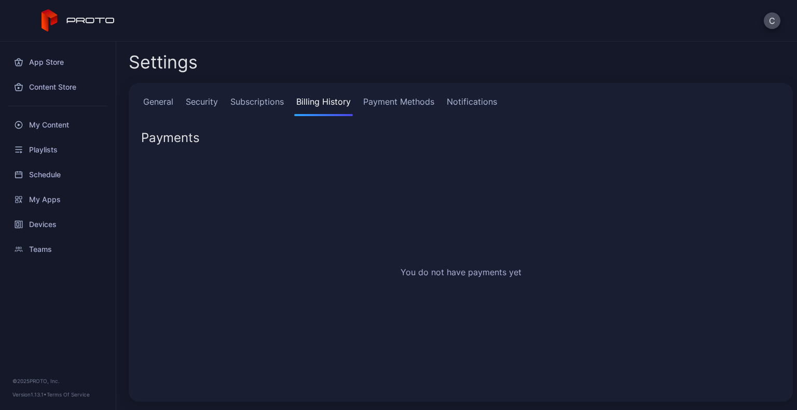
click at [372, 99] on link "Payment Methods" at bounding box center [398, 105] width 75 height 21
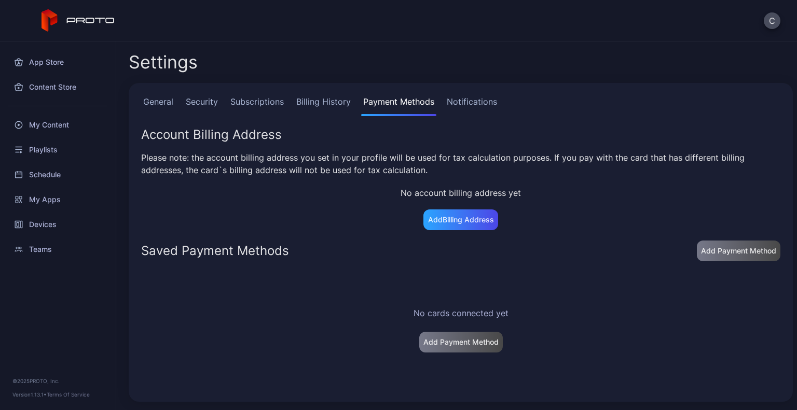
click at [440, 99] on div "General Security Subscriptions Billing History Payment Methods Notifications" at bounding box center [460, 105] width 639 height 21
click at [467, 101] on link "Notifications" at bounding box center [472, 105] width 54 height 21
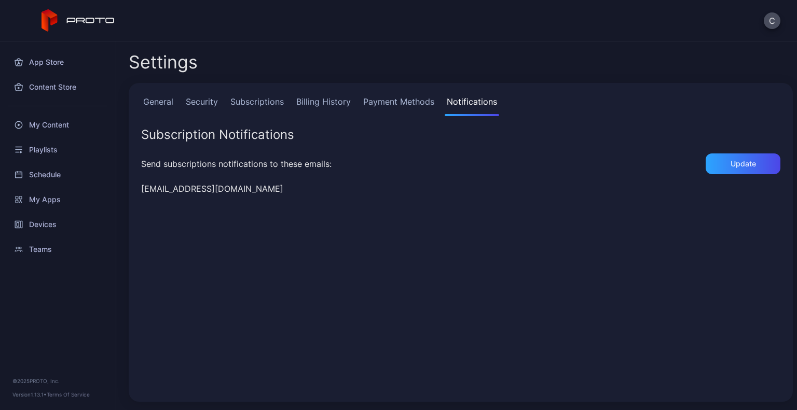
click at [152, 103] on link "General" at bounding box center [158, 105] width 34 height 21
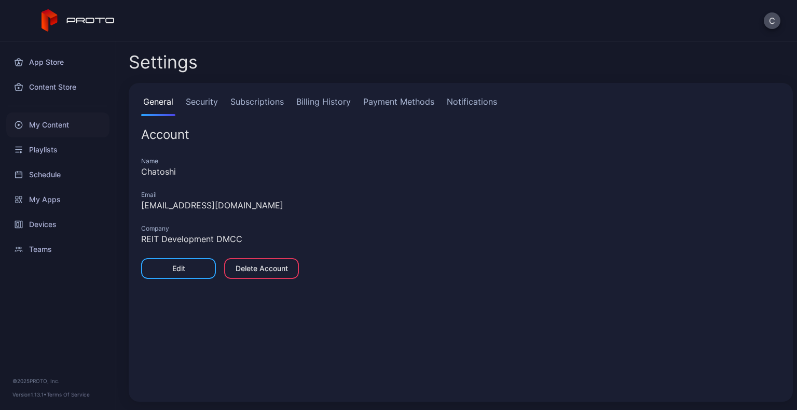
click at [46, 128] on div "My Content" at bounding box center [57, 125] width 103 height 25
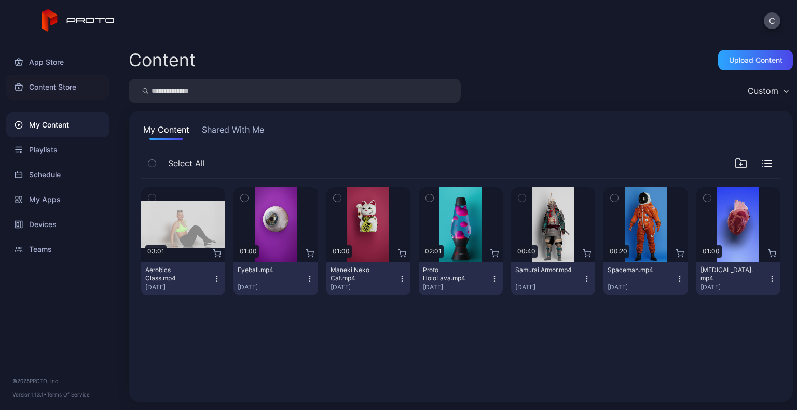
click at [62, 86] on div "Content Store" at bounding box center [57, 87] width 103 height 25
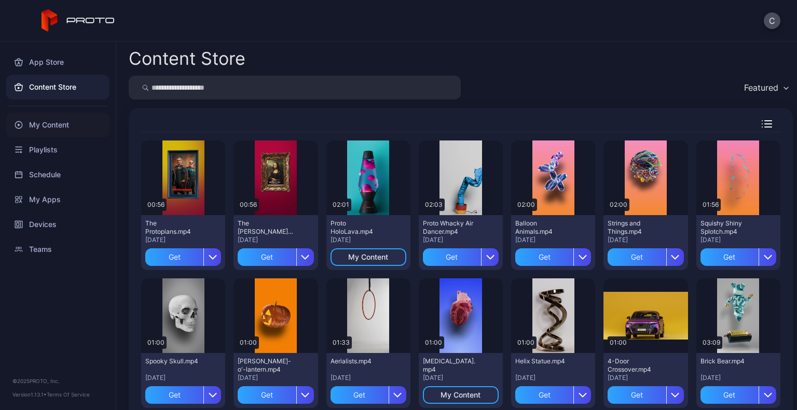
click at [61, 132] on div "My Content" at bounding box center [57, 125] width 103 height 25
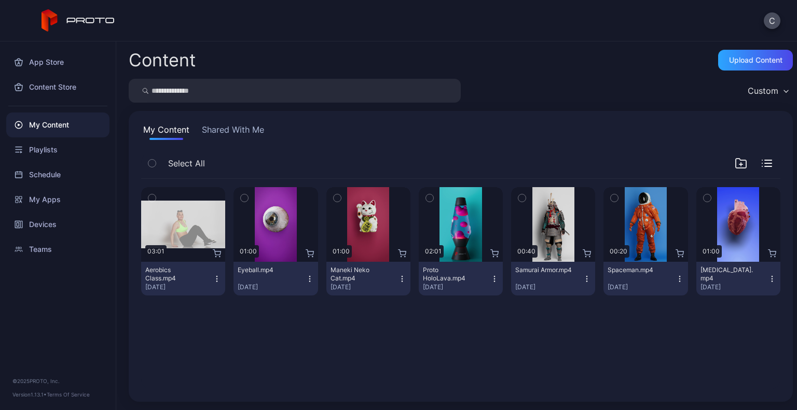
click at [242, 136] on button "Shared With Me" at bounding box center [233, 131] width 66 height 17
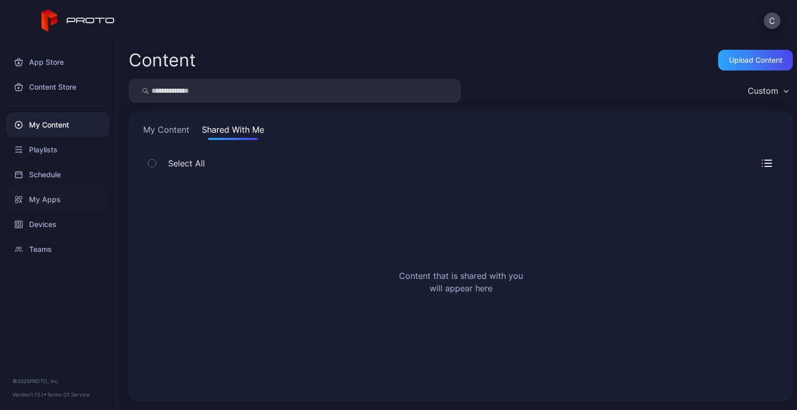
click at [37, 195] on div "My Apps" at bounding box center [57, 199] width 103 height 25
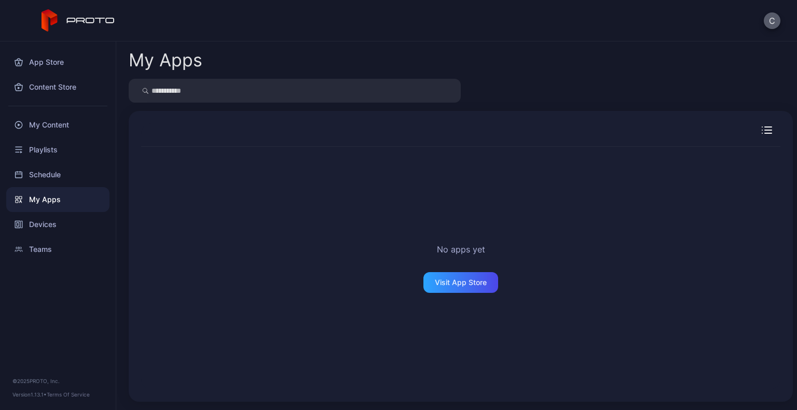
click at [770, 20] on button "C" at bounding box center [772, 20] width 17 height 17
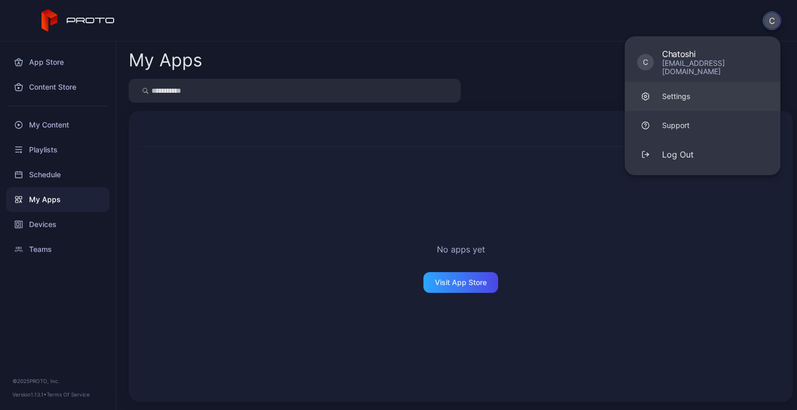
click at [682, 91] on div "Settings" at bounding box center [676, 96] width 28 height 10
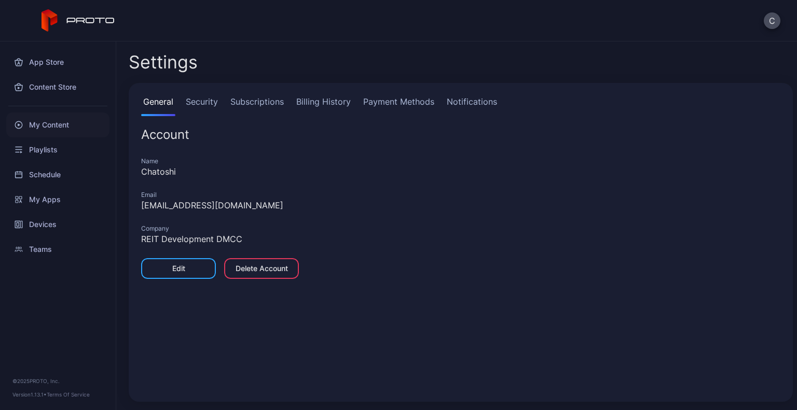
click at [50, 130] on div "My Content" at bounding box center [57, 125] width 103 height 25
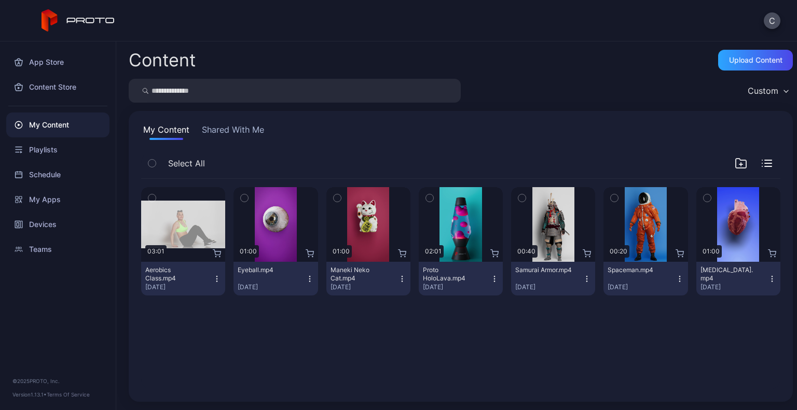
click at [215, 134] on button "Shared With Me" at bounding box center [233, 131] width 66 height 17
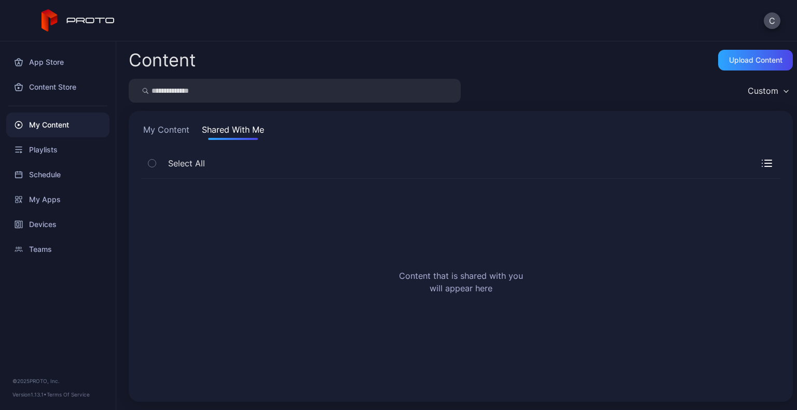
click at [215, 134] on button "Shared With Me" at bounding box center [233, 131] width 66 height 17
click at [177, 127] on button "My Content" at bounding box center [166, 131] width 50 height 17
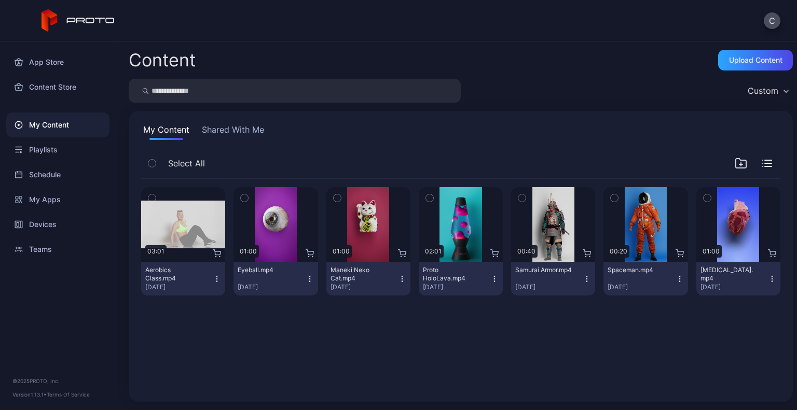
click at [219, 126] on button "Shared With Me" at bounding box center [233, 131] width 66 height 17
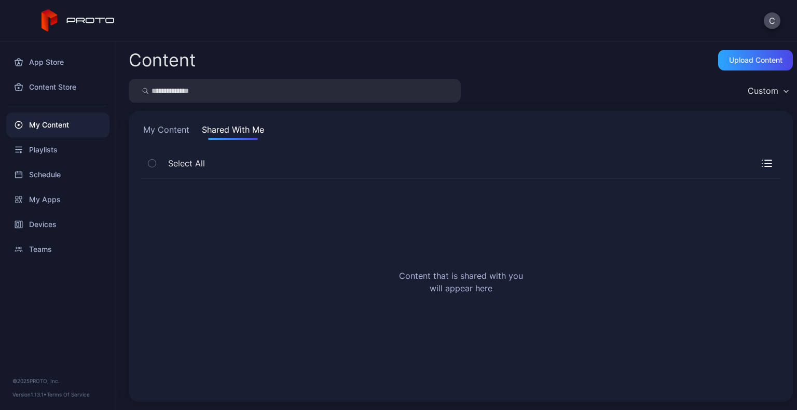
click at [219, 126] on button "Shared With Me" at bounding box center [233, 131] width 66 height 17
click at [72, 150] on div "Playlists" at bounding box center [57, 149] width 103 height 25
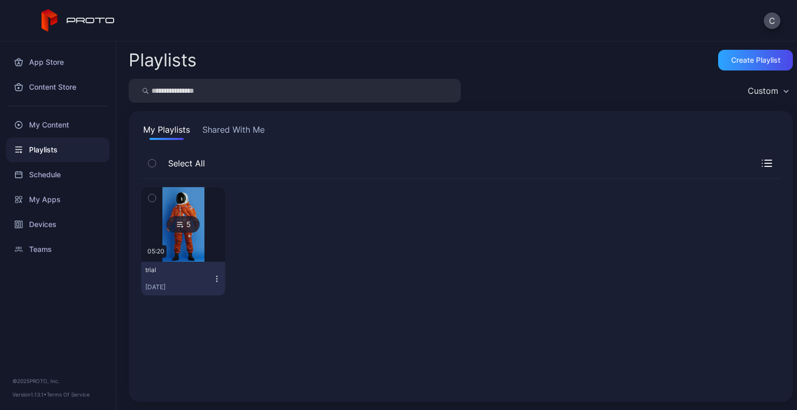
click at [218, 281] on icon "button" at bounding box center [217, 279] width 8 height 8
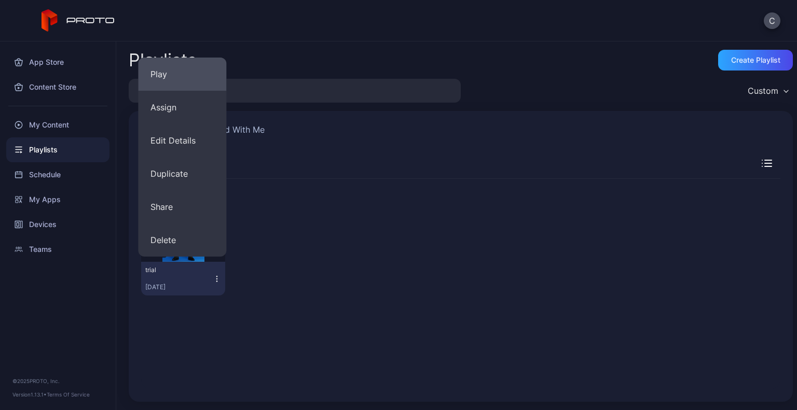
click at [162, 68] on button "Play" at bounding box center [182, 74] width 88 height 33
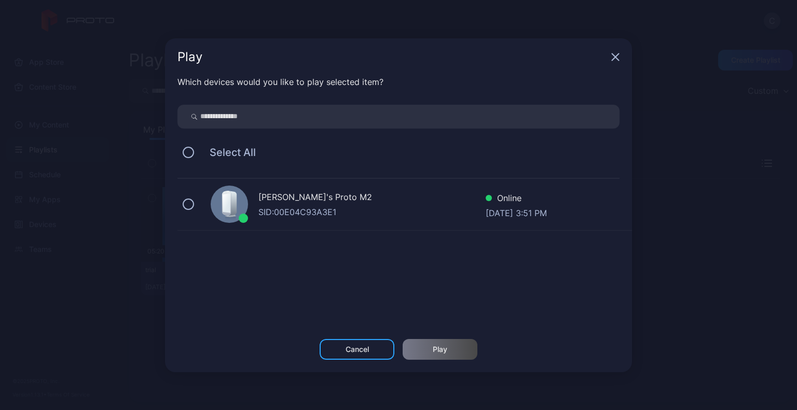
drag, startPoint x: 237, startPoint y: 143, endPoint x: 235, endPoint y: 151, distance: 8.4
click at [235, 151] on div "Select All" at bounding box center [398, 153] width 442 height 22
click at [235, 151] on span "Select All" at bounding box center [227, 152] width 57 height 12
click at [235, 161] on div "Select All" at bounding box center [398, 153] width 442 height 22
click at [189, 150] on button at bounding box center [188, 152] width 11 height 11
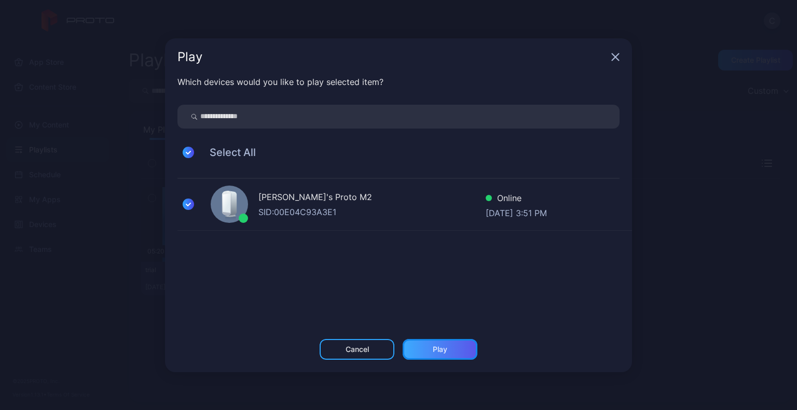
click at [434, 356] on div "Play" at bounding box center [440, 349] width 75 height 21
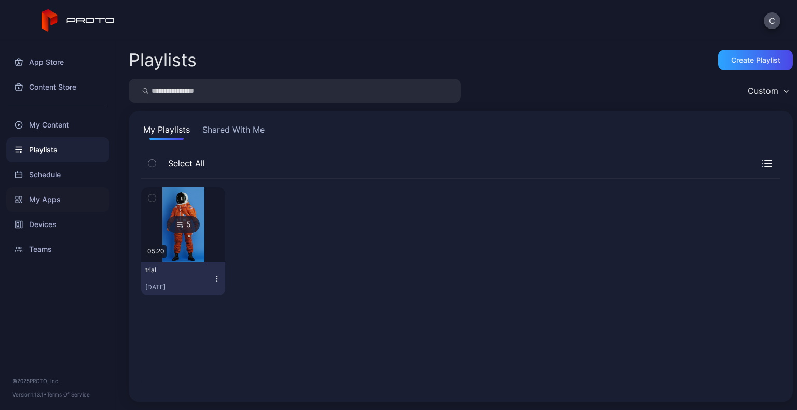
click at [45, 190] on div "My Apps" at bounding box center [57, 199] width 103 height 25
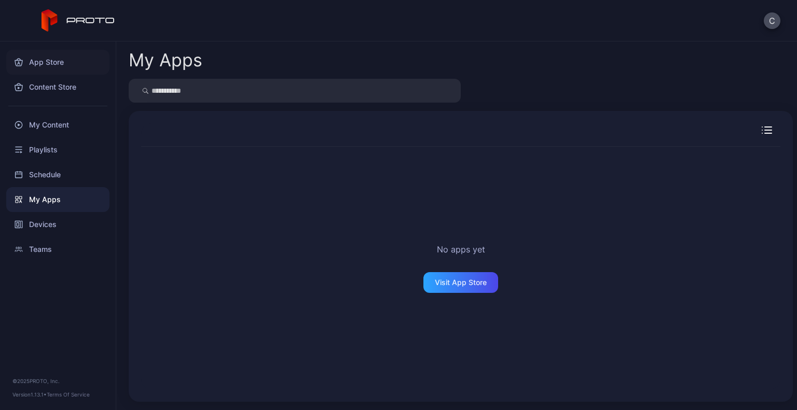
click at [42, 70] on div "App Store" at bounding box center [57, 62] width 103 height 25
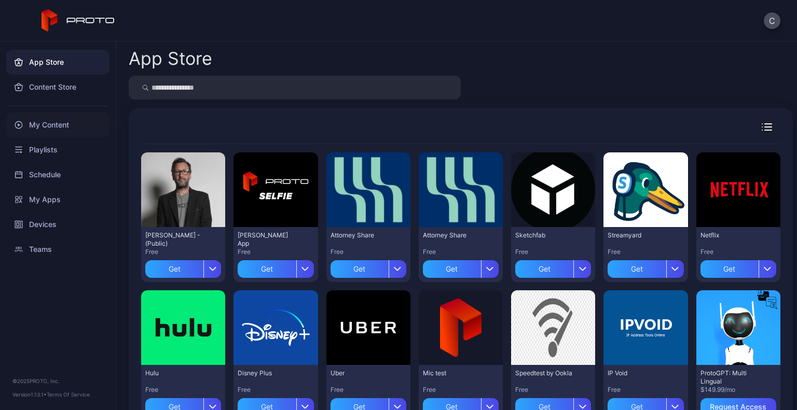
click at [87, 126] on div "My Content" at bounding box center [57, 125] width 103 height 25
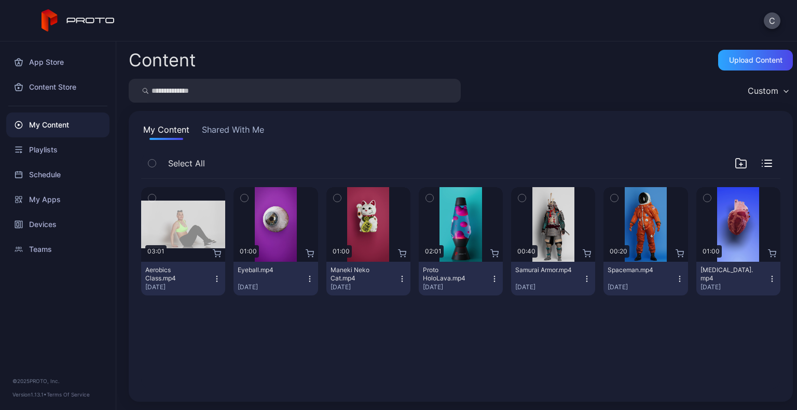
click at [218, 277] on icon "button" at bounding box center [217, 279] width 8 height 8
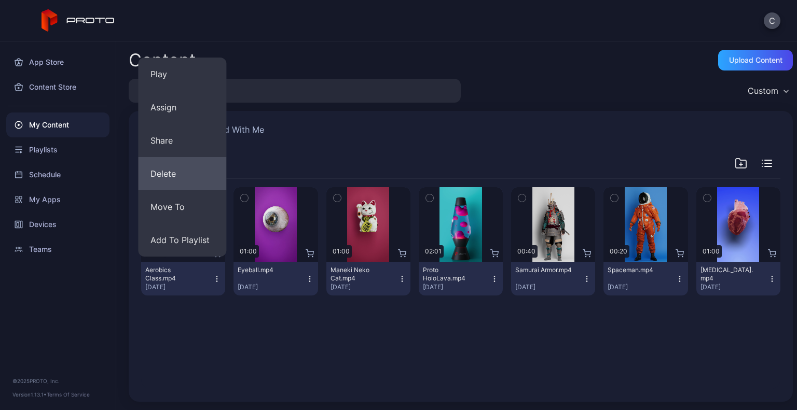
click at [177, 165] on button "Delete" at bounding box center [182, 173] width 88 height 33
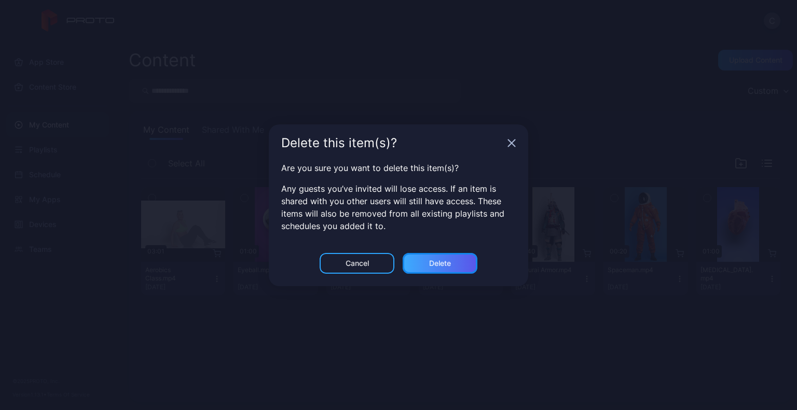
click at [438, 264] on div "Delete" at bounding box center [440, 263] width 22 height 8
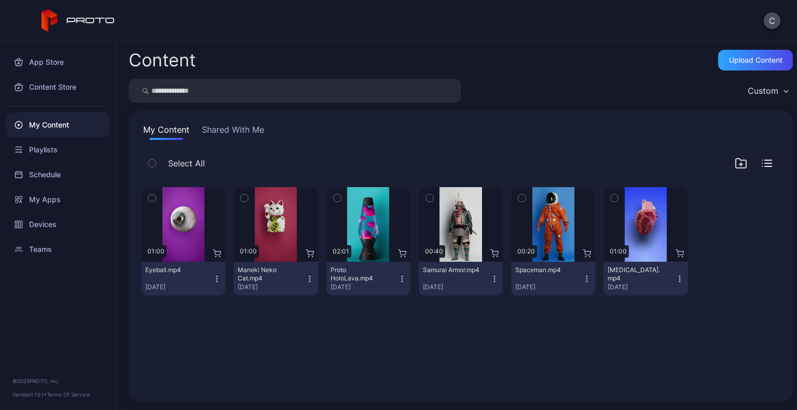
click at [490, 278] on icon "button" at bounding box center [494, 279] width 8 height 8
click at [573, 87] on div "Custom" at bounding box center [461, 91] width 664 height 24
click at [748, 87] on div "Custom" at bounding box center [763, 91] width 31 height 10
click at [622, 62] on div "Content Upload Content" at bounding box center [461, 60] width 664 height 21
click at [760, 19] on div "C" at bounding box center [398, 21] width 797 height 42
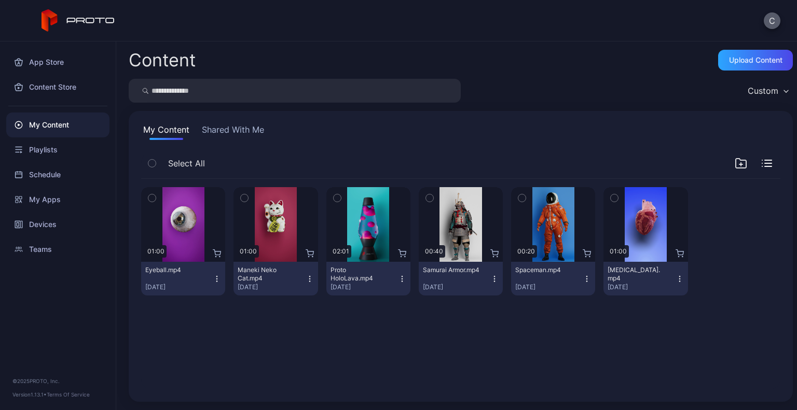
click at [768, 19] on button "C" at bounding box center [772, 20] width 17 height 17
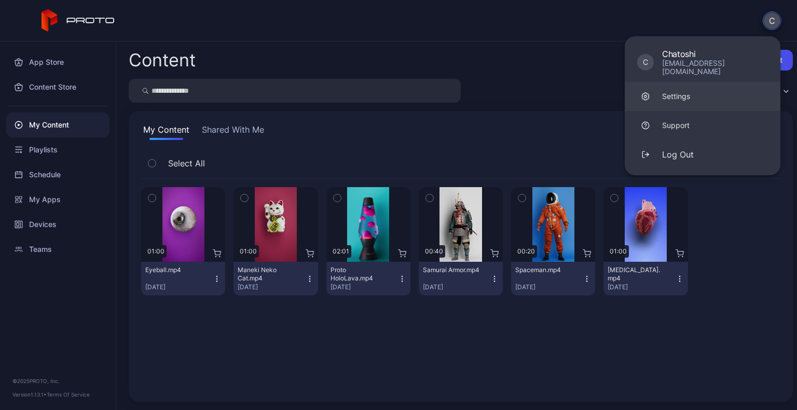
click at [681, 91] on div "Settings" at bounding box center [676, 96] width 28 height 10
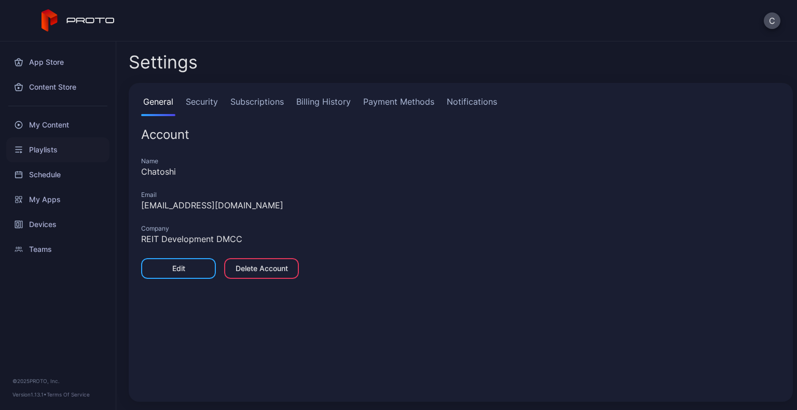
click at [39, 139] on div "Playlists" at bounding box center [57, 149] width 103 height 25
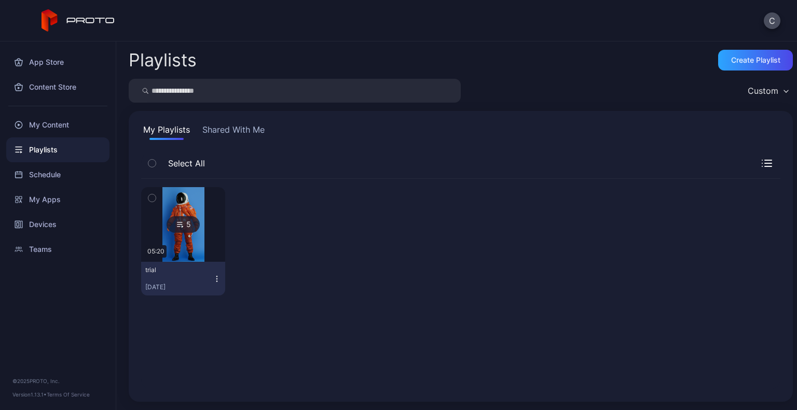
click at [214, 280] on icon "button" at bounding box center [217, 279] width 8 height 8
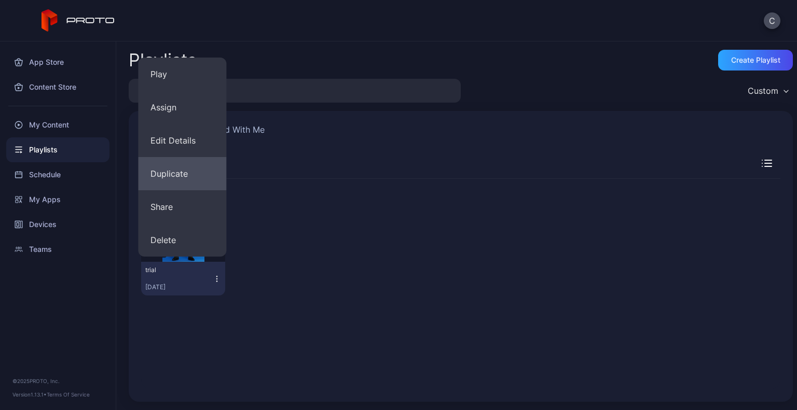
click at [174, 169] on button "Duplicate" at bounding box center [182, 173] width 88 height 33
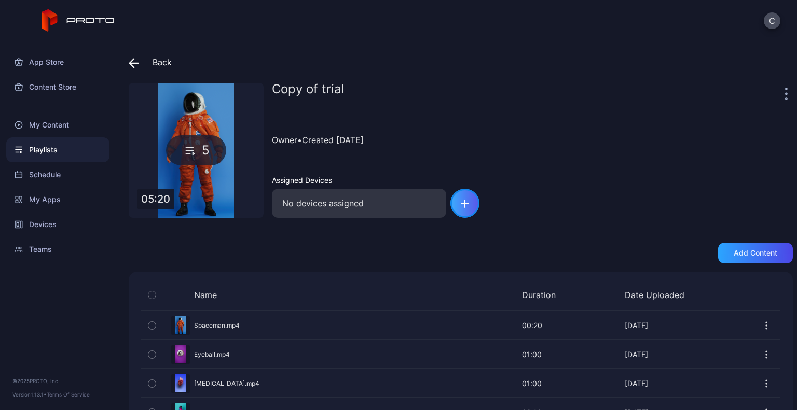
click at [461, 205] on icon "button" at bounding box center [465, 204] width 8 height 8
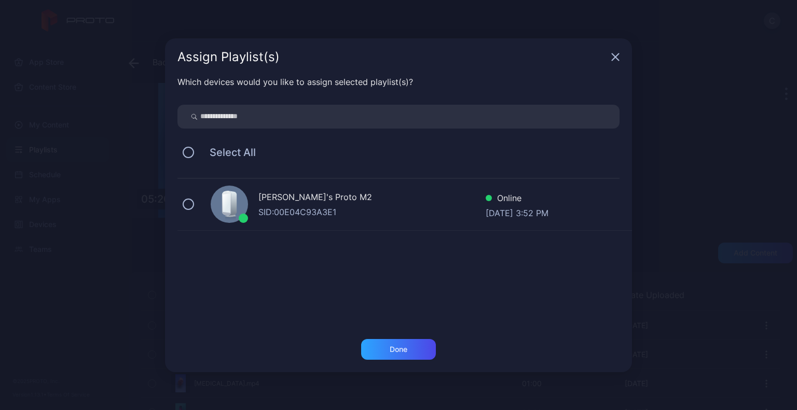
click at [355, 207] on div "SID: 00E04C93A3E1" at bounding box center [371, 212] width 227 height 12
click at [377, 347] on div "Done" at bounding box center [398, 349] width 75 height 21
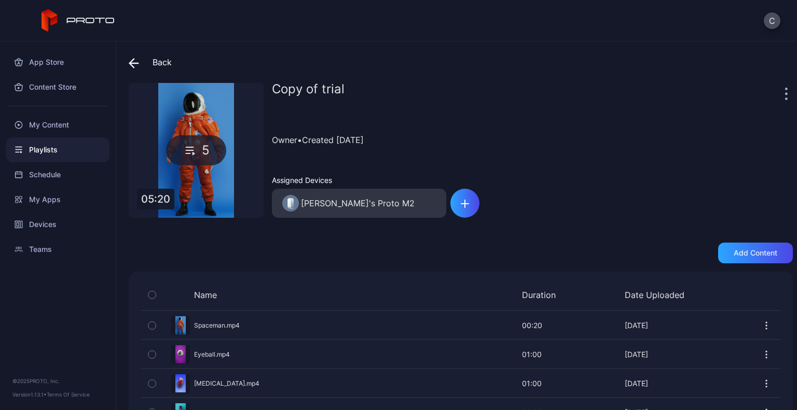
click at [782, 89] on div at bounding box center [787, 93] width 10 height 21
click at [782, 93] on div at bounding box center [787, 93] width 10 height 21
click at [785, 93] on icon "button" at bounding box center [786, 94] width 2 height 2
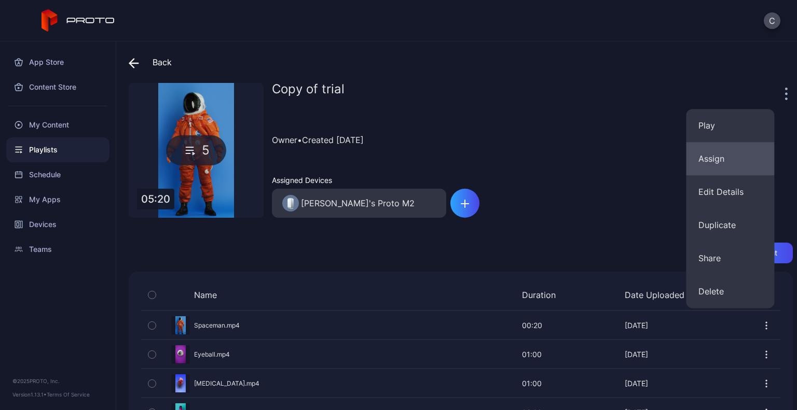
click at [712, 149] on button "Assign" at bounding box center [730, 158] width 88 height 33
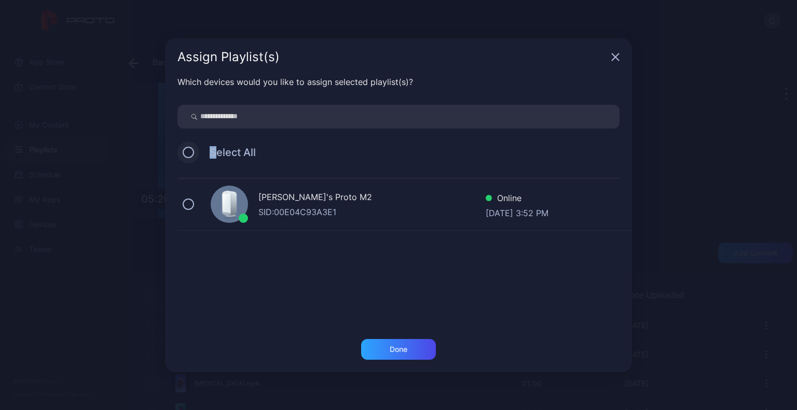
drag, startPoint x: 217, startPoint y: 156, endPoint x: 183, endPoint y: 154, distance: 33.8
click at [183, 154] on div "Select All" at bounding box center [398, 153] width 442 height 22
click at [183, 154] on button at bounding box center [188, 152] width 11 height 11
click at [390, 344] on div "Done" at bounding box center [398, 349] width 75 height 21
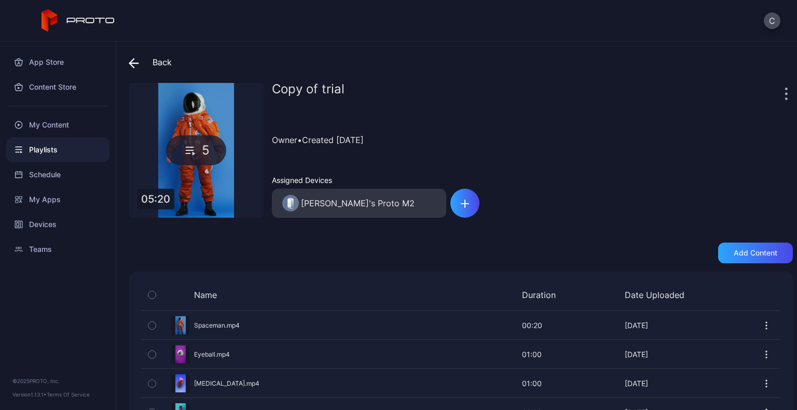
click at [128, 66] on div "Back Copy of trial 5 05:20 Copy of trial Owner • Created [DATE] Assigned Device…" at bounding box center [456, 226] width 681 height 369
drag, startPoint x: 128, startPoint y: 66, endPoint x: 135, endPoint y: 62, distance: 7.9
click at [135, 62] on div "Back Copy of trial 5 05:20 Copy of trial Owner • Created [DATE] Assigned Device…" at bounding box center [456, 226] width 681 height 369
click at [135, 63] on icon at bounding box center [134, 63] width 9 height 0
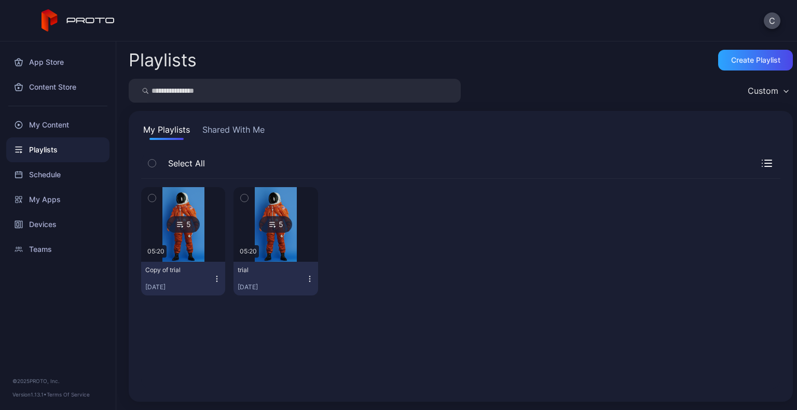
click at [216, 280] on icon "button" at bounding box center [217, 279] width 8 height 8
click at [400, 133] on div "My Playlists Shared With Me" at bounding box center [460, 131] width 639 height 17
click at [147, 164] on button "button" at bounding box center [152, 164] width 22 height 22
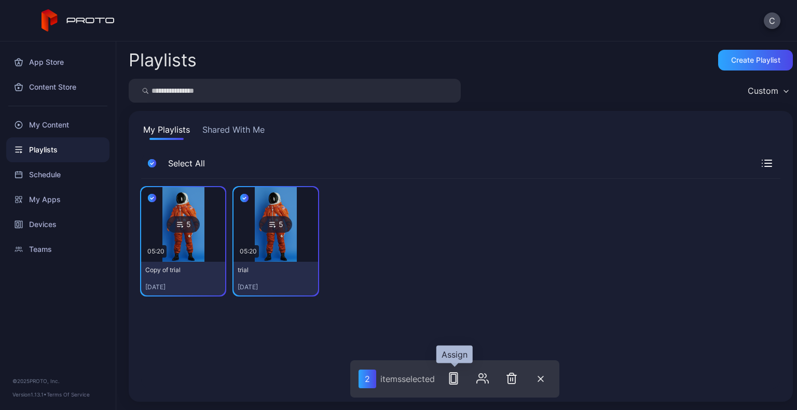
click at [450, 380] on rect "button" at bounding box center [453, 378] width 8 height 11
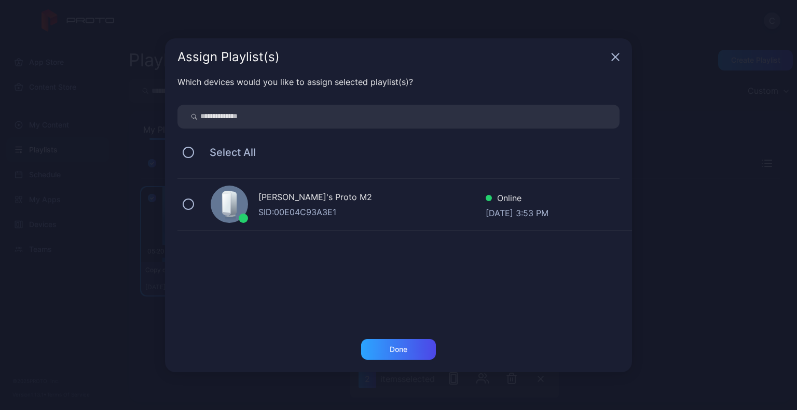
click at [333, 186] on div "[PERSON_NAME]'s Proto M2 SID: 00E04C93A3E1 Online [DATE] 3:53 PM" at bounding box center [404, 205] width 454 height 52
click at [397, 347] on div "Done" at bounding box center [399, 350] width 18 height 8
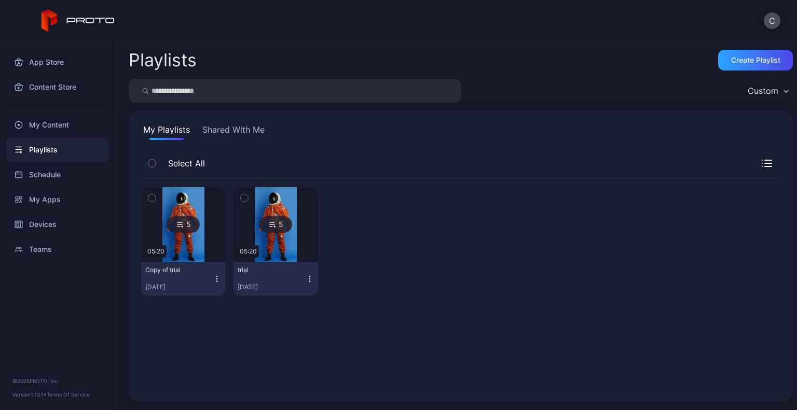
click at [150, 160] on icon "button" at bounding box center [151, 163] width 7 height 11
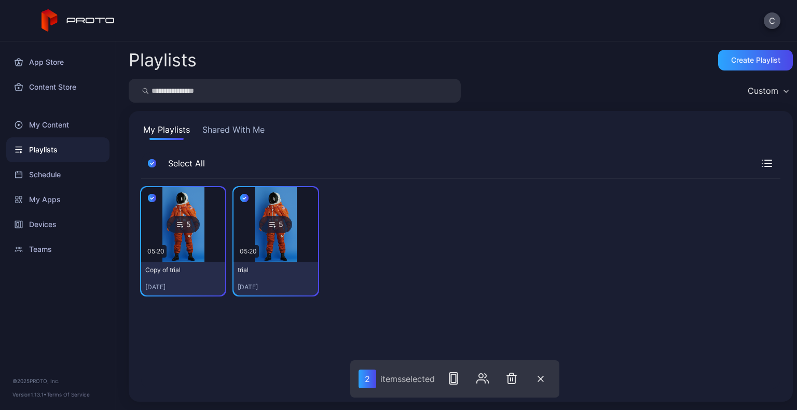
click at [239, 125] on button "Shared With Me" at bounding box center [233, 131] width 66 height 17
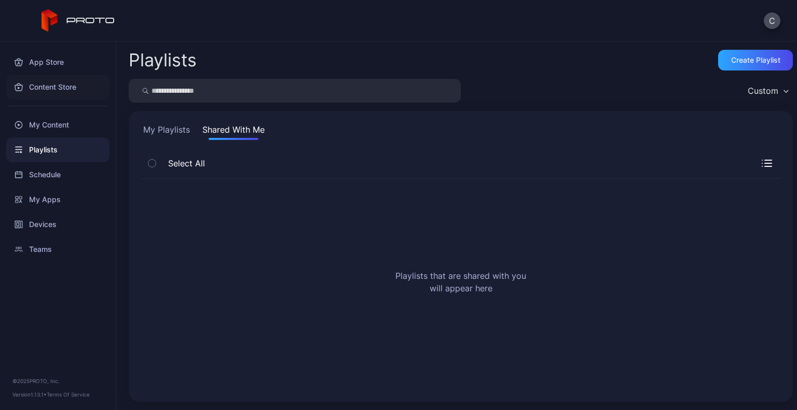
click at [75, 81] on div "Content Store" at bounding box center [57, 87] width 103 height 25
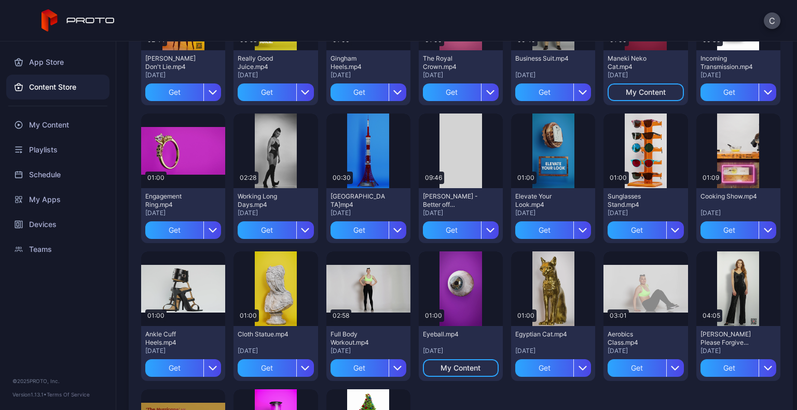
scroll to position [1544, 0]
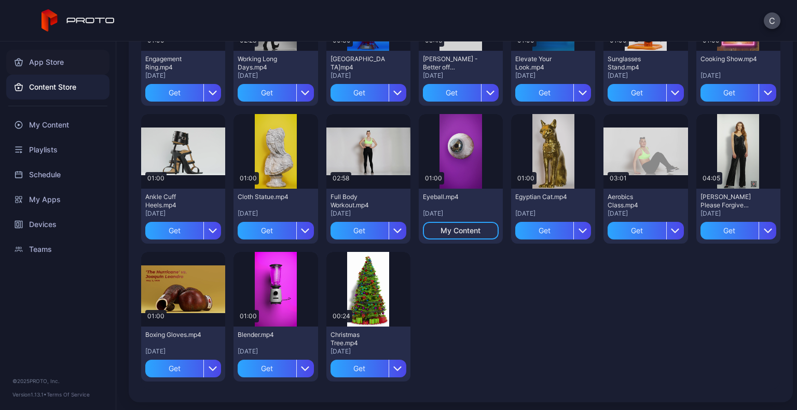
click at [56, 57] on div "App Store" at bounding box center [57, 62] width 103 height 25
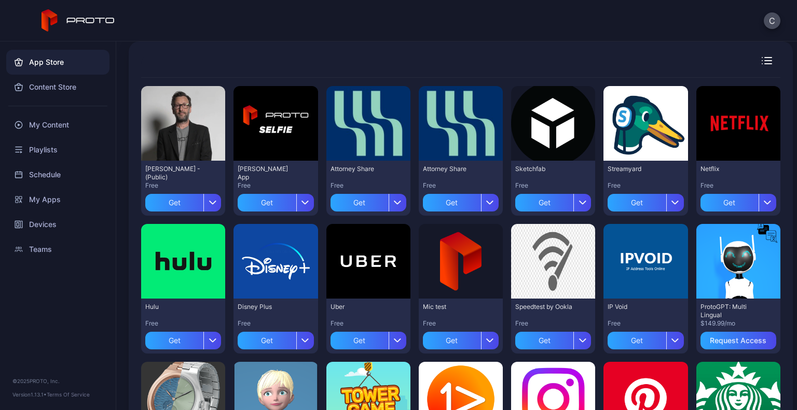
scroll to position [54, 0]
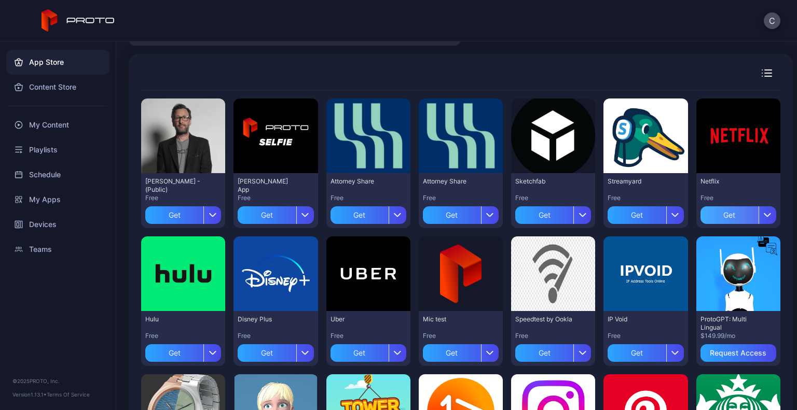
click at [726, 213] on div "Get" at bounding box center [729, 215] width 58 height 18
click at [726, 213] on div "My Apps" at bounding box center [738, 215] width 32 height 8
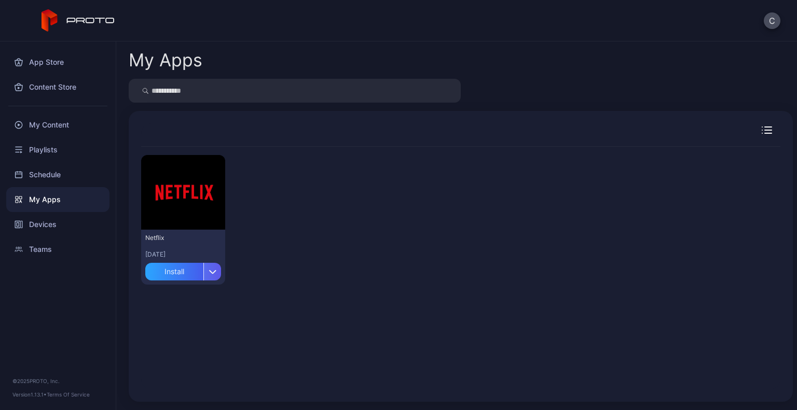
click at [209, 265] on div "button" at bounding box center [212, 272] width 18 height 18
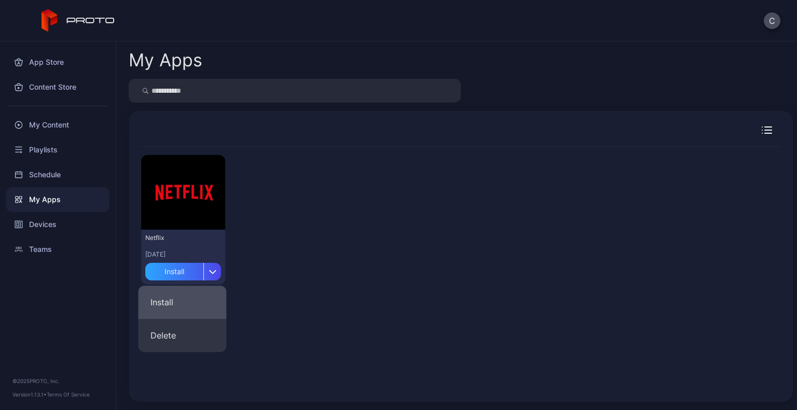
click at [166, 300] on button "Install" at bounding box center [182, 302] width 88 height 33
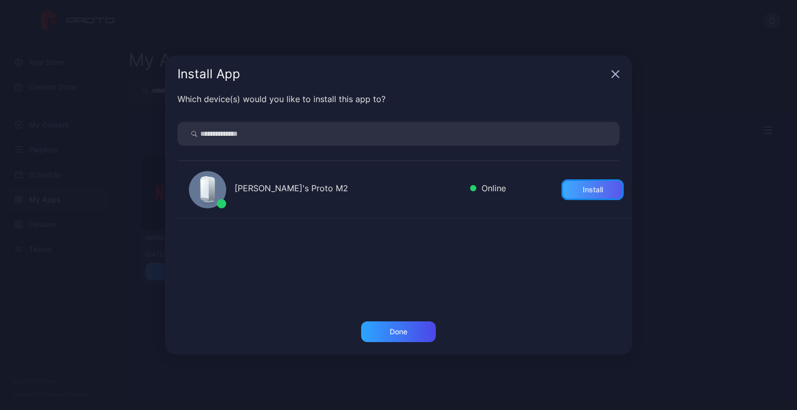
click at [577, 196] on div "Install" at bounding box center [592, 190] width 62 height 21
click at [401, 333] on div "Done" at bounding box center [399, 332] width 18 height 8
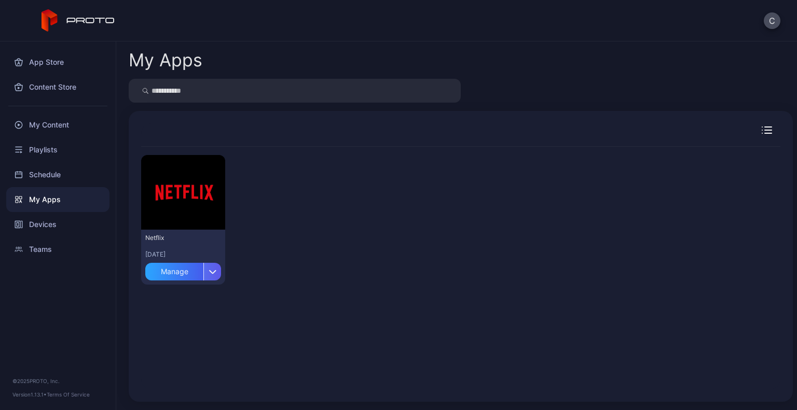
click at [206, 271] on div "button" at bounding box center [212, 272] width 18 height 18
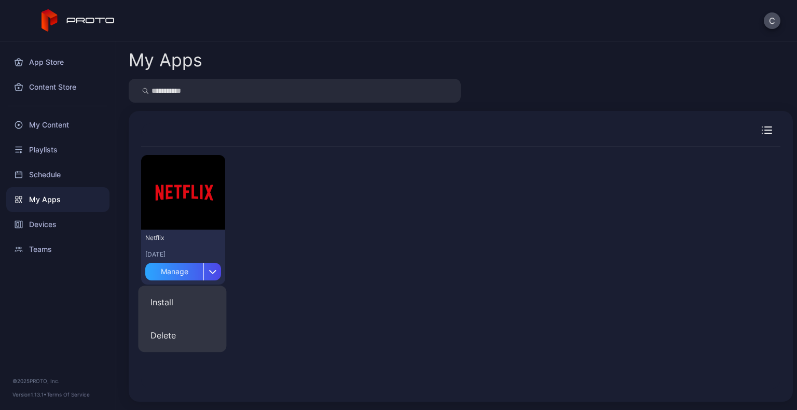
click at [171, 261] on button "Manage" at bounding box center [183, 270] width 76 height 22
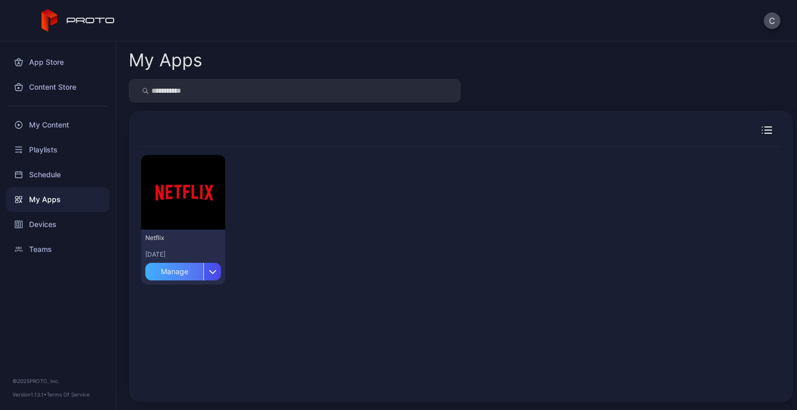
click at [171, 268] on div "Manage" at bounding box center [174, 272] width 58 height 18
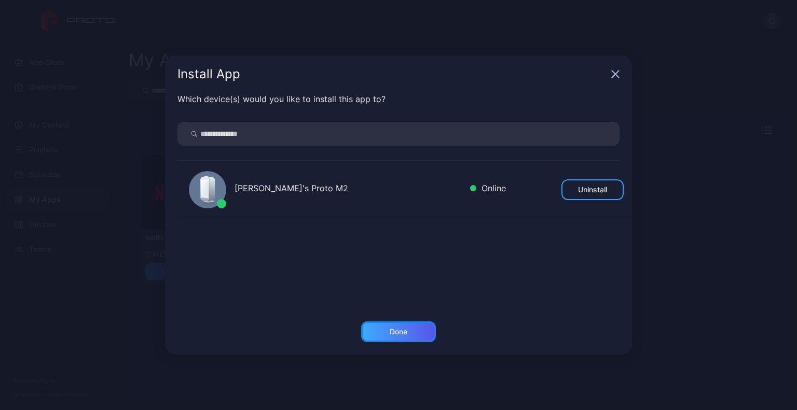
click at [380, 333] on div "Done" at bounding box center [398, 332] width 75 height 21
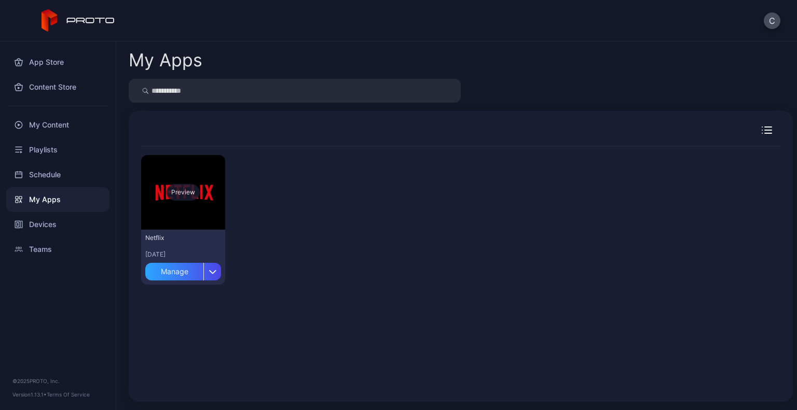
click at [156, 192] on div "Preview" at bounding box center [183, 192] width 84 height 75
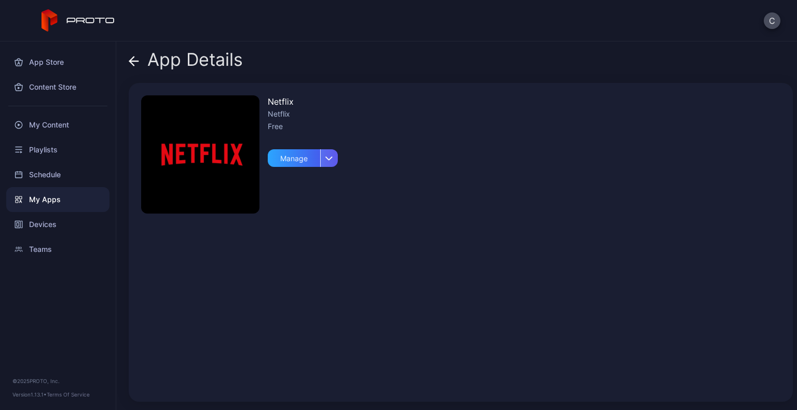
click at [336, 154] on div "button" at bounding box center [329, 158] width 18 height 18
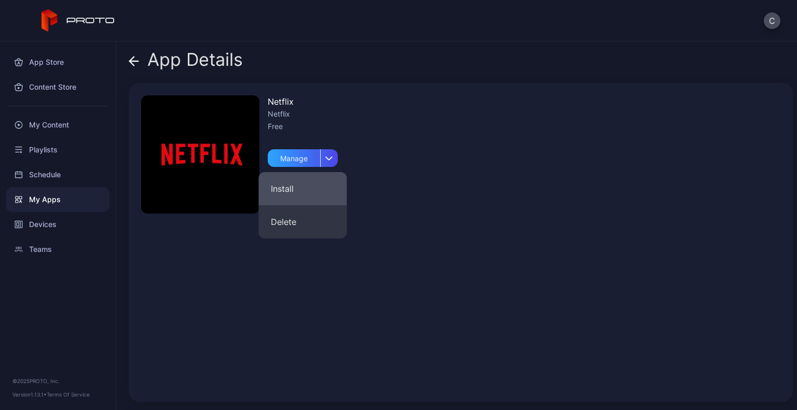
click at [283, 189] on button "Install" at bounding box center [302, 188] width 88 height 33
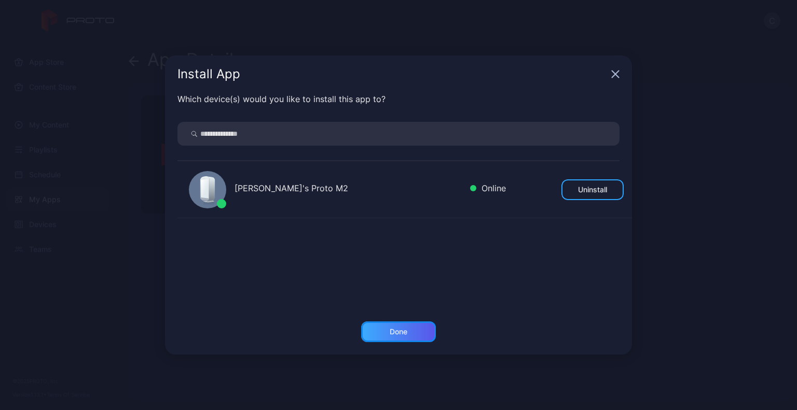
click at [384, 332] on div "Done" at bounding box center [398, 332] width 75 height 21
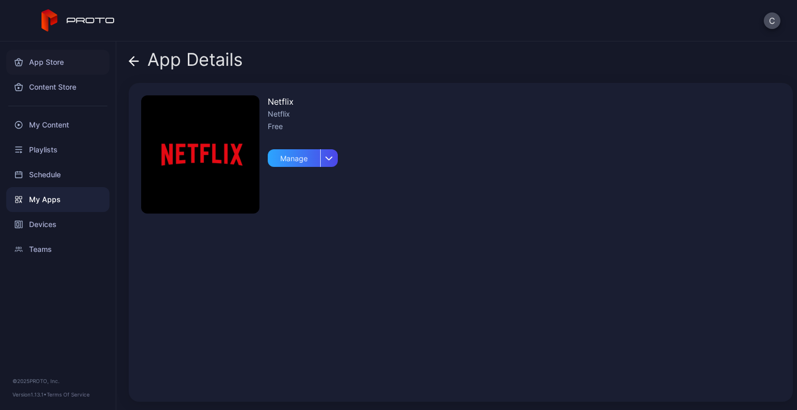
click at [46, 57] on div "App Store" at bounding box center [57, 62] width 103 height 25
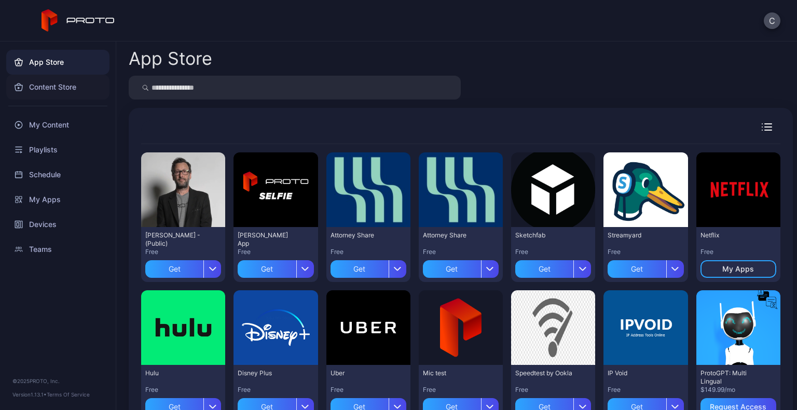
click at [60, 81] on div "Content Store" at bounding box center [57, 87] width 103 height 25
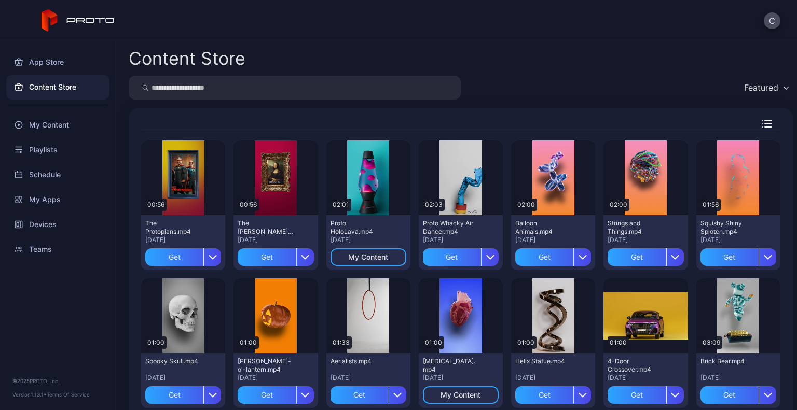
scroll to position [140, 0]
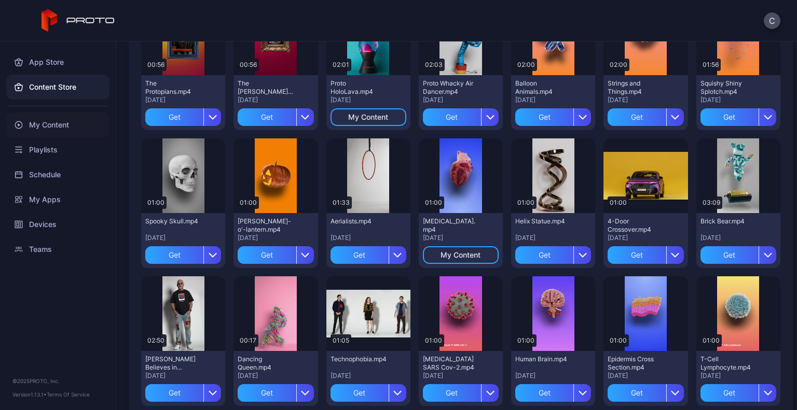
click at [67, 126] on div "My Content" at bounding box center [57, 125] width 103 height 25
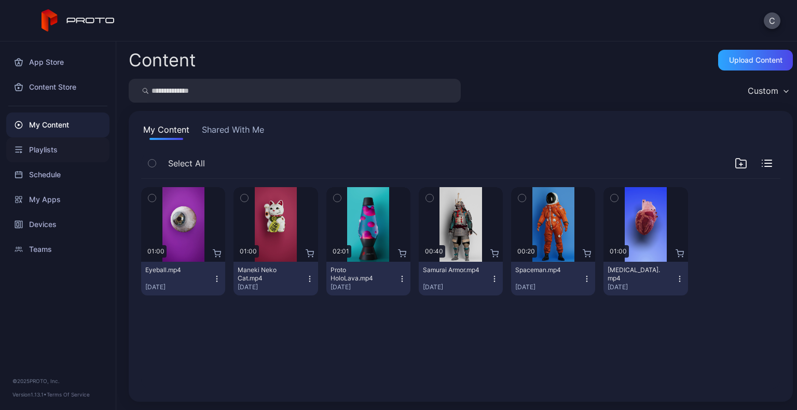
click at [71, 150] on div "Playlists" at bounding box center [57, 149] width 103 height 25
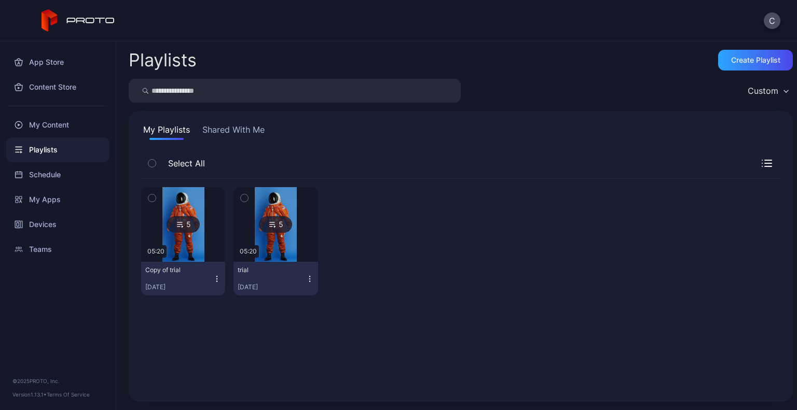
click at [154, 193] on icon "button" at bounding box center [151, 197] width 7 height 11
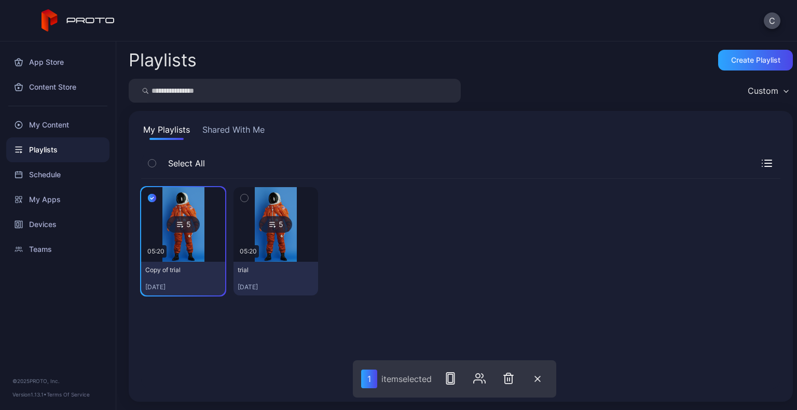
click at [208, 212] on div at bounding box center [183, 224] width 75 height 75
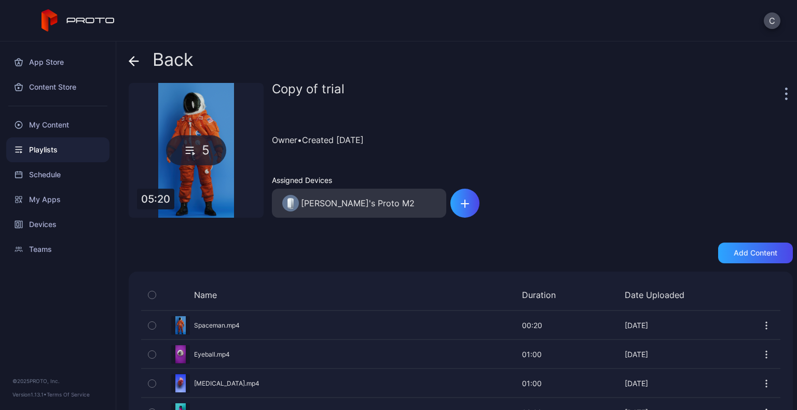
click at [782, 94] on div at bounding box center [787, 93] width 10 height 21
click at [782, 93] on div at bounding box center [787, 93] width 10 height 21
click at [785, 93] on icon "button" at bounding box center [786, 94] width 2 height 2
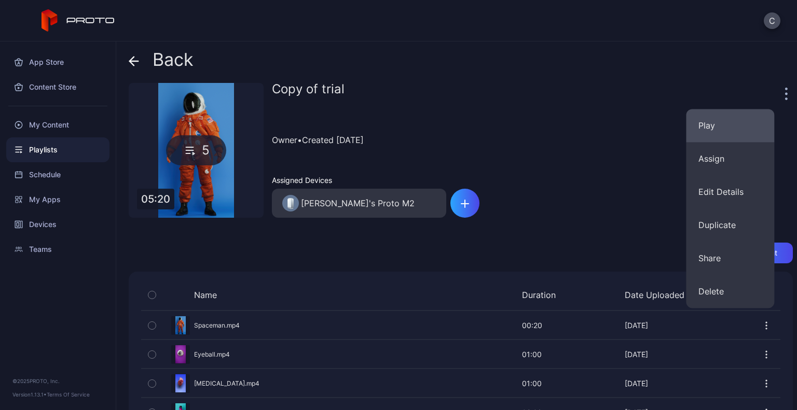
click at [741, 126] on button "Play" at bounding box center [730, 125] width 88 height 33
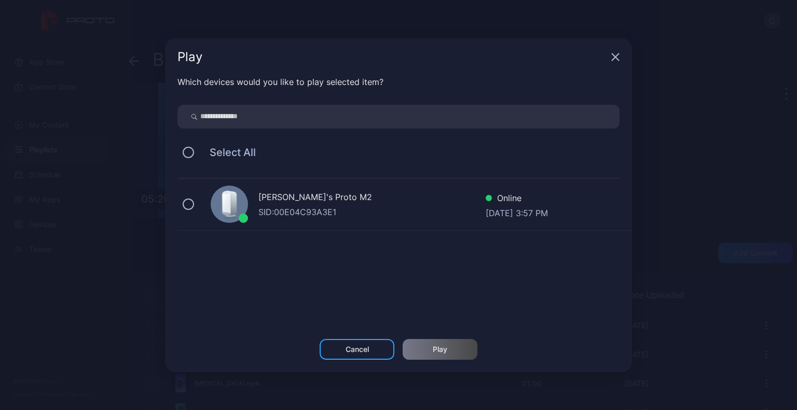
click at [401, 221] on div "[PERSON_NAME]'s Proto M2 SID: 00E04C93A3E1 Online [DATE] 3:57 PM" at bounding box center [404, 205] width 454 height 52
click at [448, 349] on div "Play" at bounding box center [440, 349] width 75 height 21
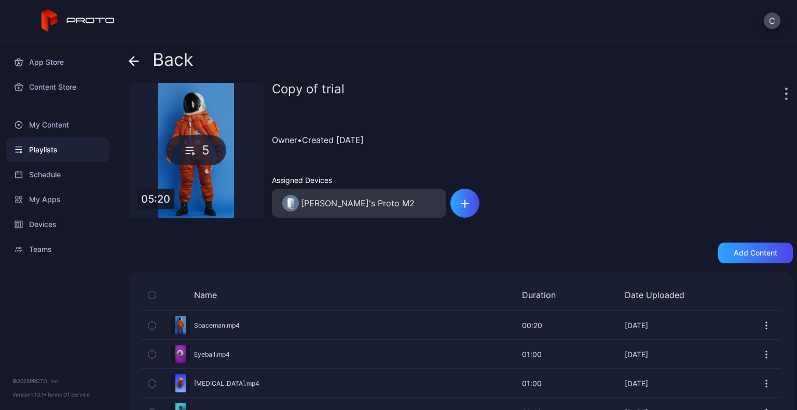
click at [785, 97] on icon "button" at bounding box center [786, 94] width 3 height 12
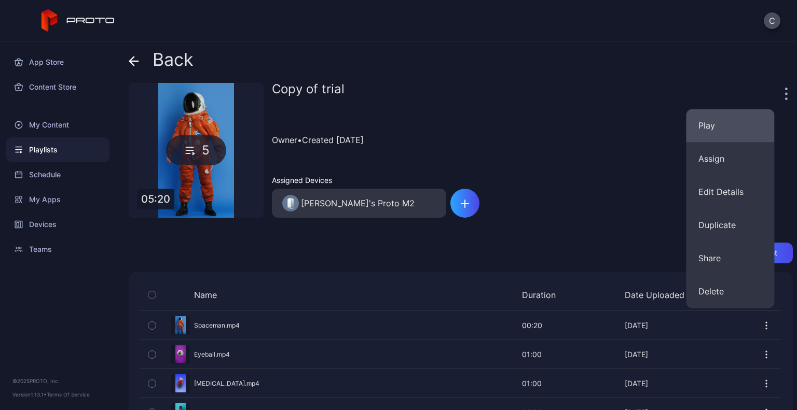
click at [730, 130] on button "Play" at bounding box center [730, 125] width 88 height 33
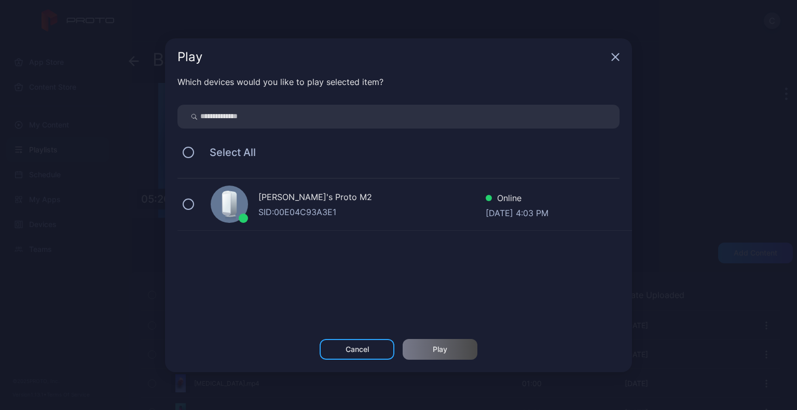
click at [195, 156] on div "Select All" at bounding box center [398, 153] width 442 height 22
click at [192, 156] on button at bounding box center [188, 152] width 11 height 11
click at [432, 344] on div "Play" at bounding box center [440, 349] width 75 height 21
